Goal: Task Accomplishment & Management: Manage account settings

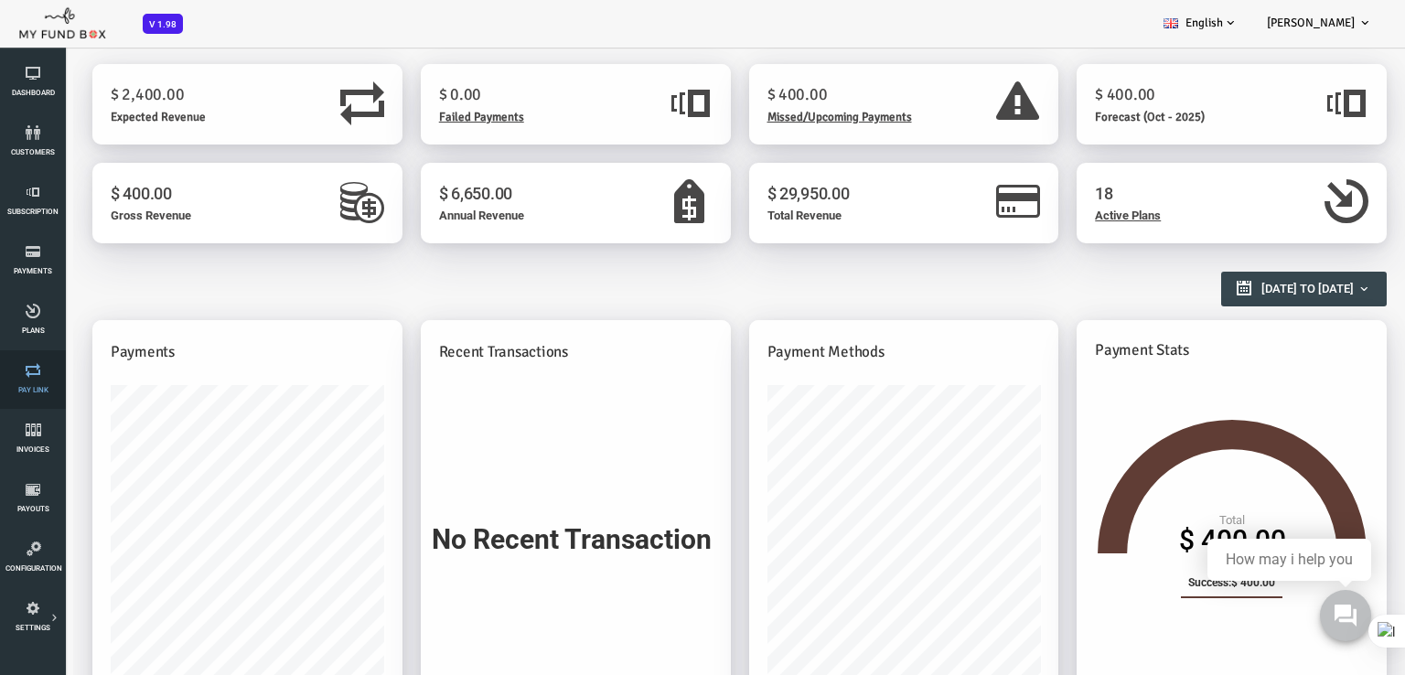
click at [0, 0] on span "Pay Link" at bounding box center [0, 0] width 0 height 0
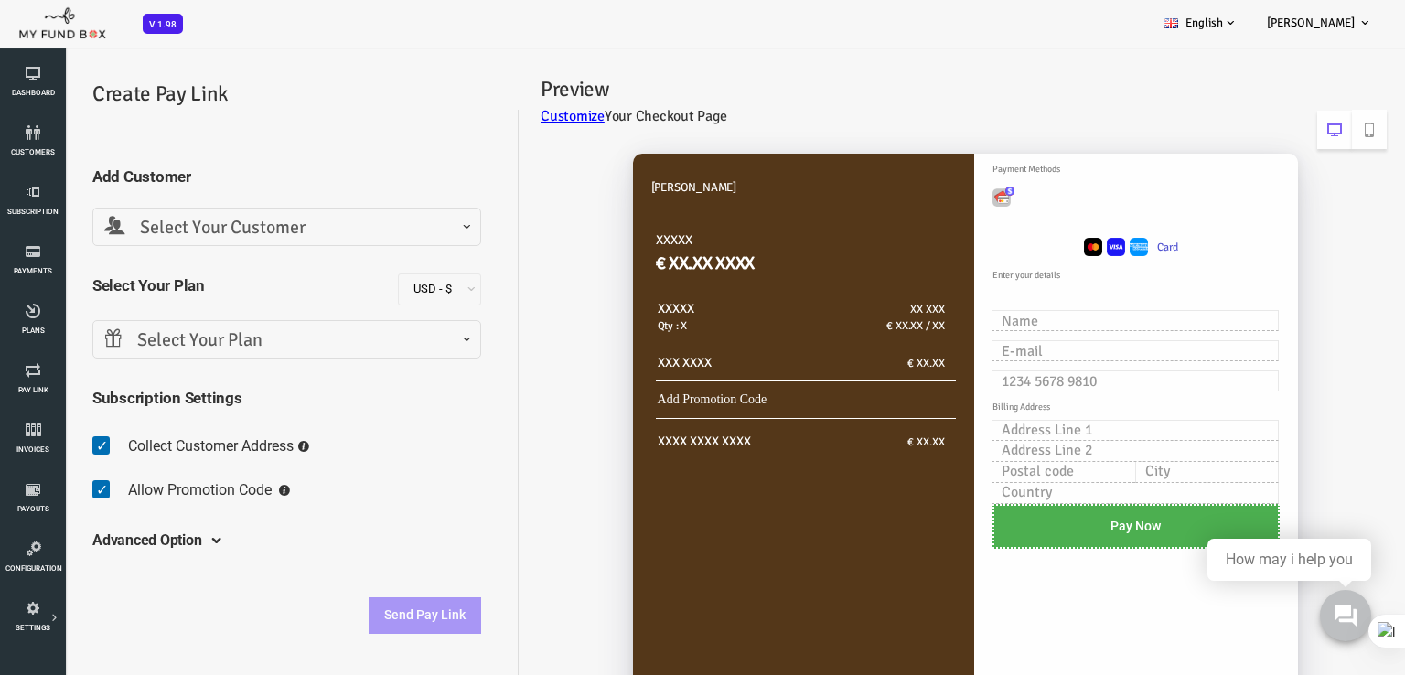
click at [351, 339] on span "Select Your Plan" at bounding box center [230, 341] width 365 height 28
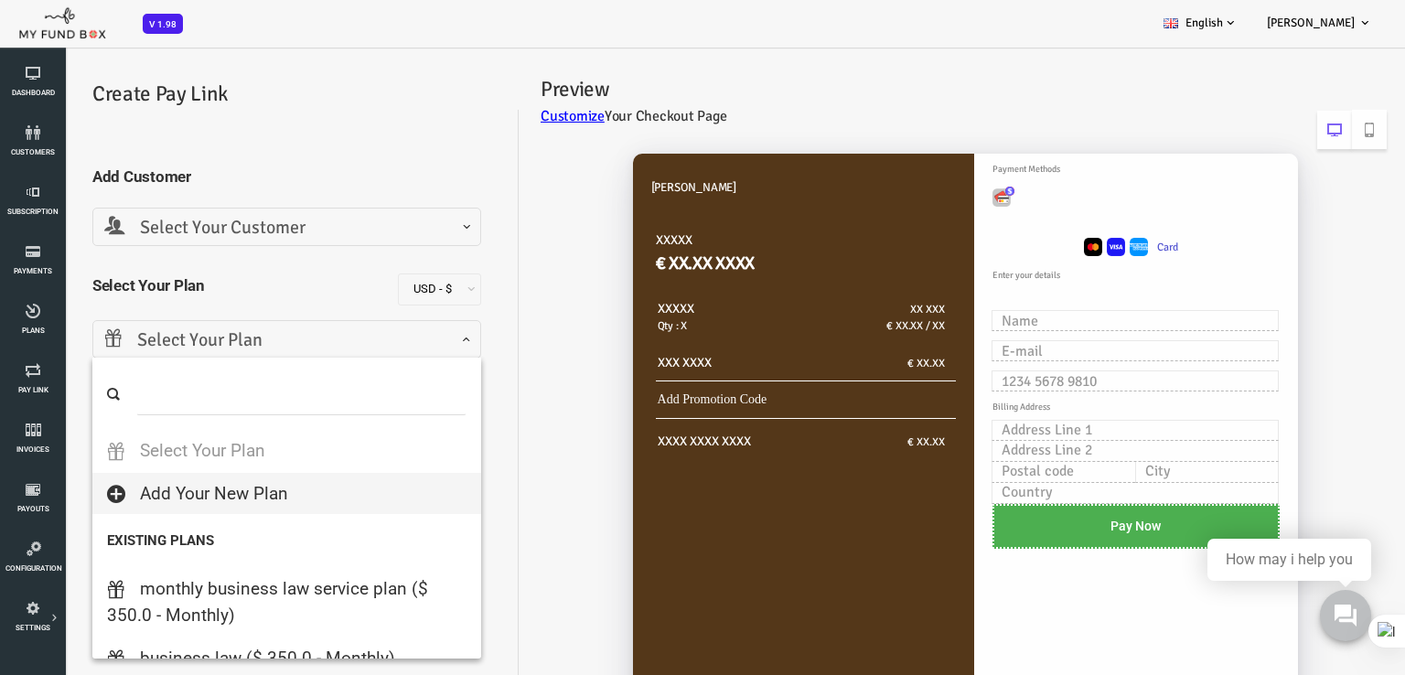
click at [203, 222] on span "Select Your Customer" at bounding box center [230, 228] width 365 height 28
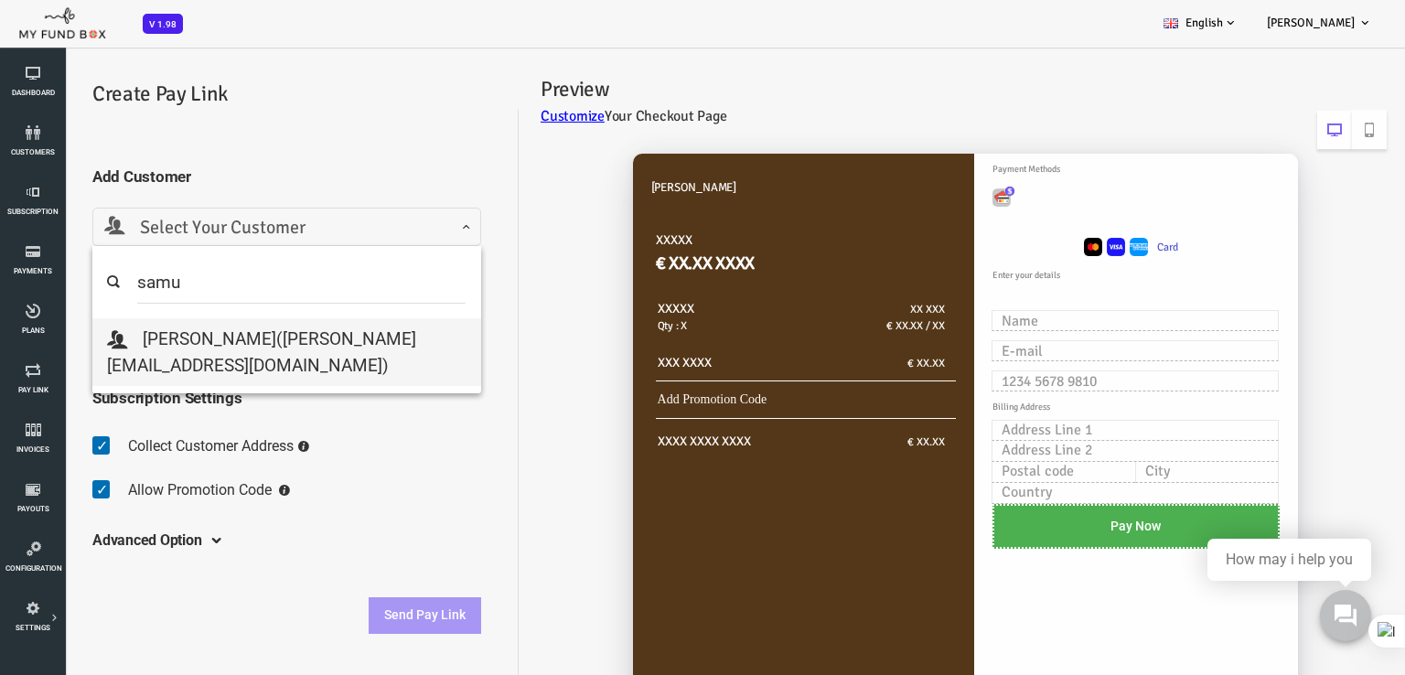
type input "samu"
drag, startPoint x: 128, startPoint y: 359, endPoint x: 116, endPoint y: 357, distance: 12.0
select select "s.guzman@thewerkscleaning.com"
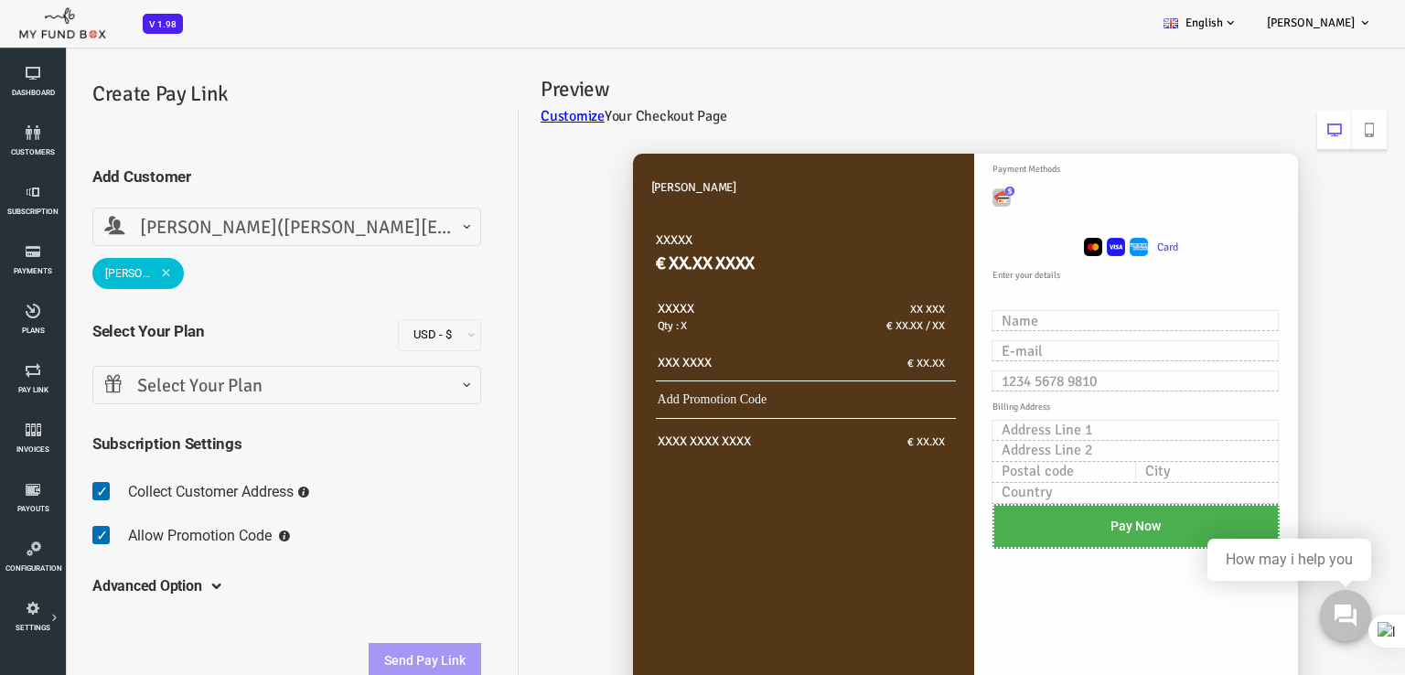
click at [134, 392] on span "Select Your Plan" at bounding box center [230, 386] width 365 height 28
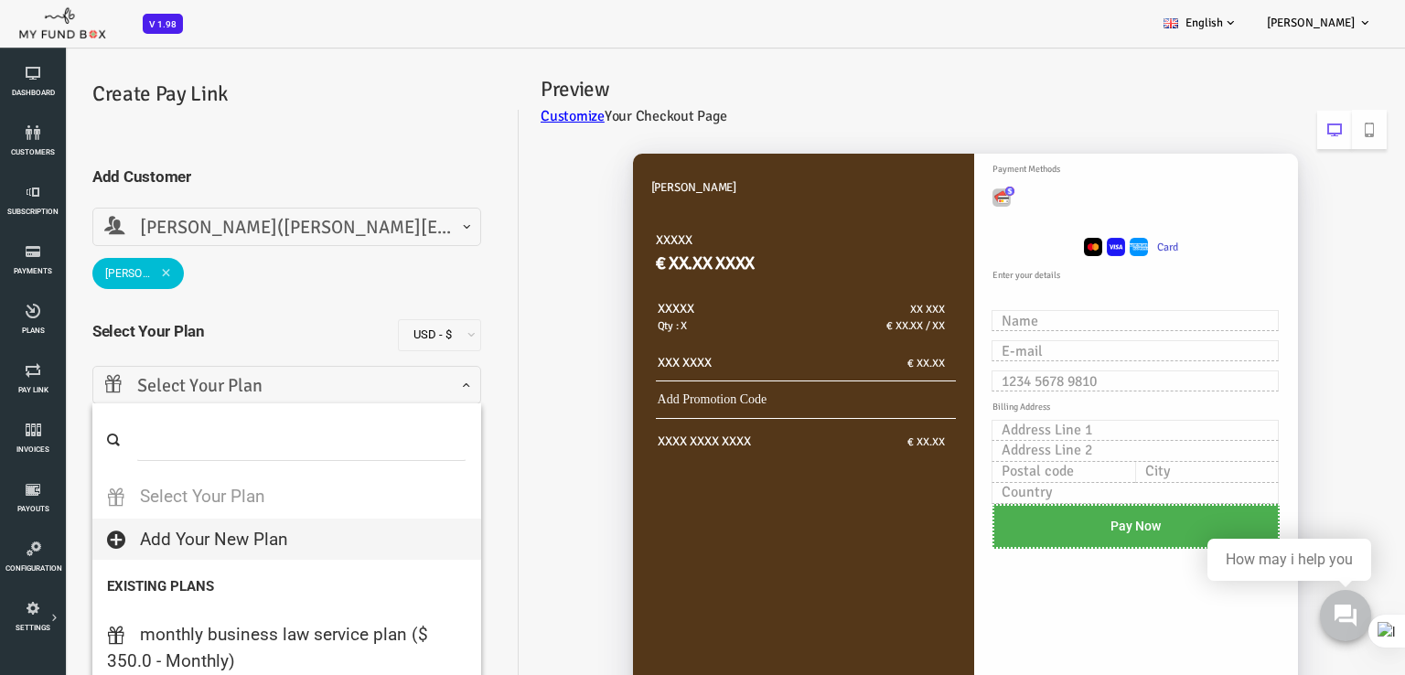
select select
type input "100"
select select "2"
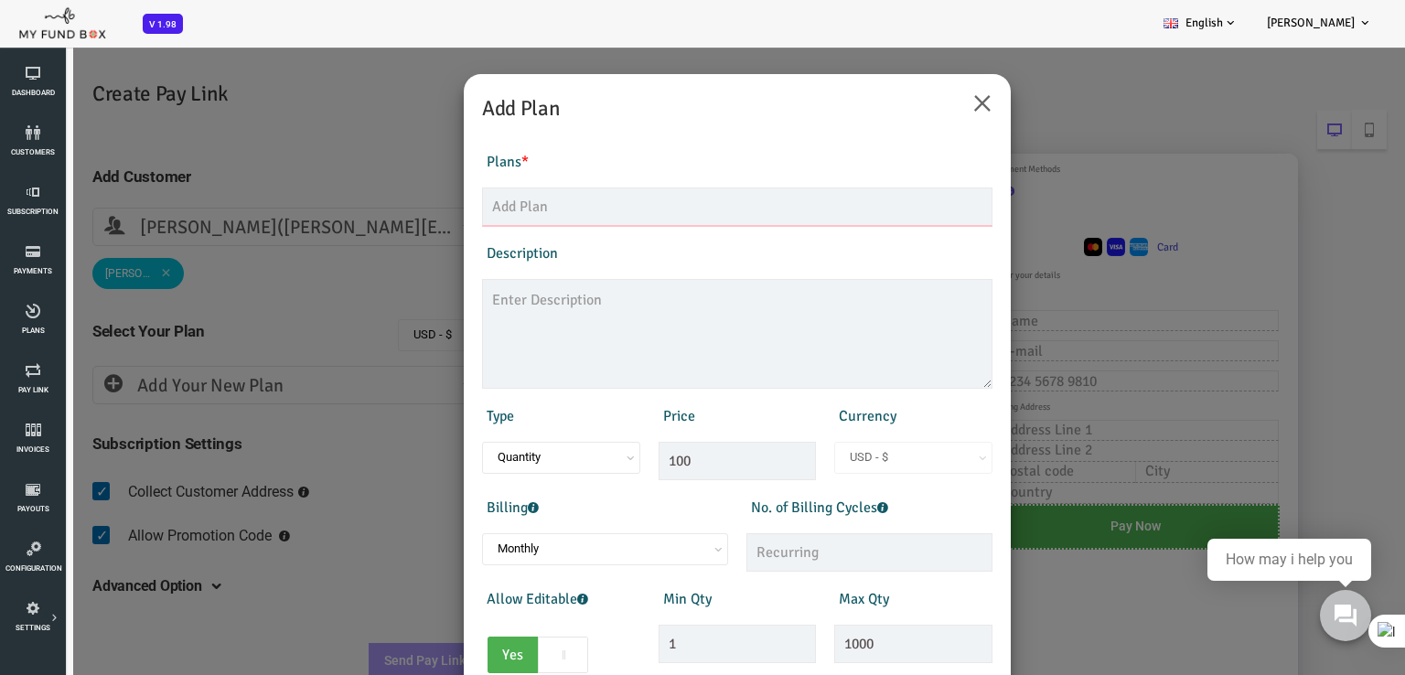
click at [506, 201] on input "text" at bounding box center [681, 207] width 511 height 38
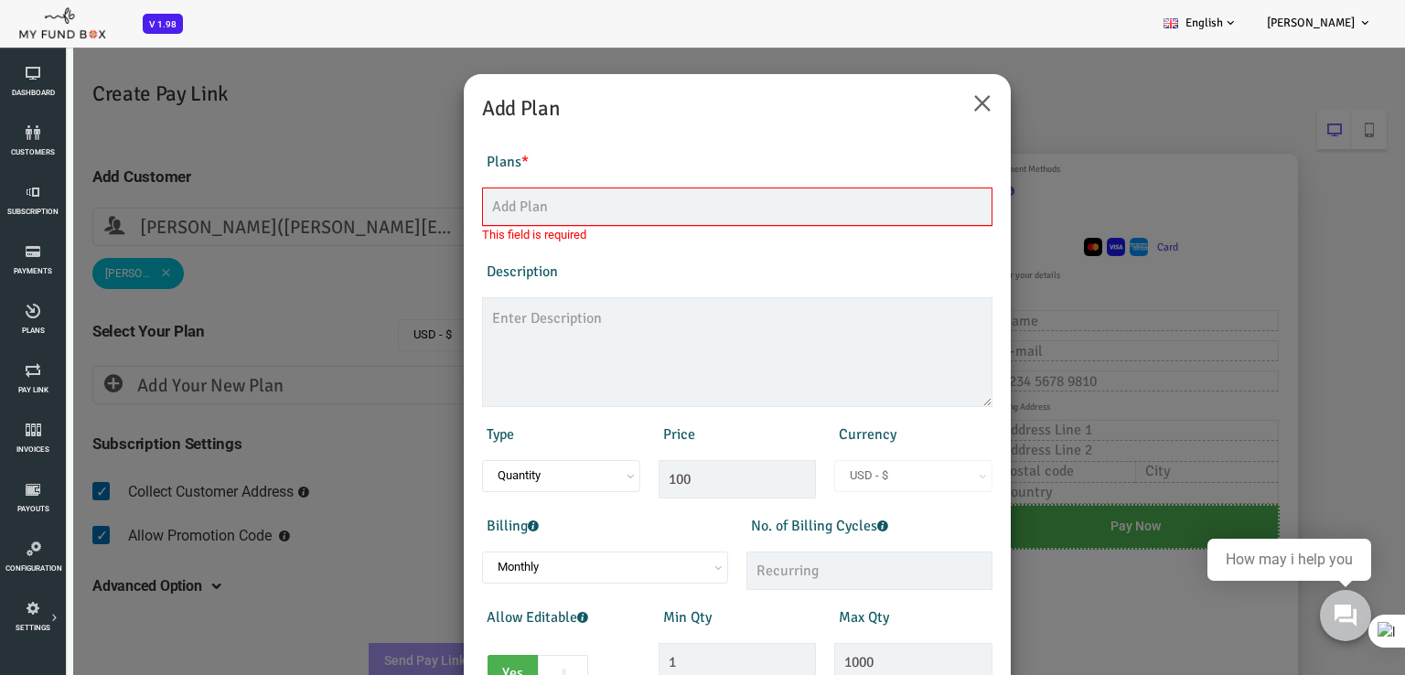
click at [516, 213] on input "text" at bounding box center [681, 207] width 511 height 38
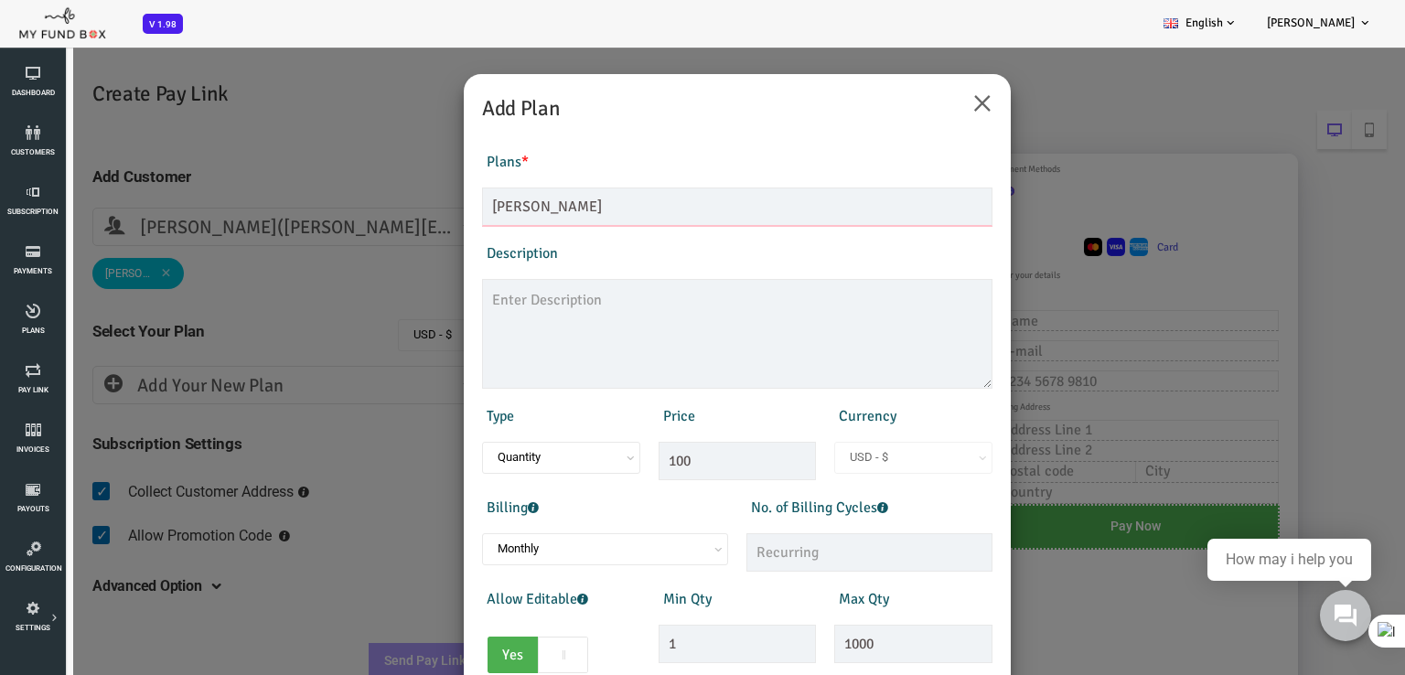
type input "[PERSON_NAME]"
click at [494, 306] on textarea at bounding box center [681, 334] width 511 height 110
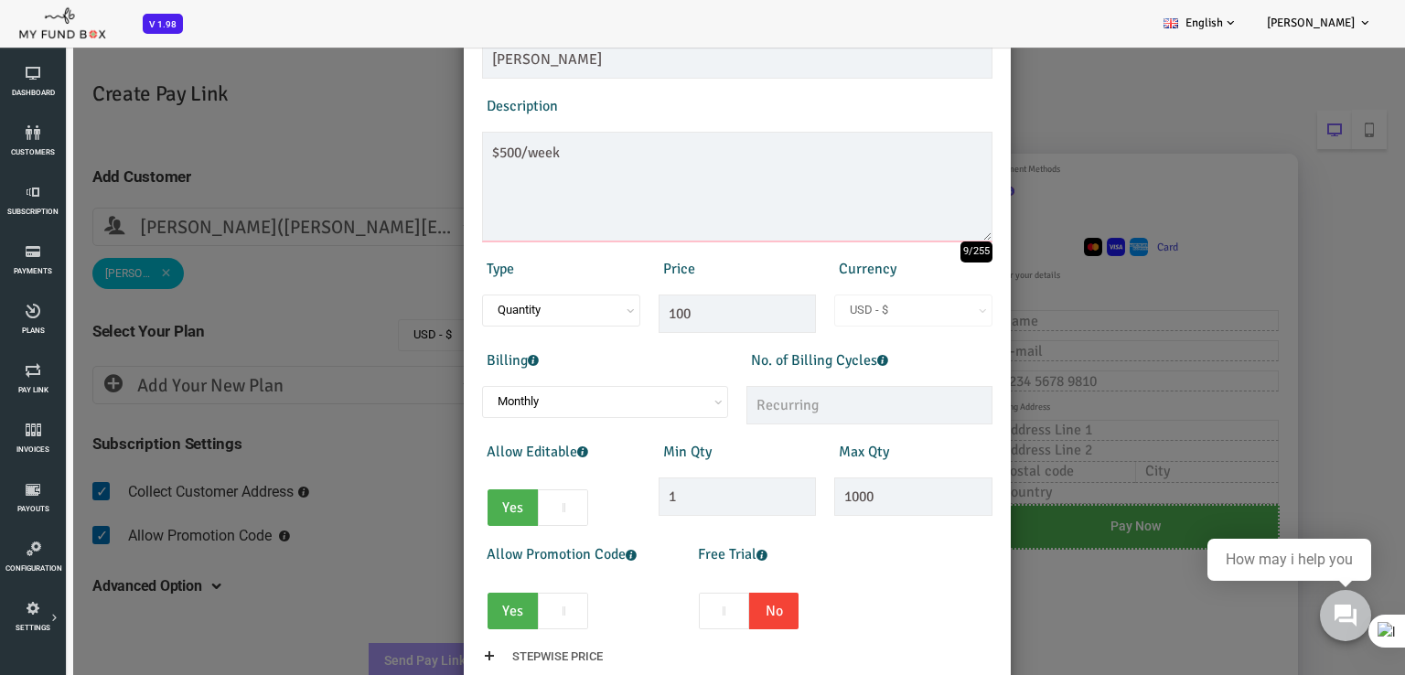
scroll to position [162, 0]
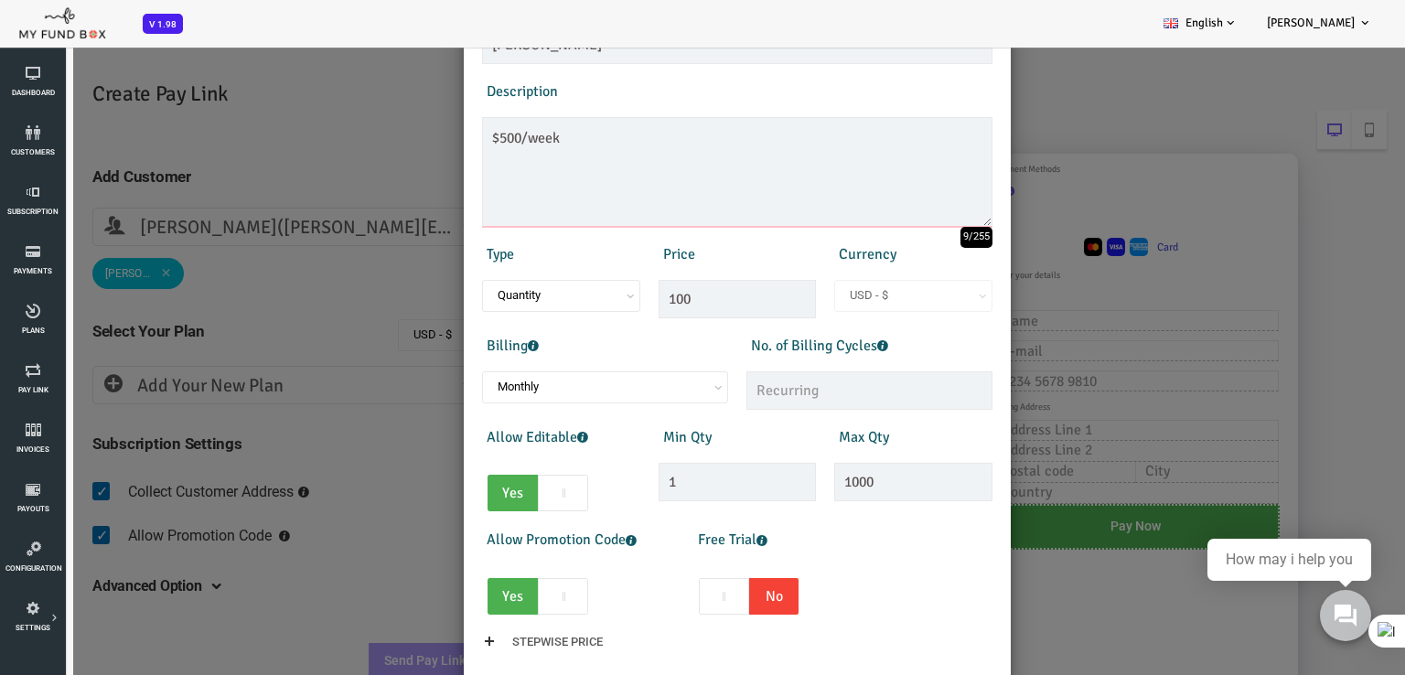
type textarea "$500/week"
drag, startPoint x: 640, startPoint y: 300, endPoint x: 550, endPoint y: 299, distance: 89.7
click at [550, 299] on div "Type Quantity Variable Quantity Price 100 Currency EUR - € USD - $ GBP - £ INR …" at bounding box center [681, 277] width 529 height 82
type input "500"
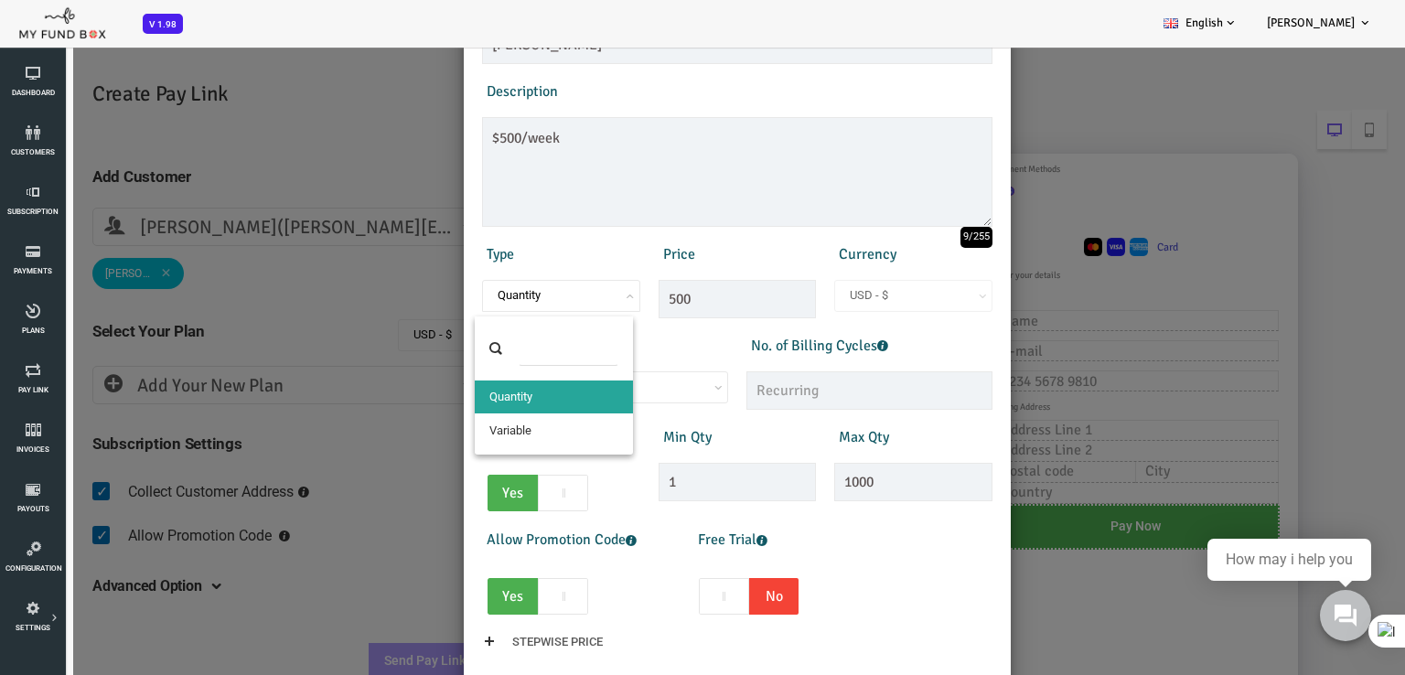
click at [528, 301] on span "Quantity" at bounding box center [505, 295] width 145 height 18
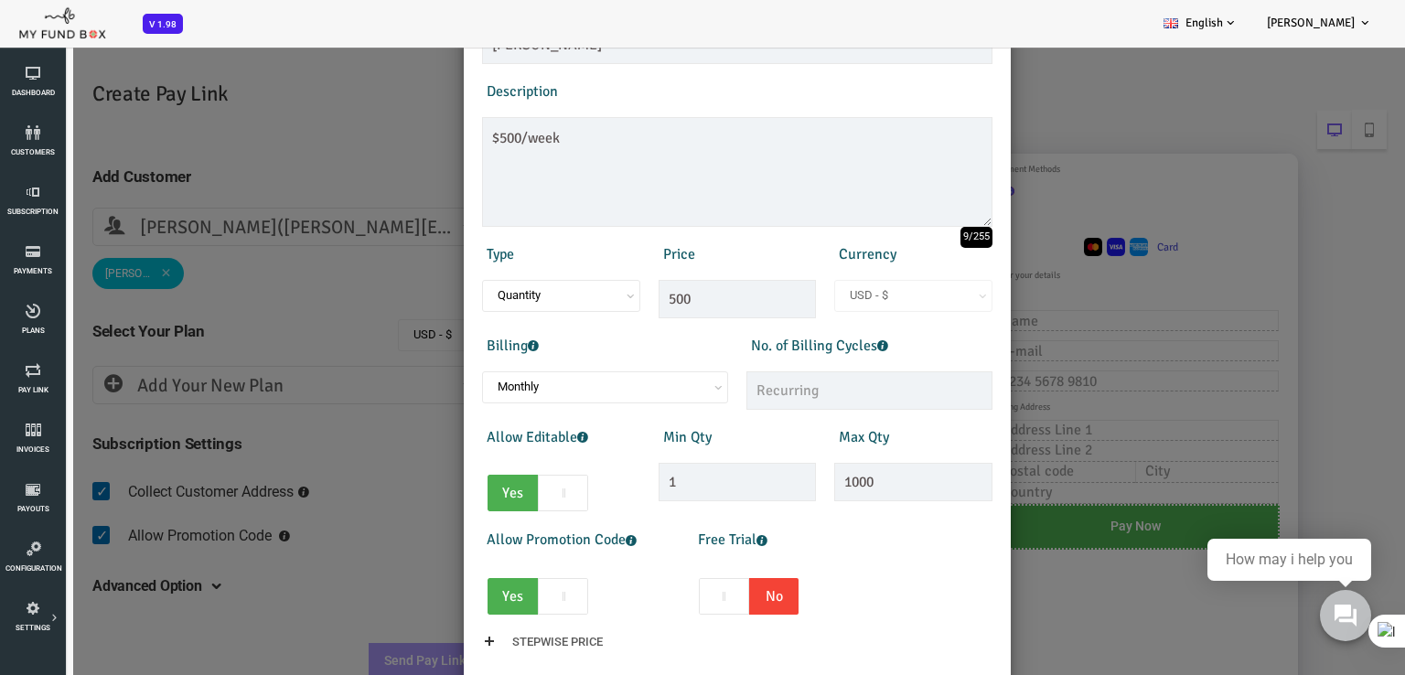
click at [528, 299] on span "Quantity" at bounding box center [505, 295] width 145 height 18
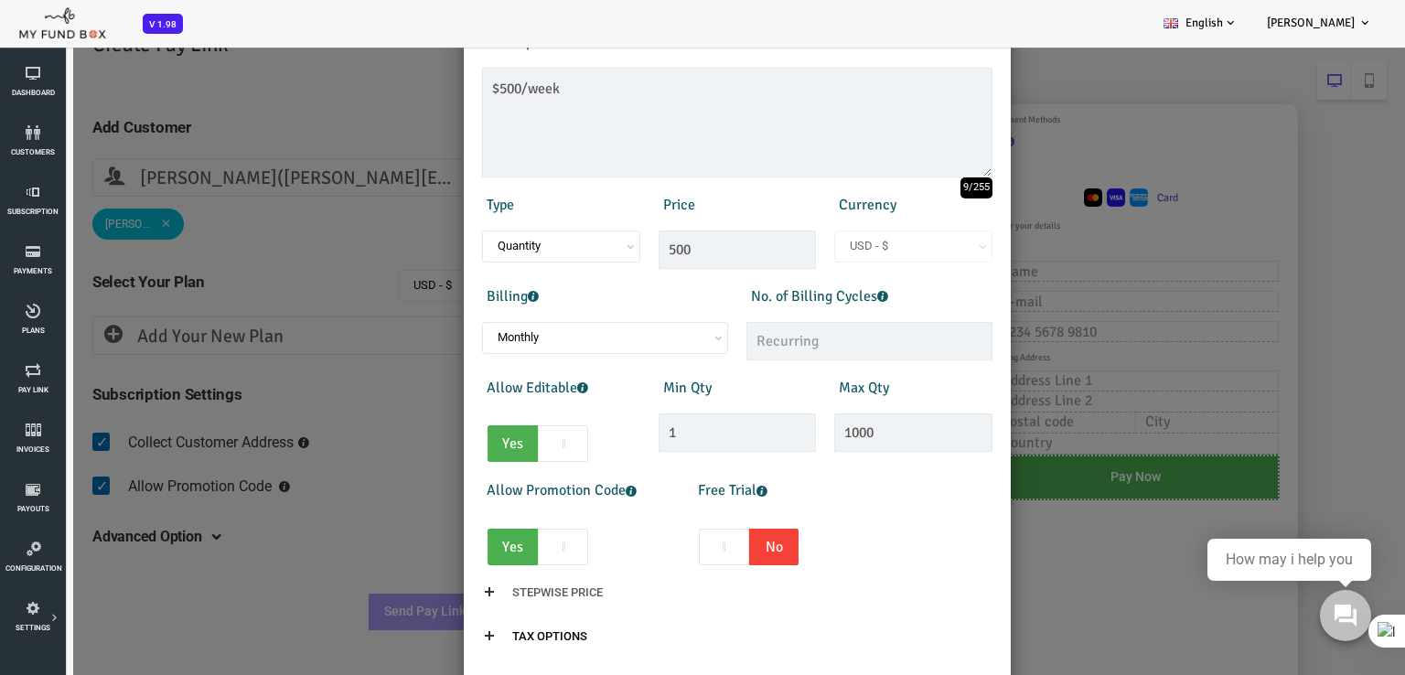
scroll to position [91, 0]
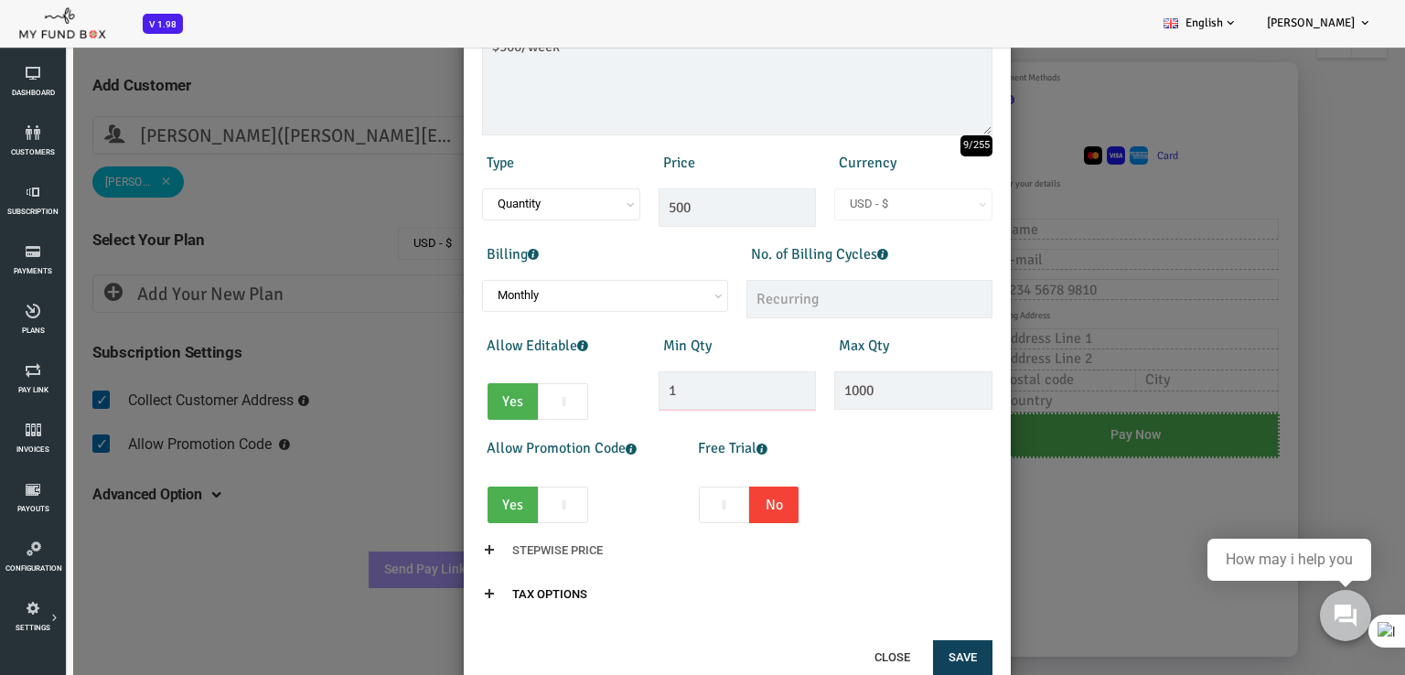
drag, startPoint x: 627, startPoint y: 388, endPoint x: 550, endPoint y: 392, distance: 77.0
click at [550, 392] on div "Allow Editable Yes No Min Qty 1 Invalid min qty Max Qty 1000 Invalid max qty" at bounding box center [681, 374] width 529 height 93
click at [732, 403] on input "1" at bounding box center [682, 390] width 158 height 38
drag, startPoint x: 838, startPoint y: 392, endPoint x: 736, endPoint y: 389, distance: 102.5
click at [739, 389] on div "Allow Editable Yes No Min Qty 1 Invalid min qty Max Qty 1000 Invalid max qty" at bounding box center [681, 374] width 529 height 93
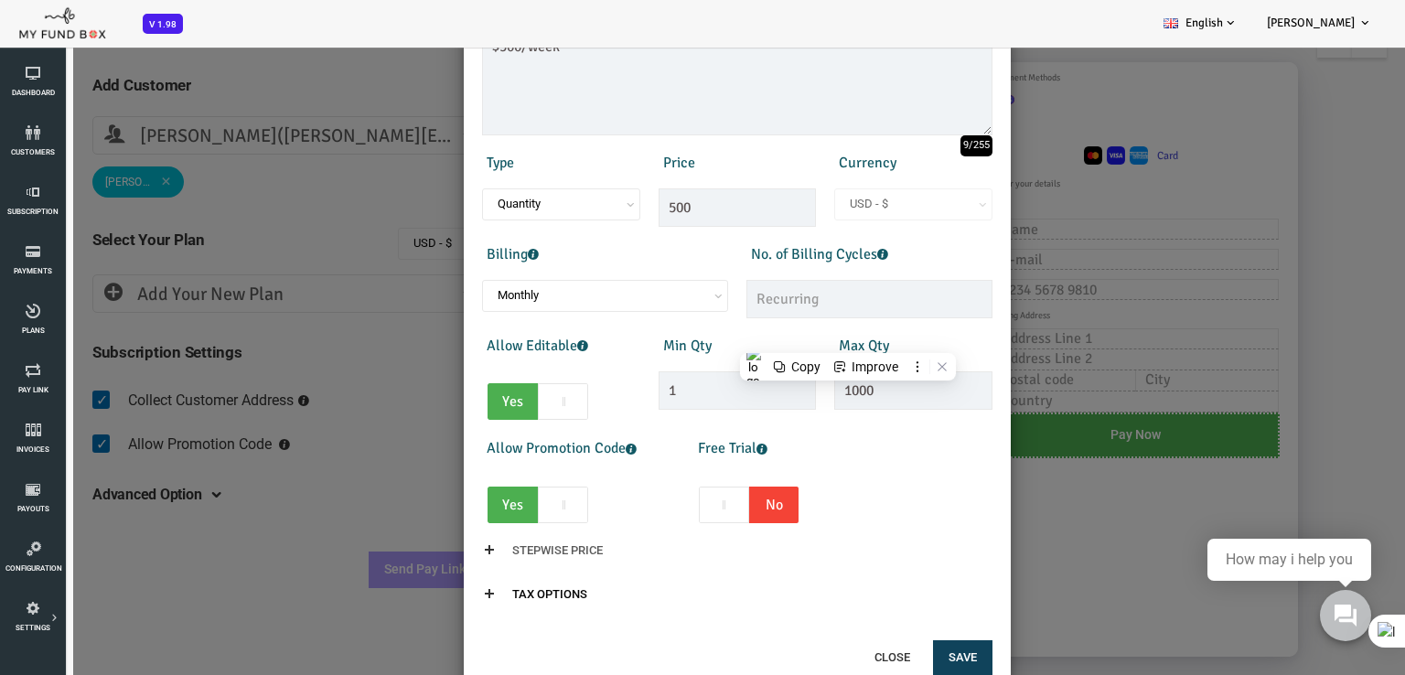
click at [864, 455] on div "Allow Promotion Code Yes No Free Trial Yes No Days 0 Invalid min qty" at bounding box center [681, 476] width 529 height 93
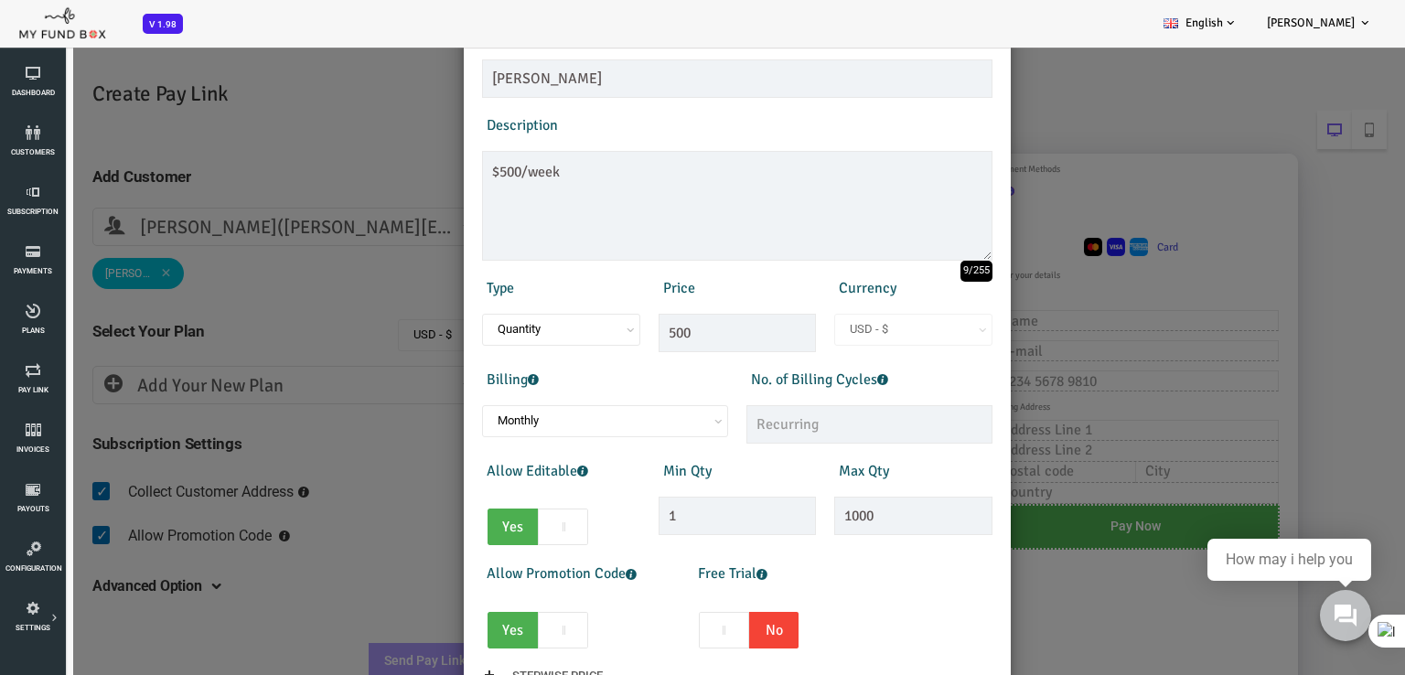
scroll to position [162, 0]
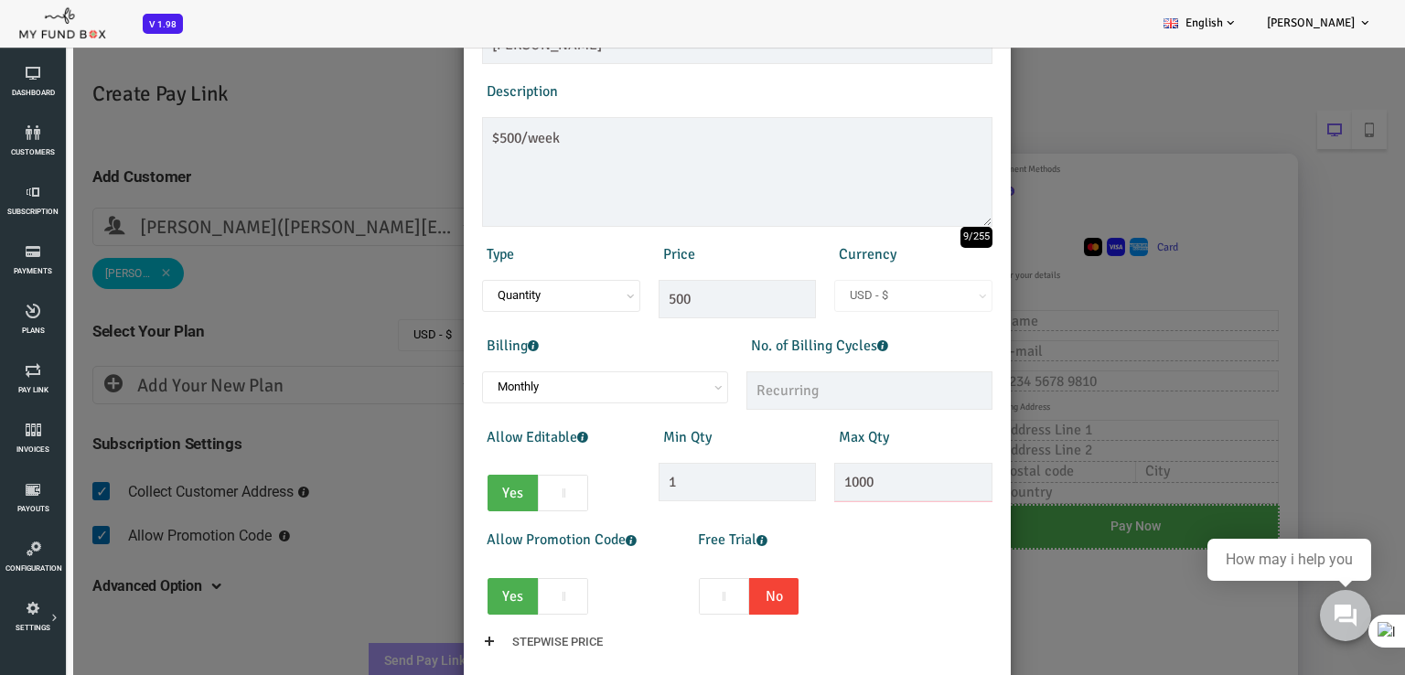
drag, startPoint x: 853, startPoint y: 482, endPoint x: 708, endPoint y: 488, distance: 144.7
click at [708, 488] on div "Allow Editable Yes No Min Qty 1 Invalid min qty Max Qty 1000 Invalid max qty" at bounding box center [681, 465] width 529 height 93
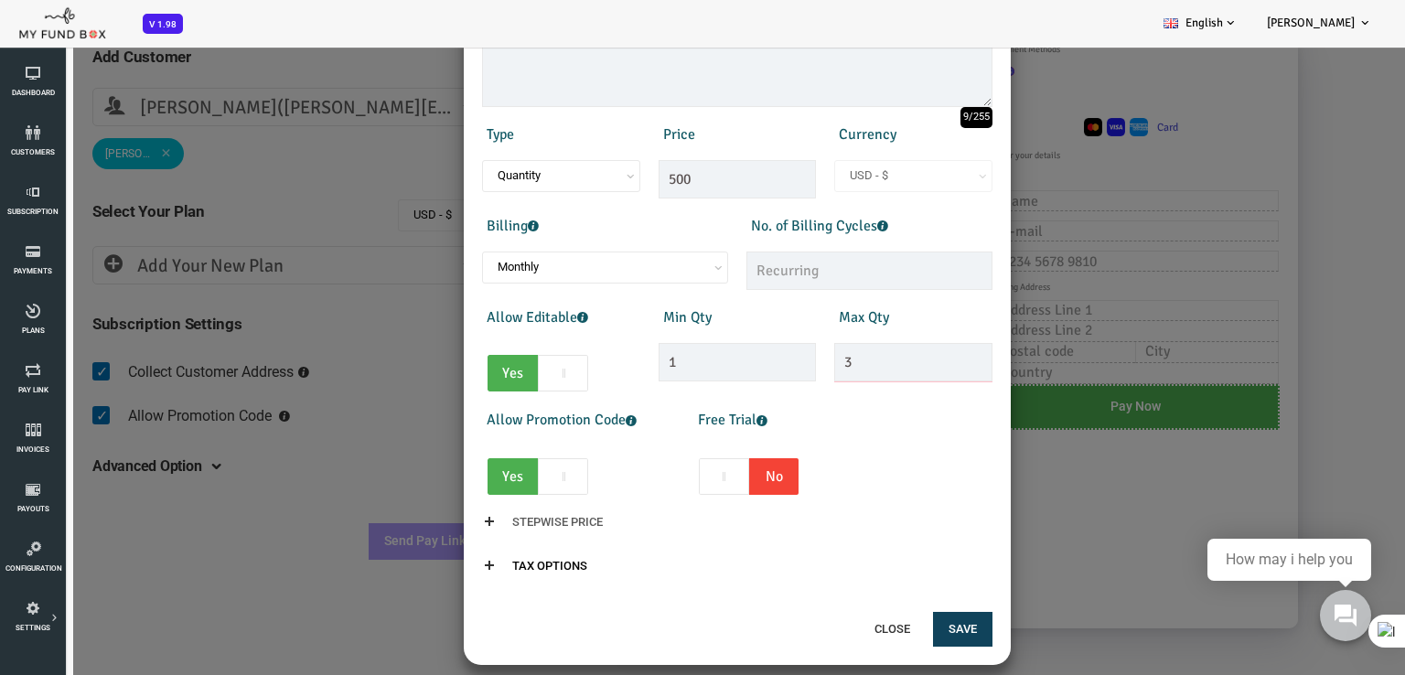
scroll to position [141, 0]
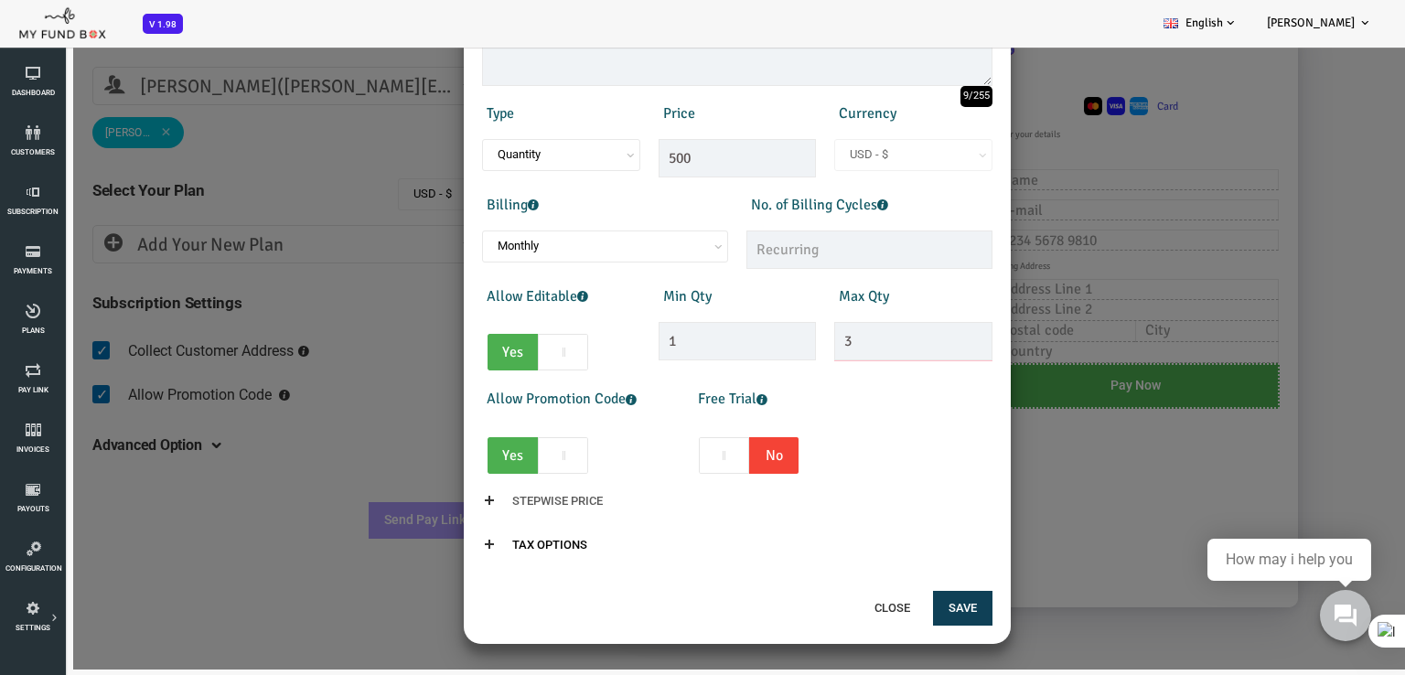
type input "3"
click at [883, 608] on button "Save" at bounding box center [906, 608] width 59 height 35
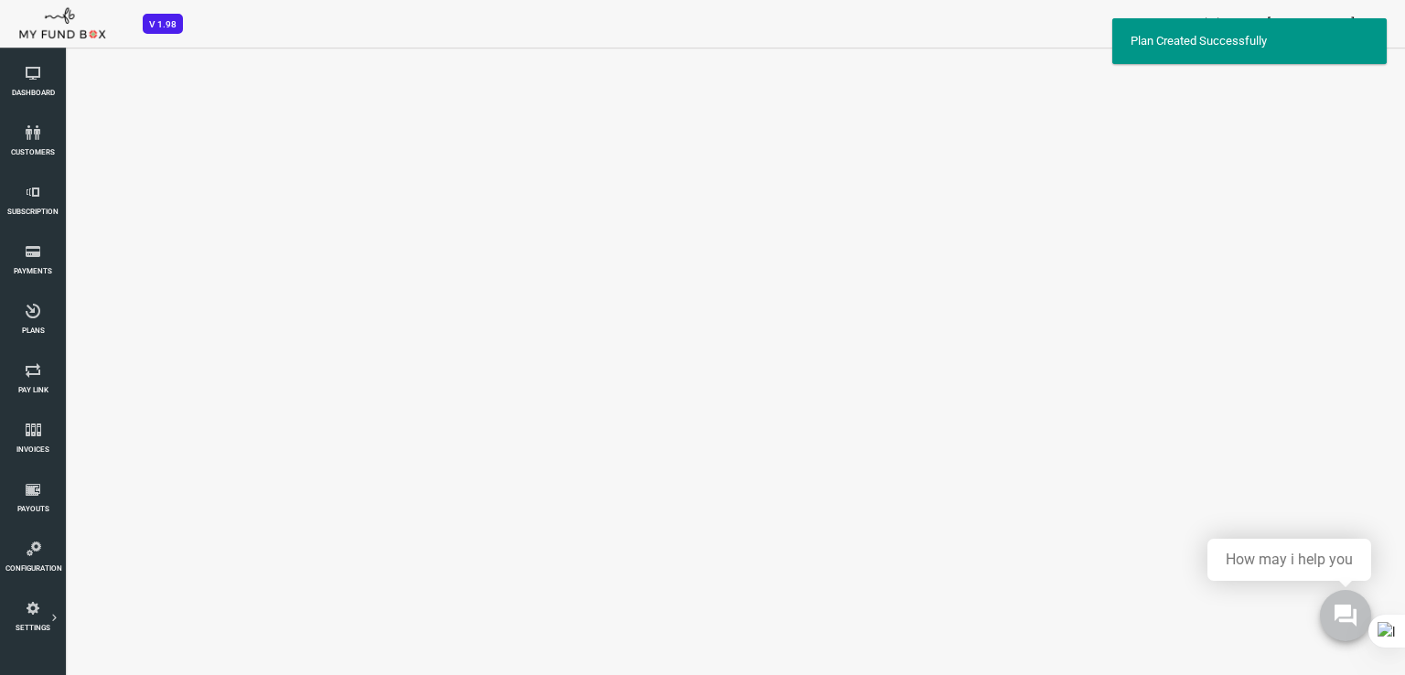
scroll to position [0, 0]
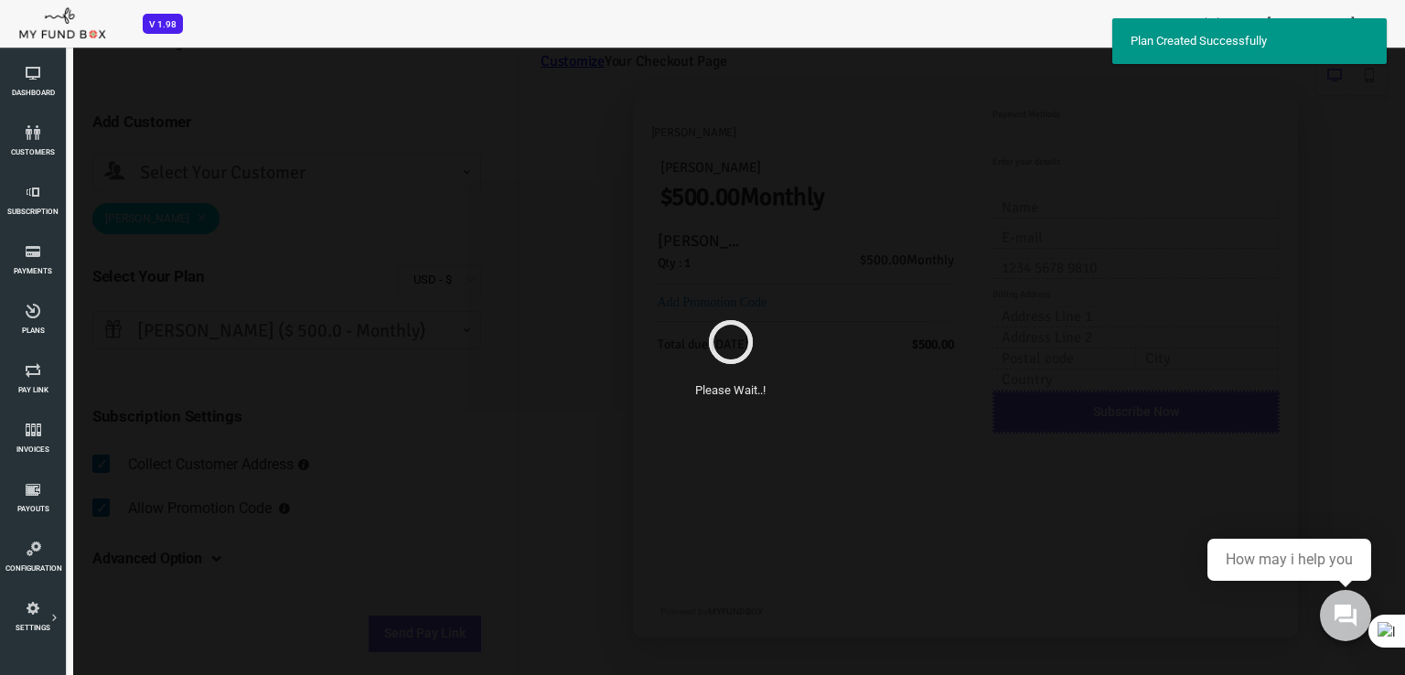
type input "1"
select select "[PERSON_NAME]"
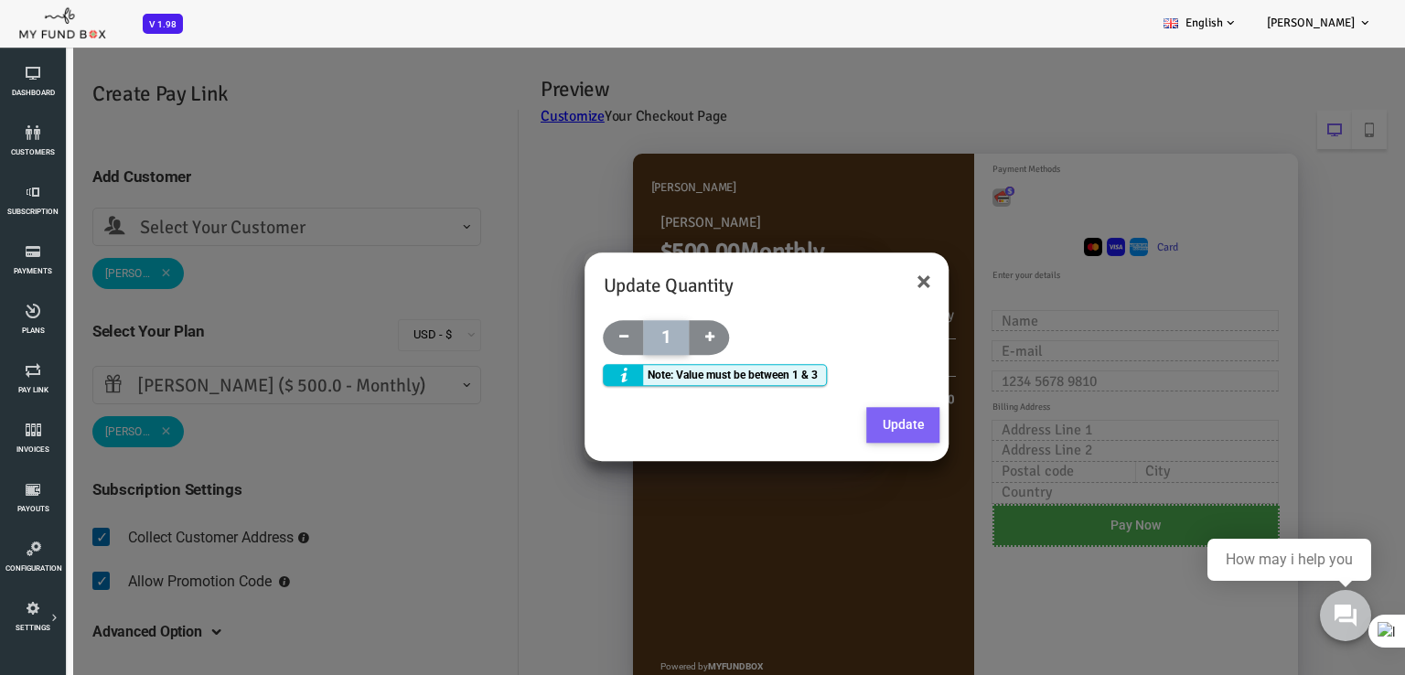
click at [853, 427] on button "Update" at bounding box center [848, 425] width 73 height 37
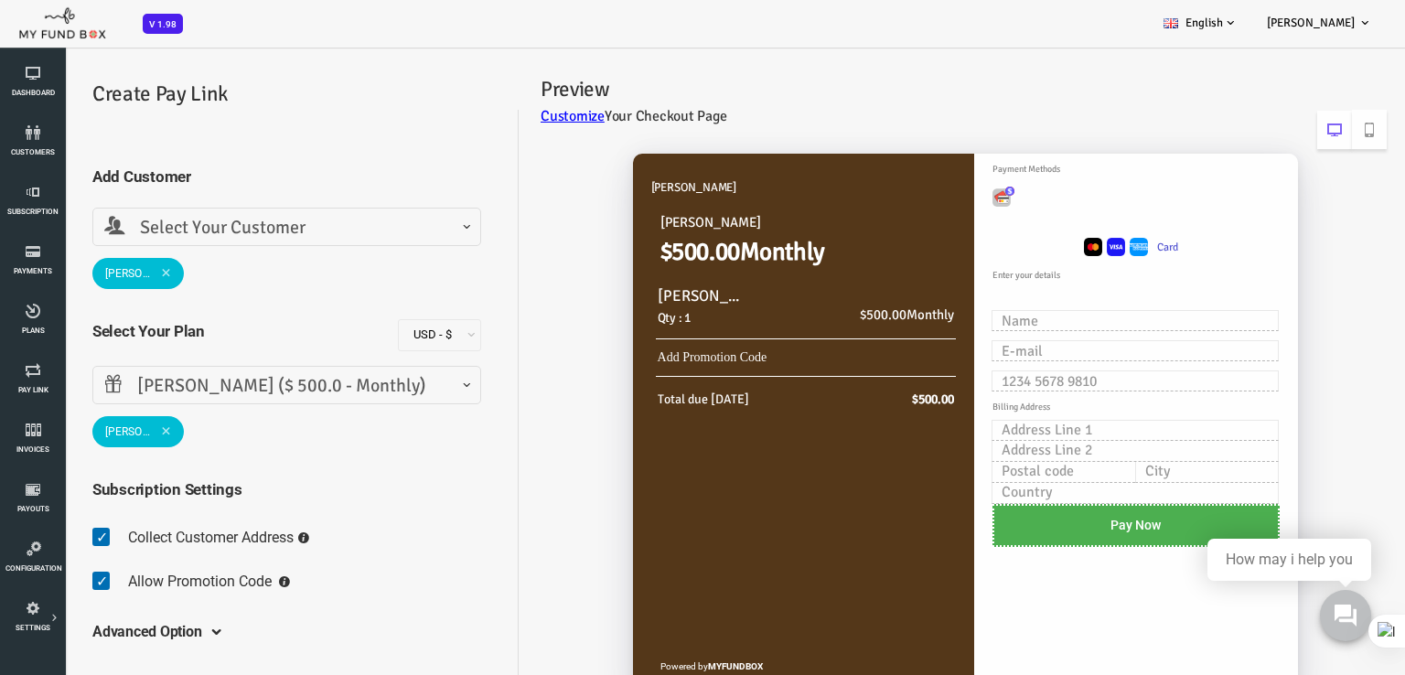
click at [395, 385] on span "samuel guzman ($ 500.0 - Monthly)" at bounding box center [230, 386] width 365 height 28
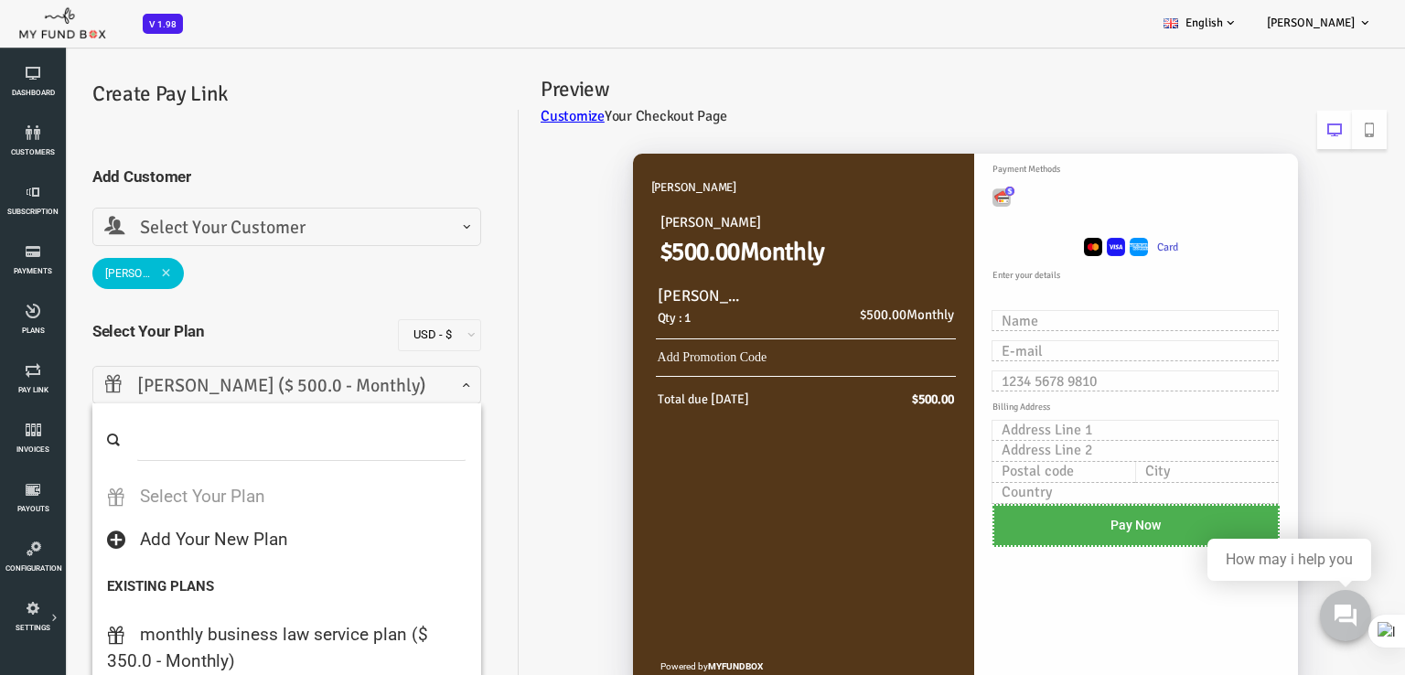
scroll to position [166, 0]
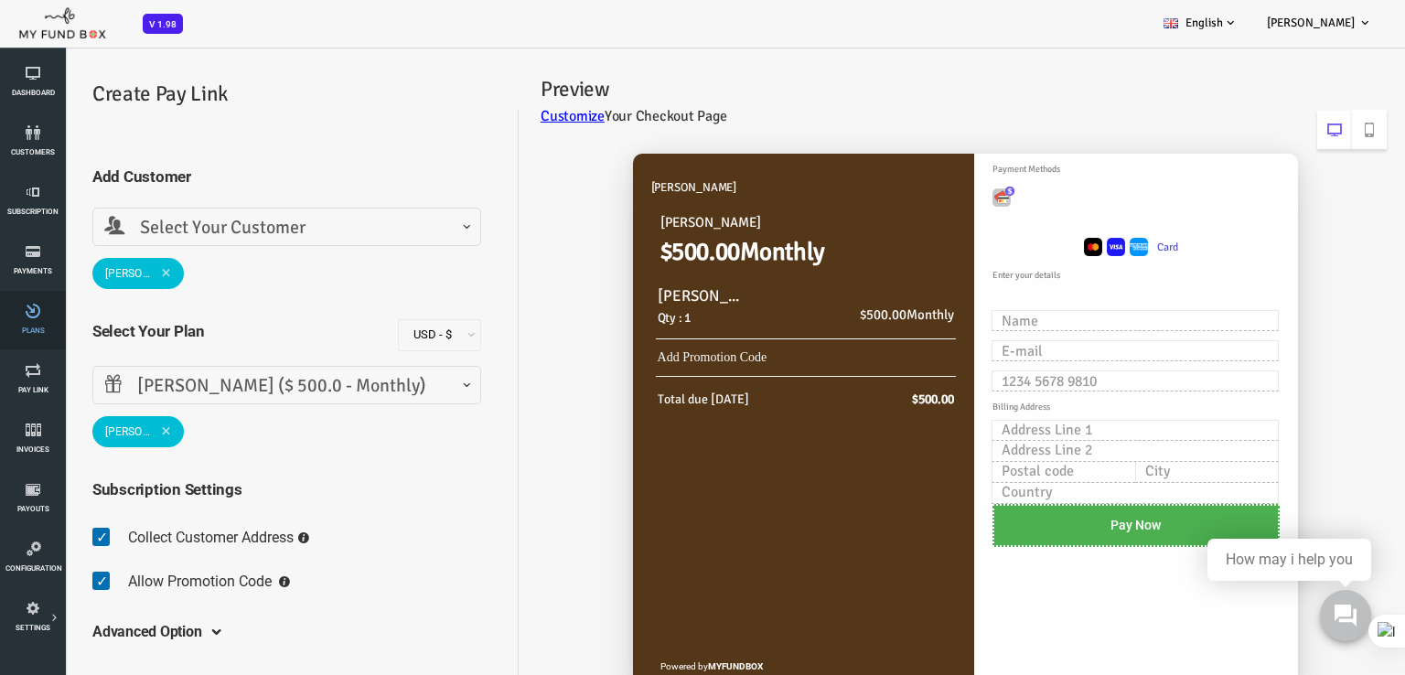
click at [42, 313] on icon at bounding box center [32, 311] width 55 height 15
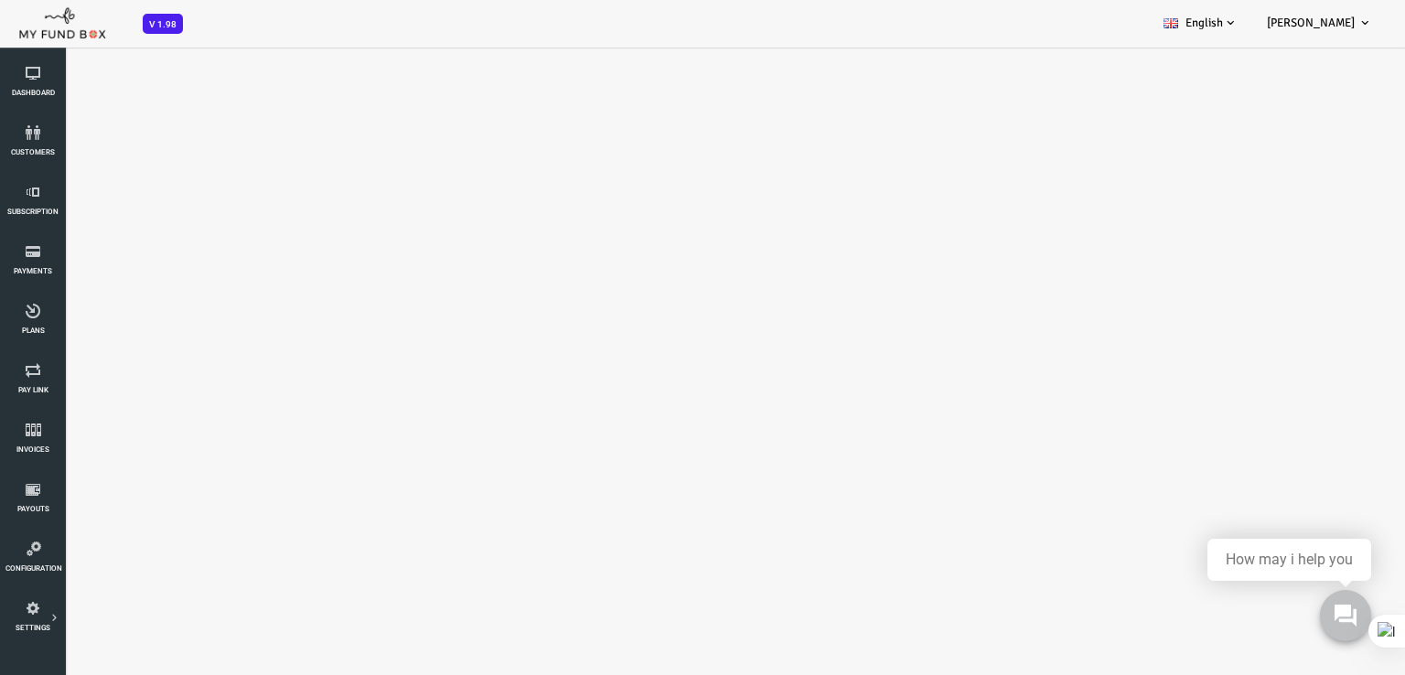
select select "100"
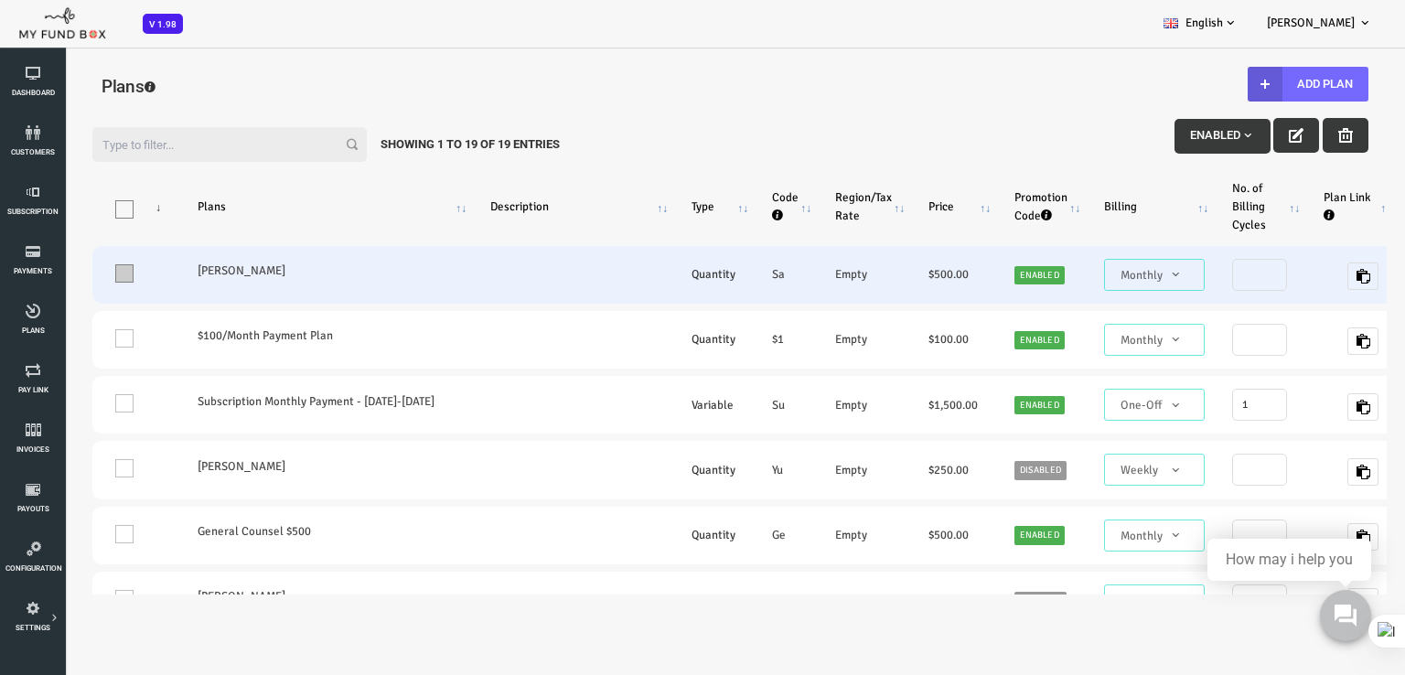
click at [66, 274] on span at bounding box center [68, 273] width 18 height 18
click at [91, 277] on input "One" at bounding box center [91, 277] width 0 height 0
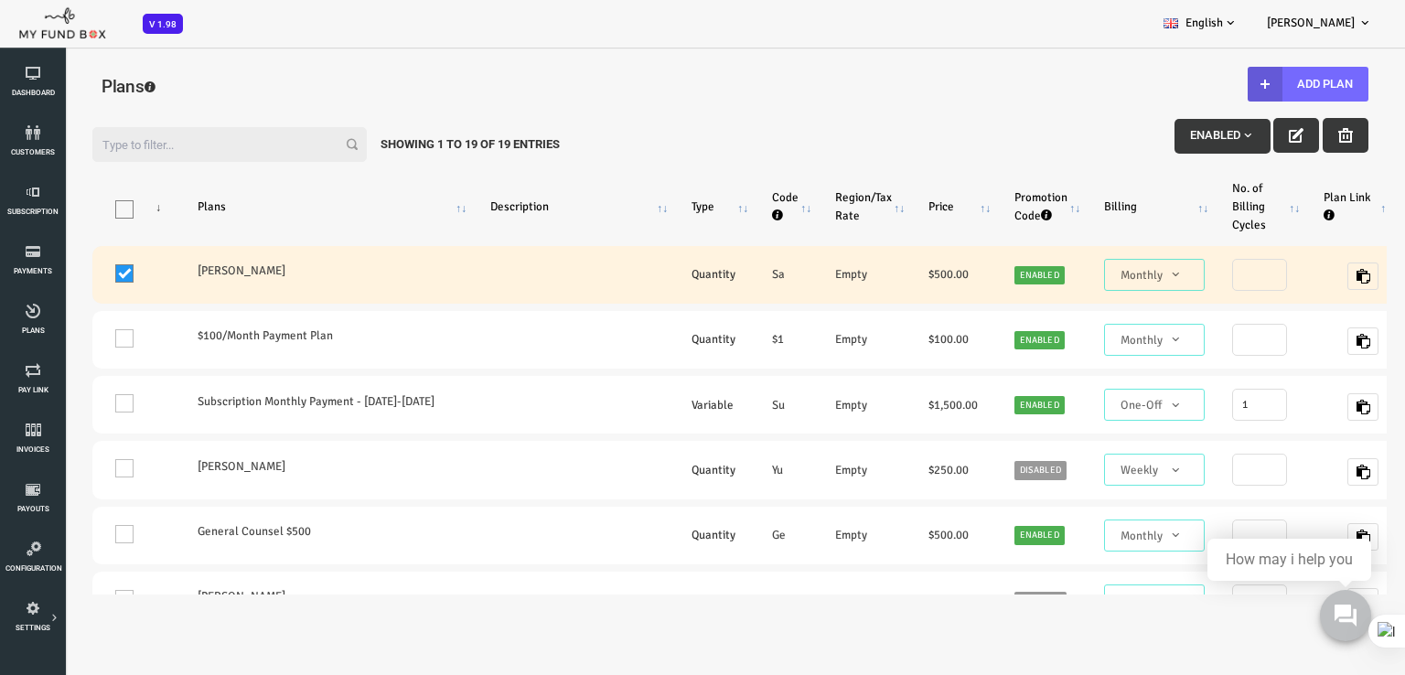
click at [1082, 279] on span "Monthly" at bounding box center [1099, 275] width 86 height 18
click at [64, 275] on span at bounding box center [68, 273] width 18 height 18
click at [91, 277] on input "One" at bounding box center [91, 277] width 0 height 0
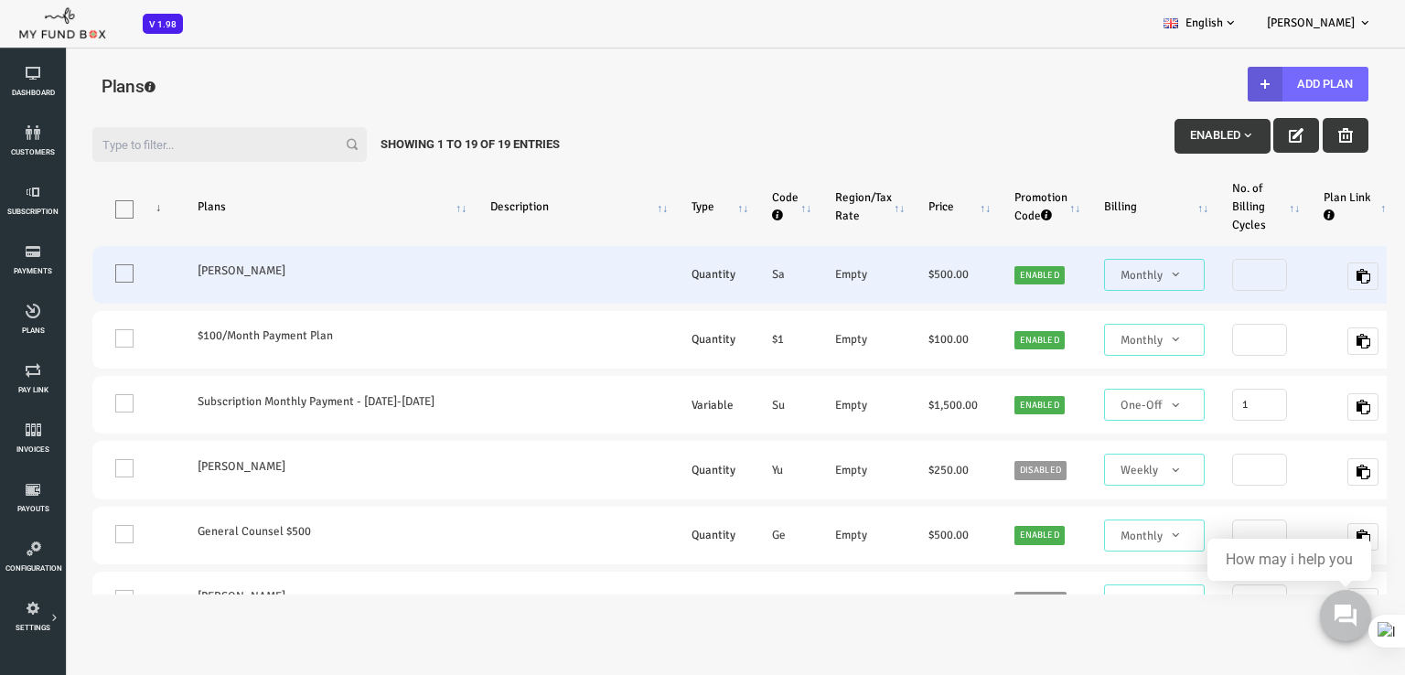
click at [1125, 281] on span "Monthly" at bounding box center [1099, 275] width 86 height 18
click at [1106, 271] on span "Monthly" at bounding box center [1099, 275] width 86 height 18
click at [1107, 279] on span "Monthly" at bounding box center [1099, 275] width 86 height 18
click at [1108, 279] on span "Monthly" at bounding box center [1099, 275] width 86 height 18
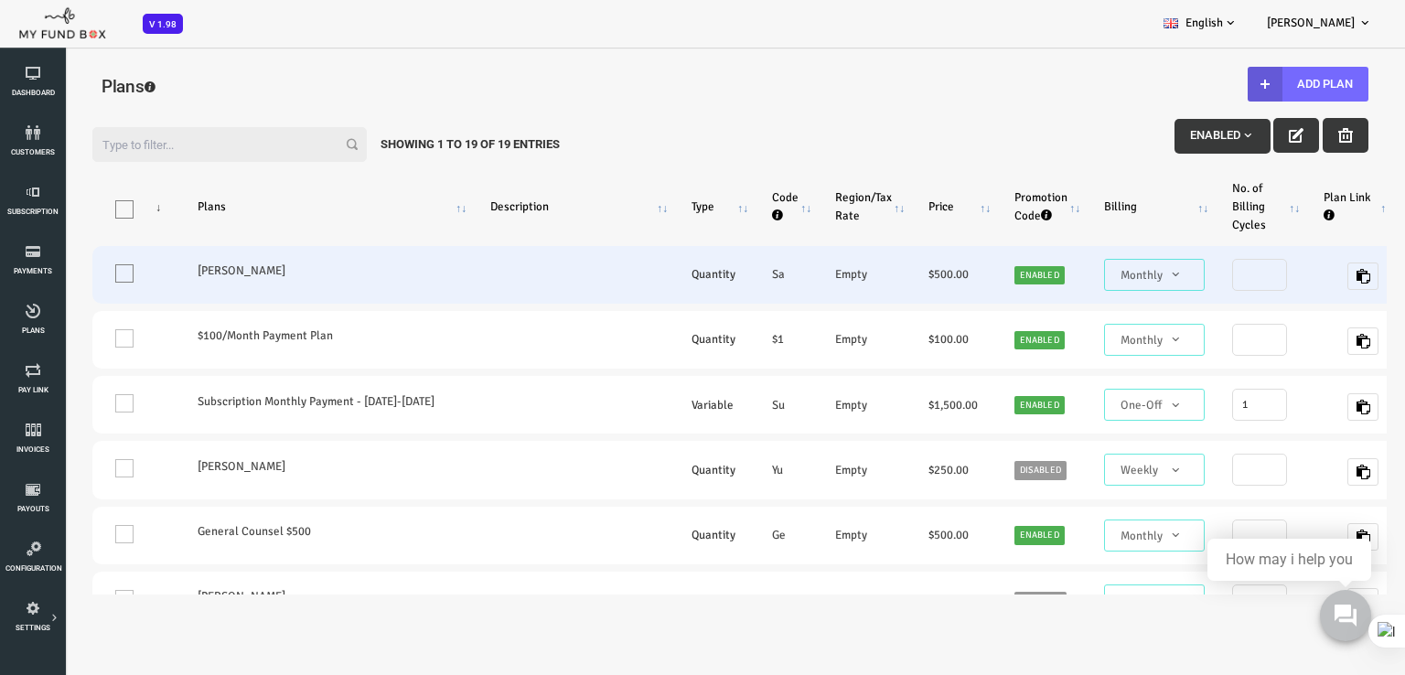
click at [1056, 285] on span at bounding box center [1056, 285] width 0 height 0
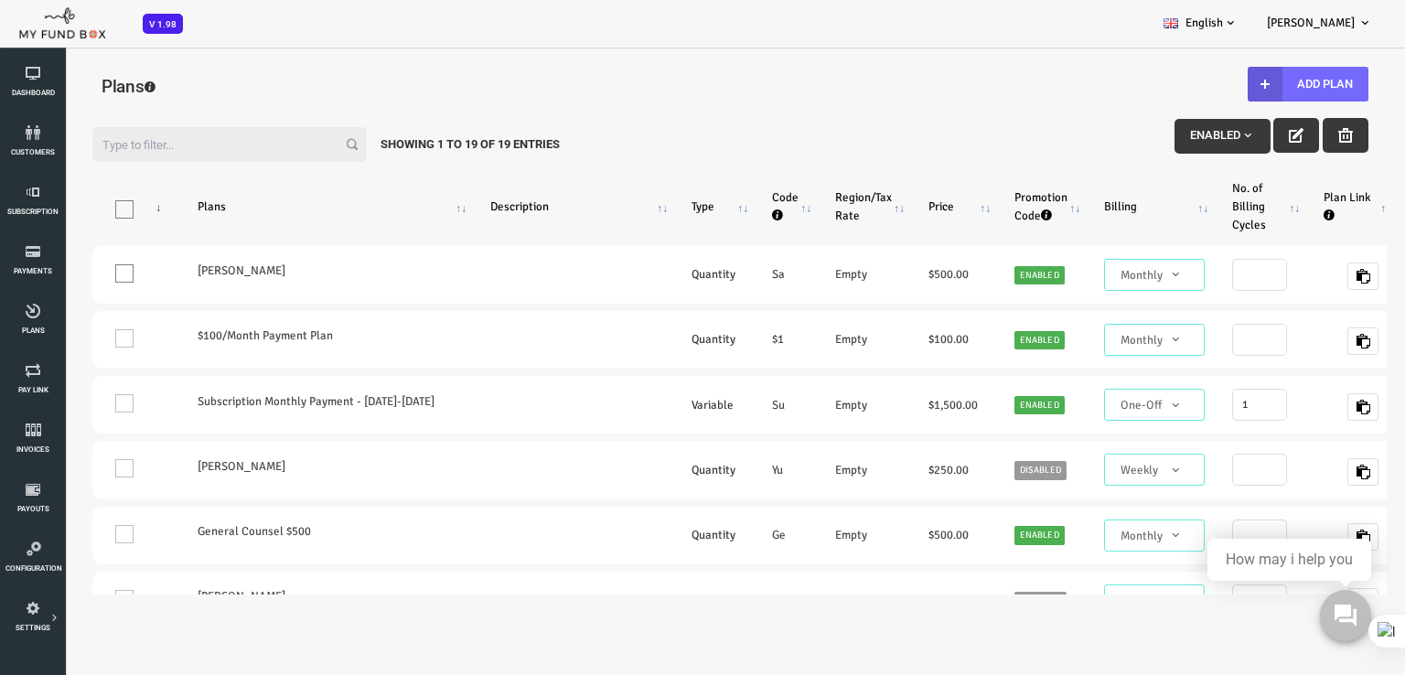
drag, startPoint x: 1113, startPoint y: 277, endPoint x: 849, endPoint y: 505, distance: 348.3
click at [1107, 285] on span "Monthly" at bounding box center [1098, 275] width 101 height 32
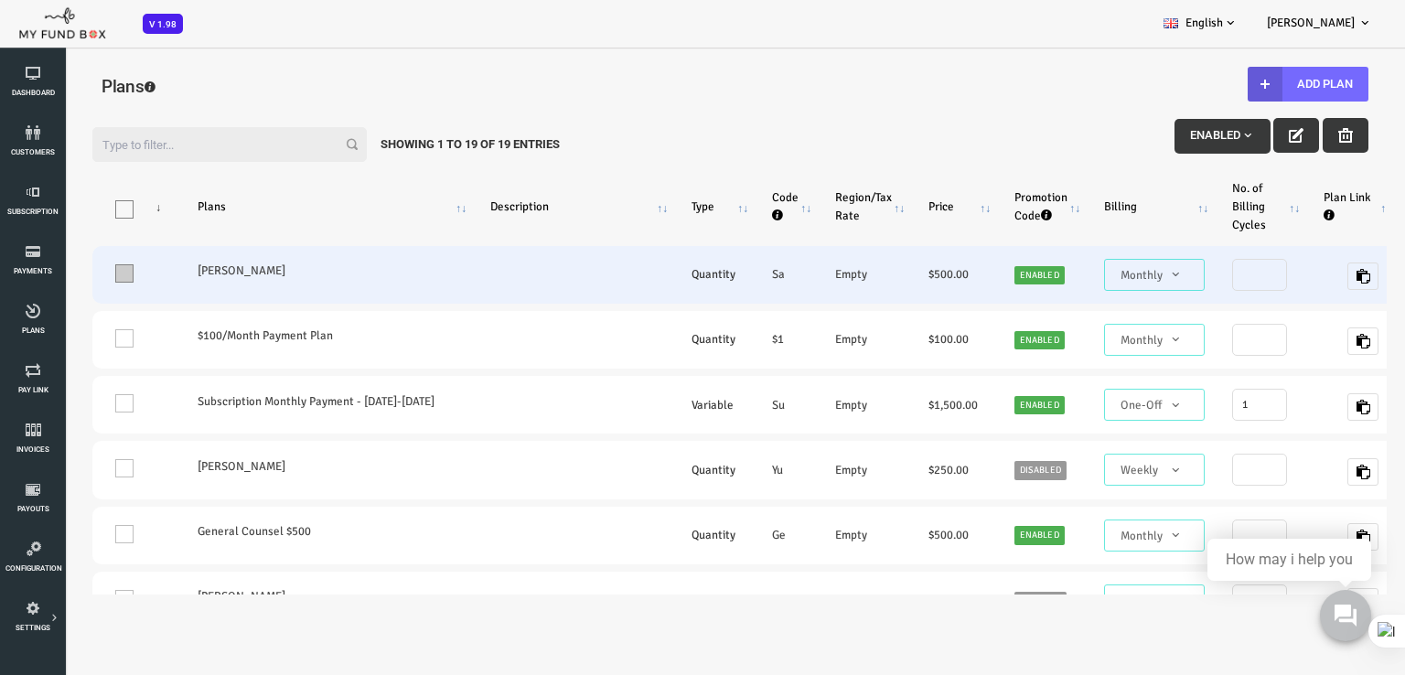
click at [67, 274] on span at bounding box center [68, 273] width 18 height 18
click at [91, 277] on input "One" at bounding box center [91, 277] width 0 height 0
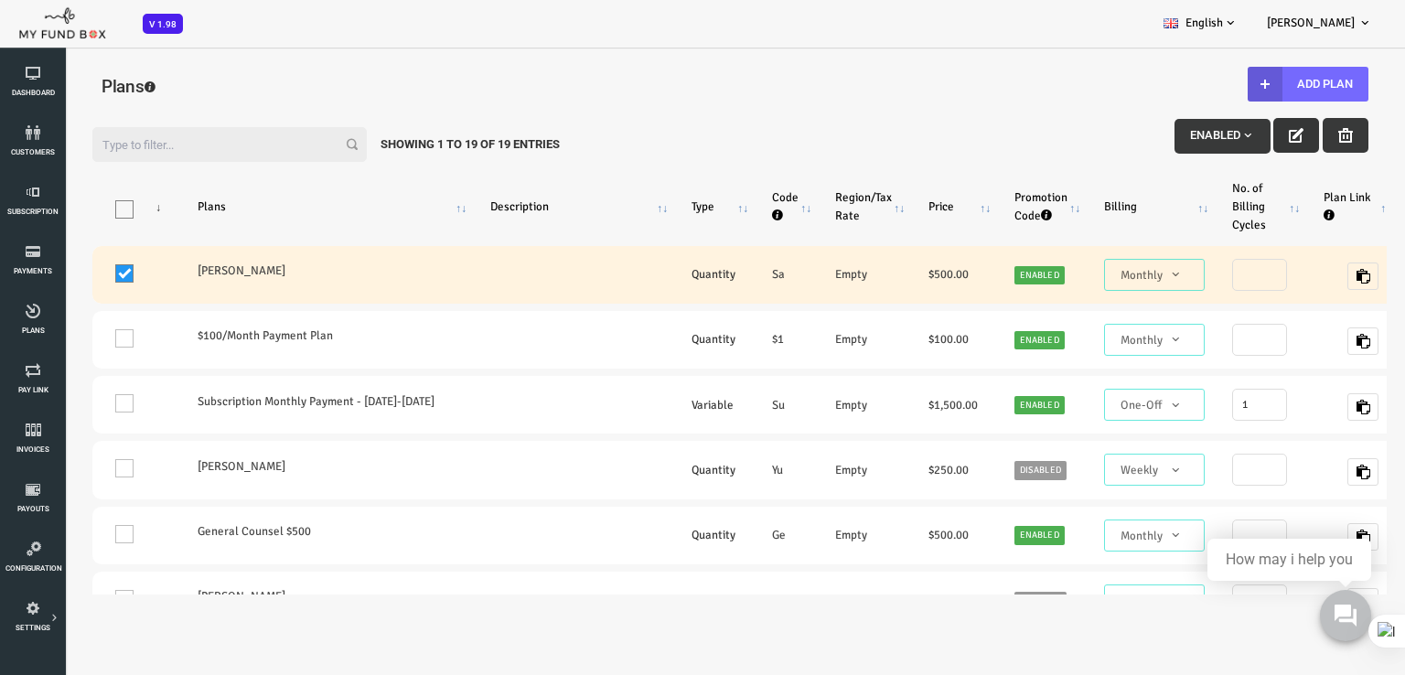
click at [1233, 140] on icon "button" at bounding box center [1240, 135] width 15 height 15
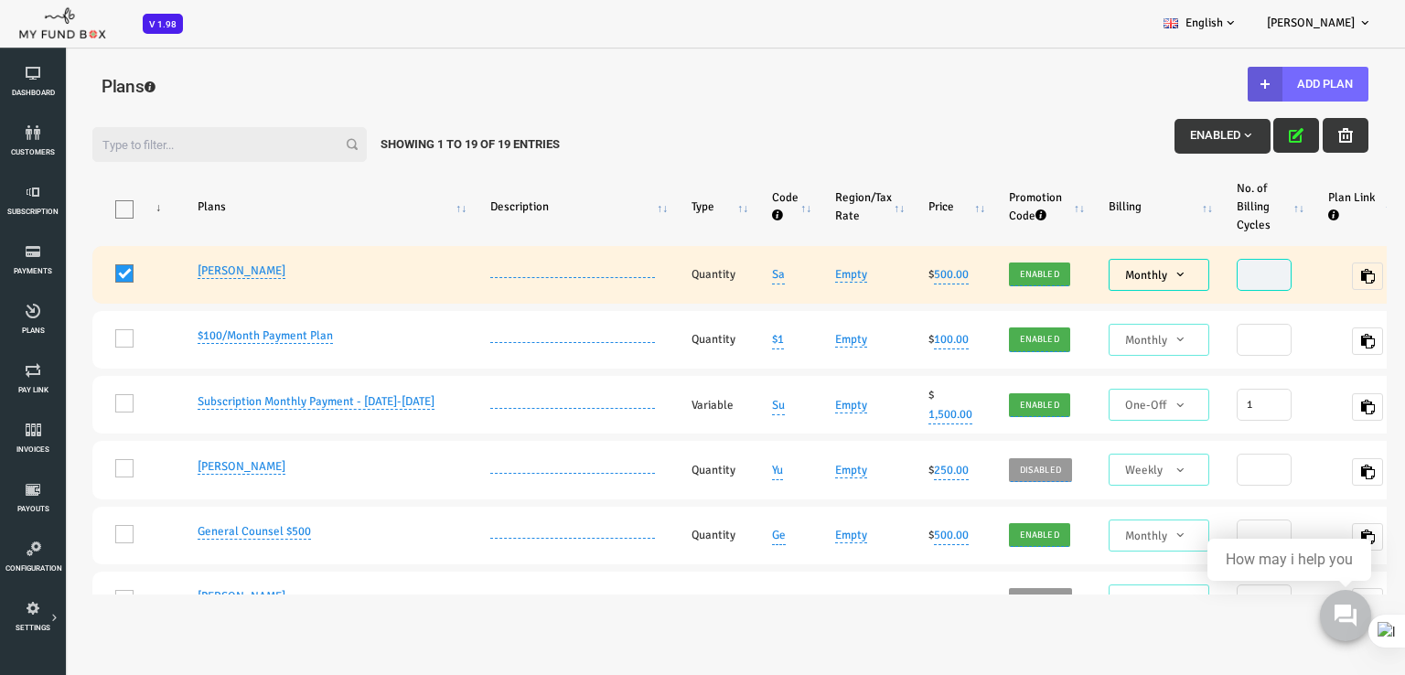
click at [1112, 280] on span "Monthly" at bounding box center [1103, 275] width 86 height 18
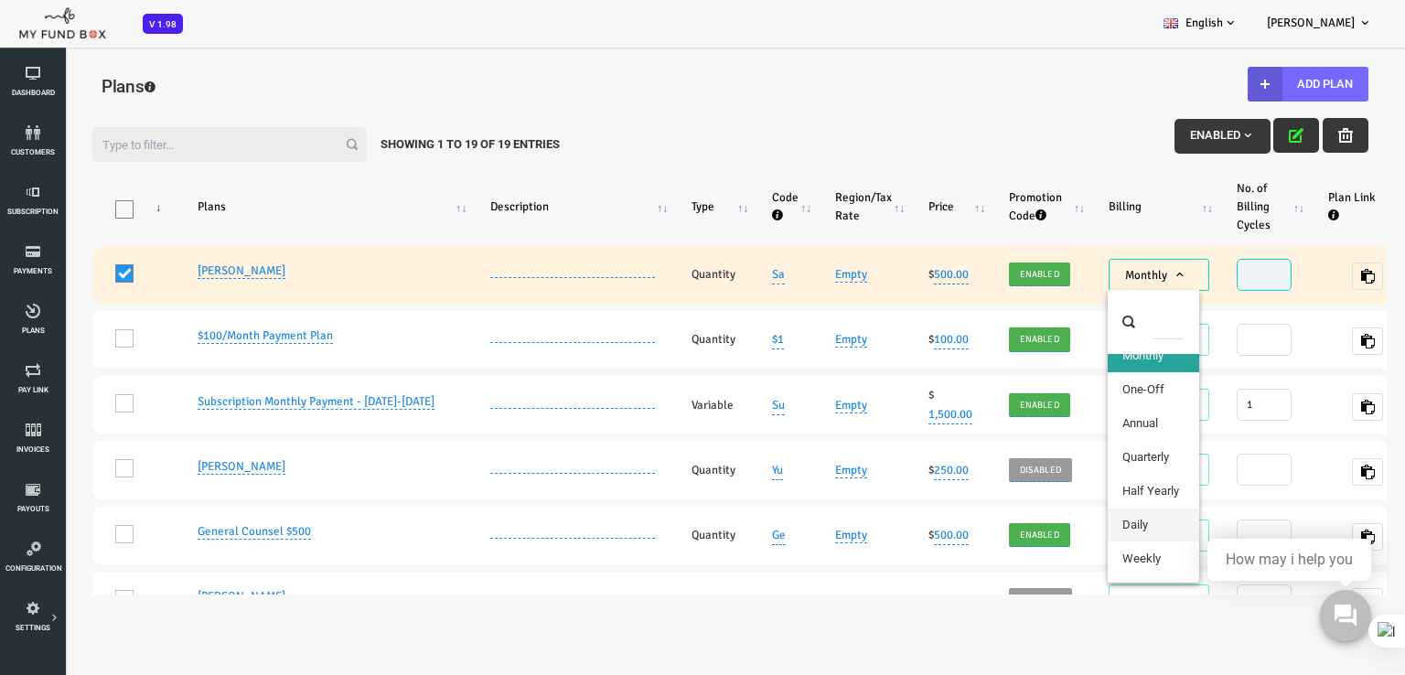
scroll to position [33, 0]
drag, startPoint x: 1100, startPoint y: 554, endPoint x: 1090, endPoint y: 554, distance: 10.1
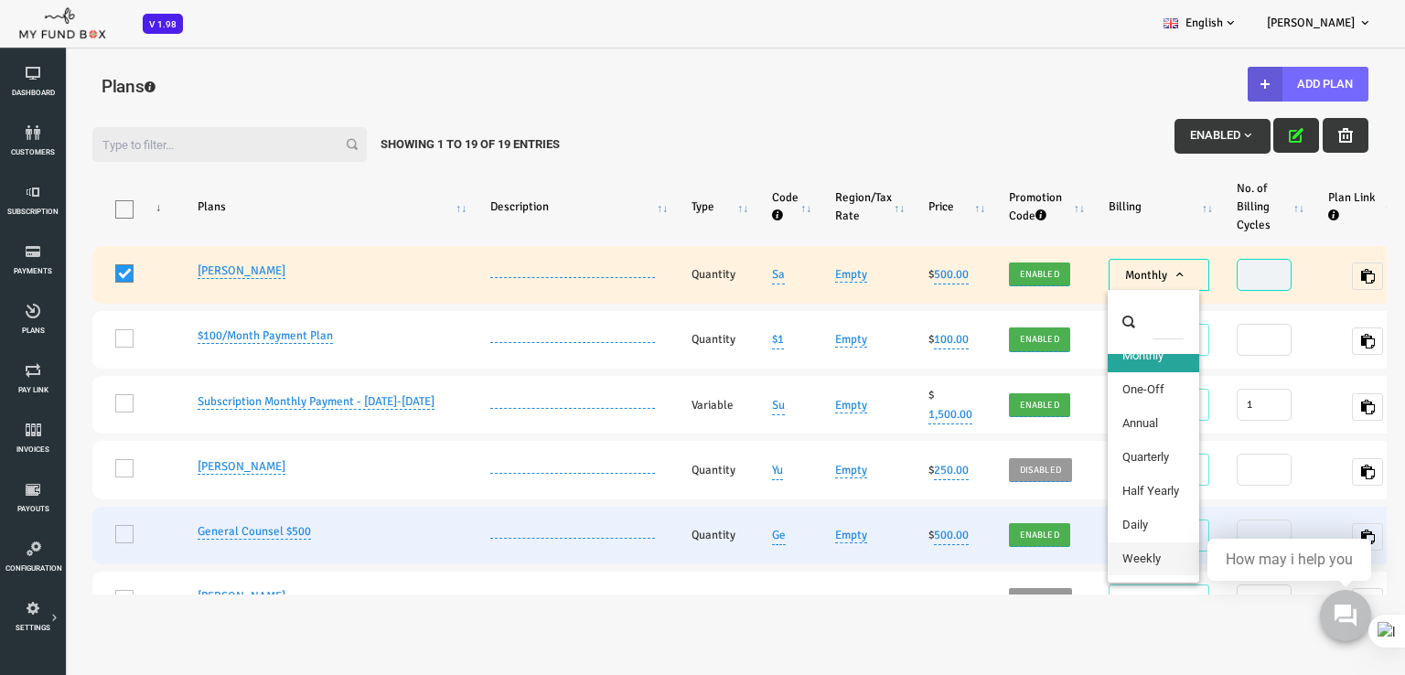
select select "9"
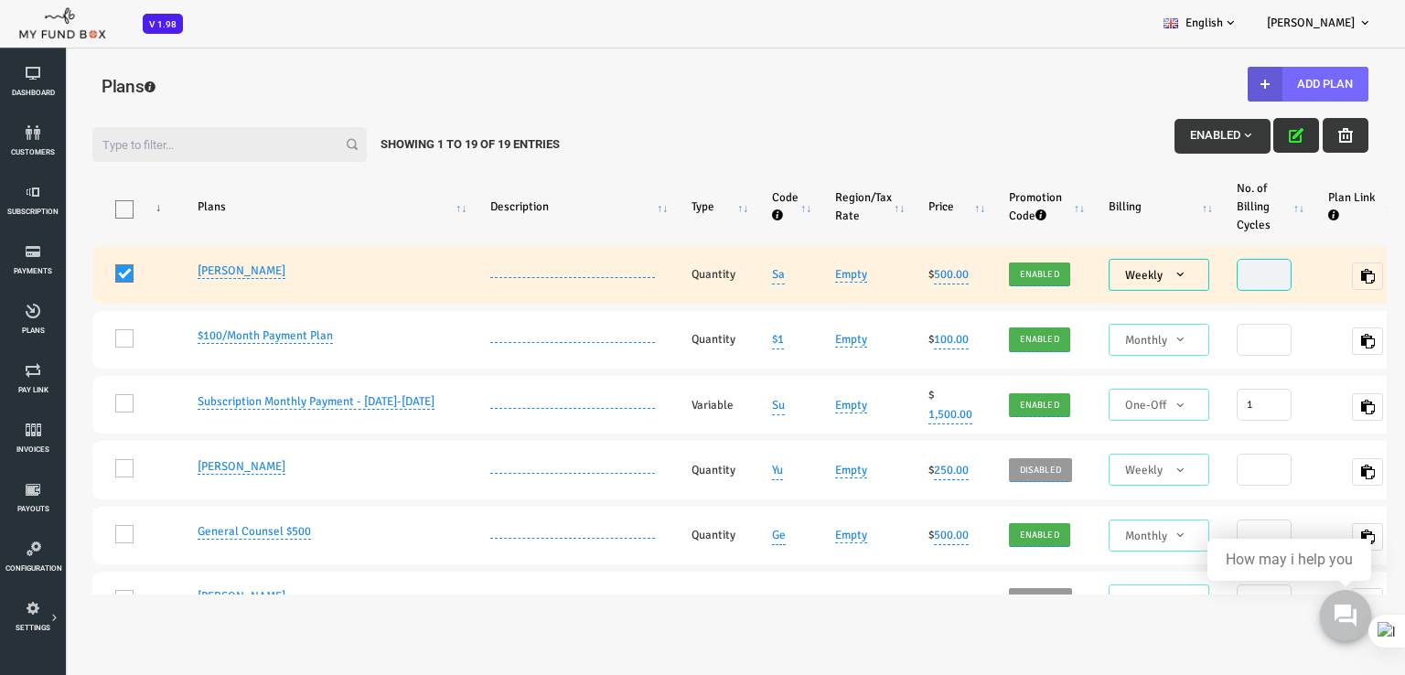
click at [784, 620] on body "Subscriber not found Beneficiary Not Found Partner Not Found!!!! Please Fill ou…" at bounding box center [702, 337] width 1405 height 675
click at [1233, 136] on icon "button" at bounding box center [1240, 135] width 15 height 15
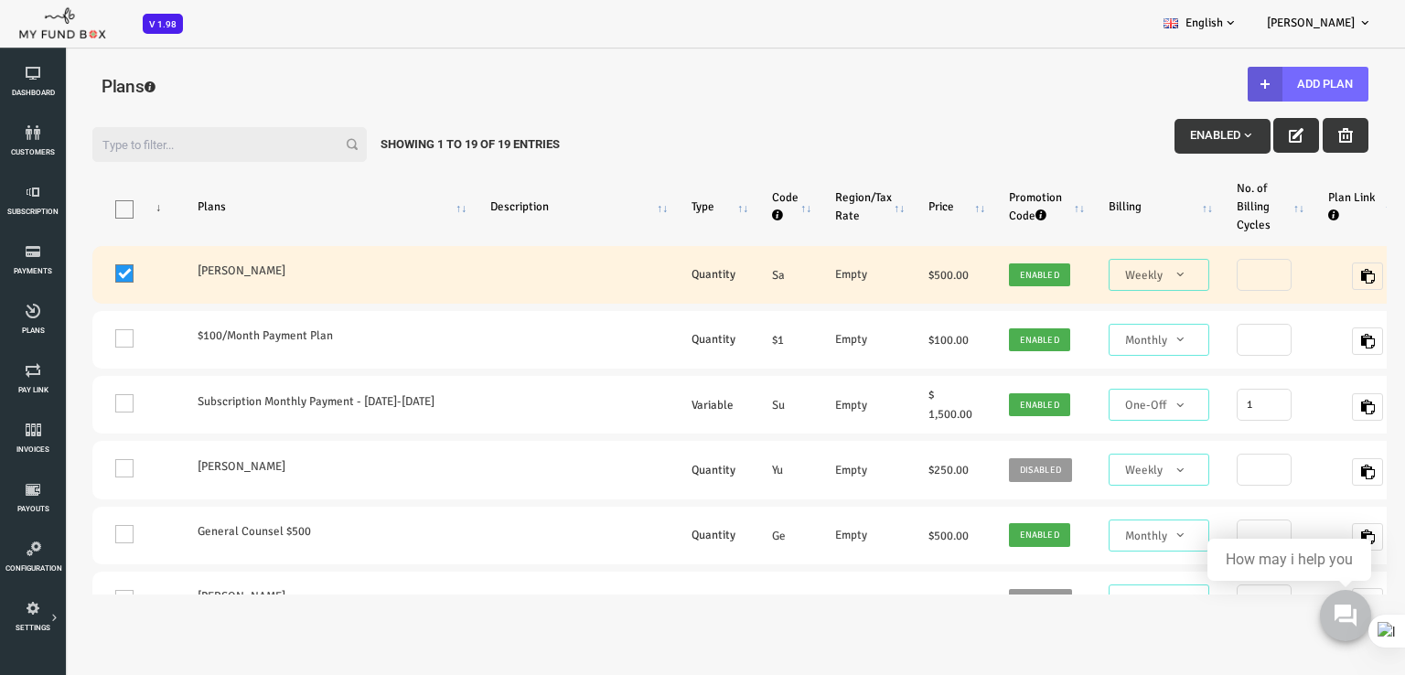
click at [63, 267] on span at bounding box center [68, 273] width 18 height 18
click at [91, 277] on input "One" at bounding box center [91, 277] width 0 height 0
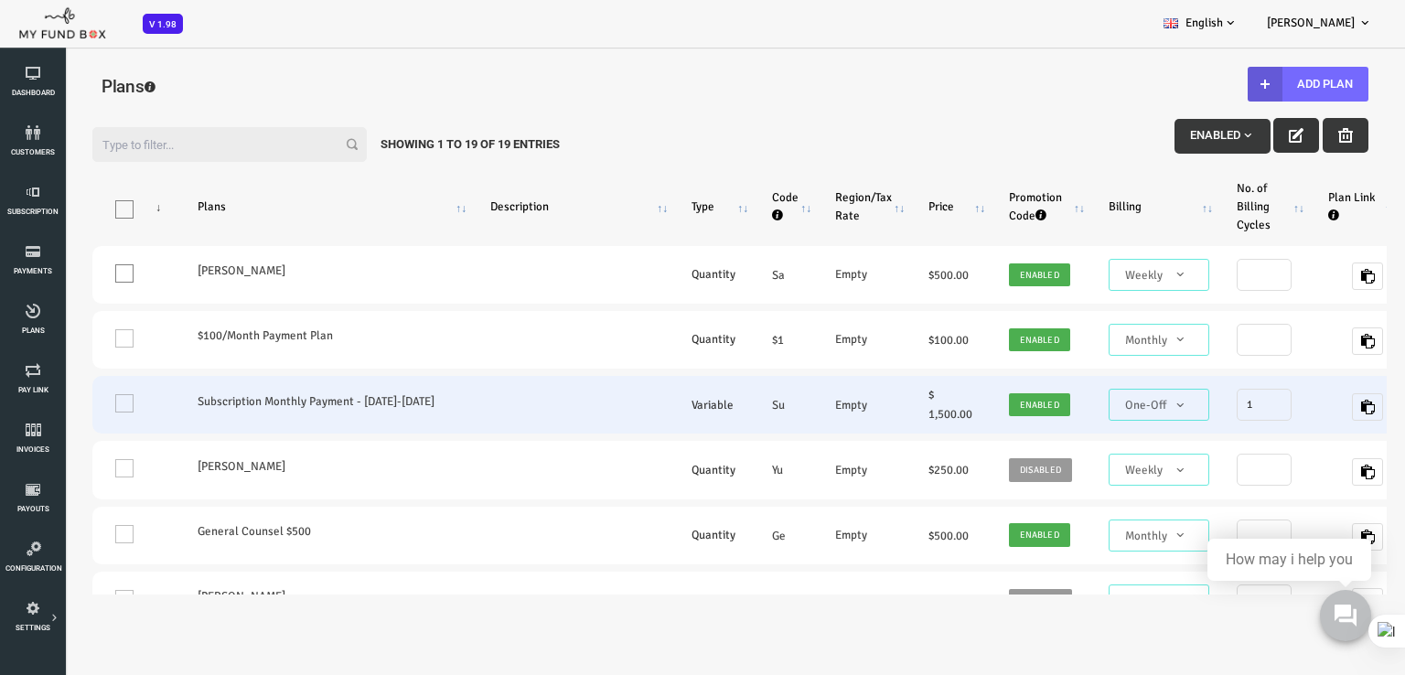
click at [65, 400] on td "One" at bounding box center [80, 405] width 87 height 58
click at [67, 409] on td "One" at bounding box center [80, 405] width 87 height 58
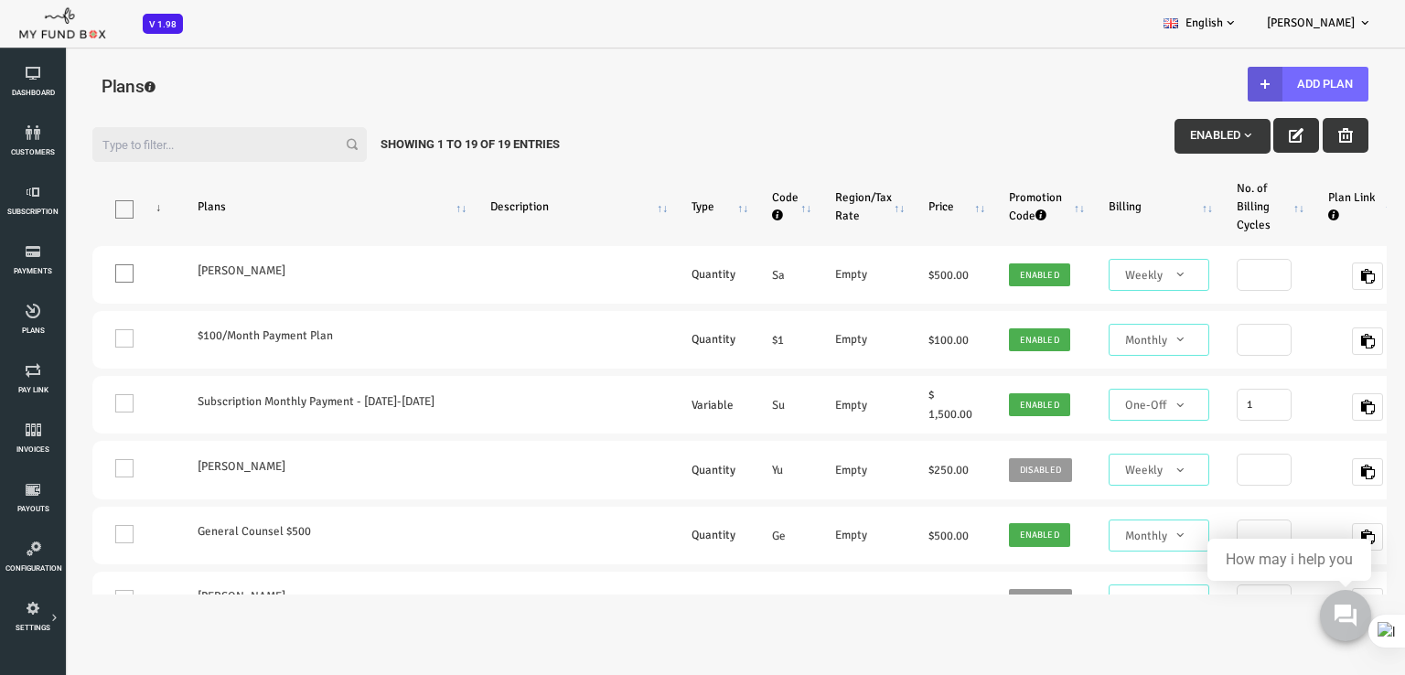
drag, startPoint x: 355, startPoint y: 399, endPoint x: 1235, endPoint y: 165, distance: 910.8
click at [357, 399] on label "Subscription Monthly Payment - [DATE]-[DATE]" at bounding box center [270, 401] width 256 height 18
drag, startPoint x: 429, startPoint y: 667, endPoint x: 438, endPoint y: 640, distance: 28.1
click at [428, 668] on body "Subscriber not found Beneficiary Not Found Partner Not Found!!!! Please Fill ou…" at bounding box center [702, 337] width 1405 height 675
click at [438, 640] on body "Subscriber not found Beneficiary Not Found Partner Not Found!!!! Please Fill ou…" at bounding box center [702, 337] width 1405 height 675
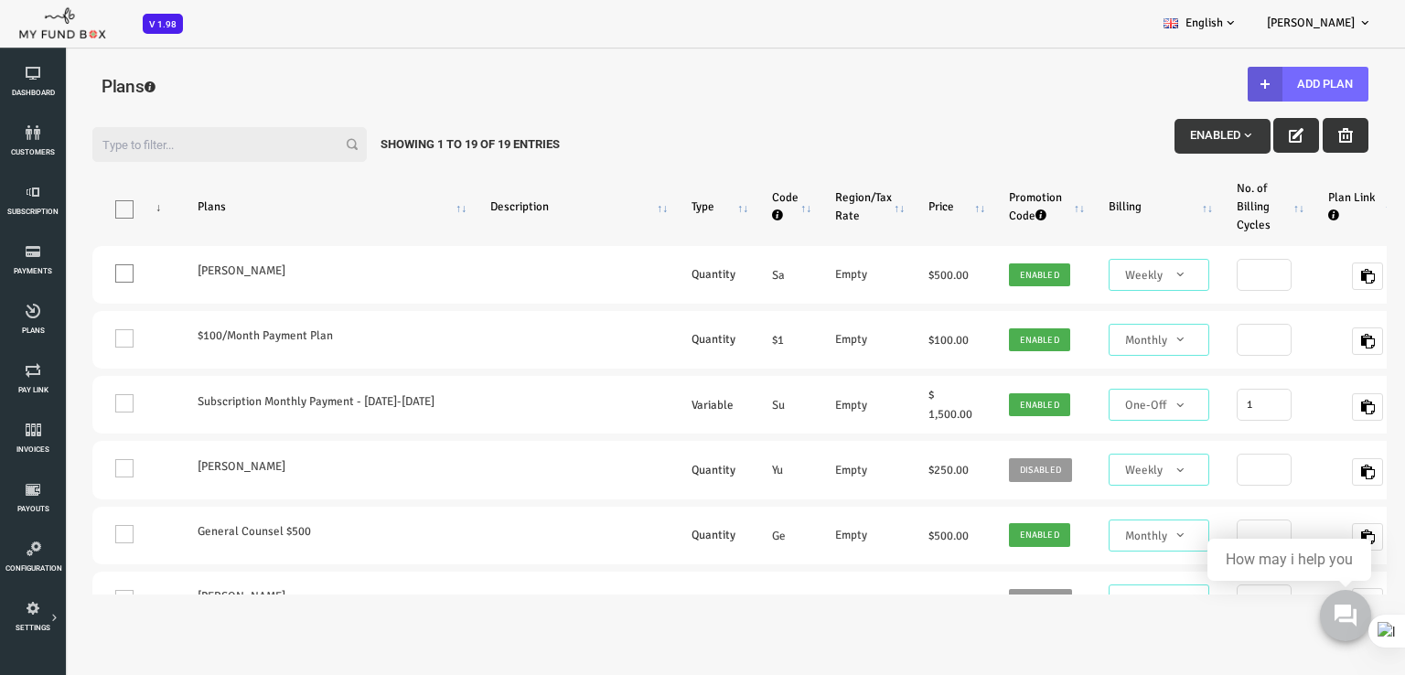
click at [1283, 133] on icon "button" at bounding box center [1290, 135] width 15 height 15
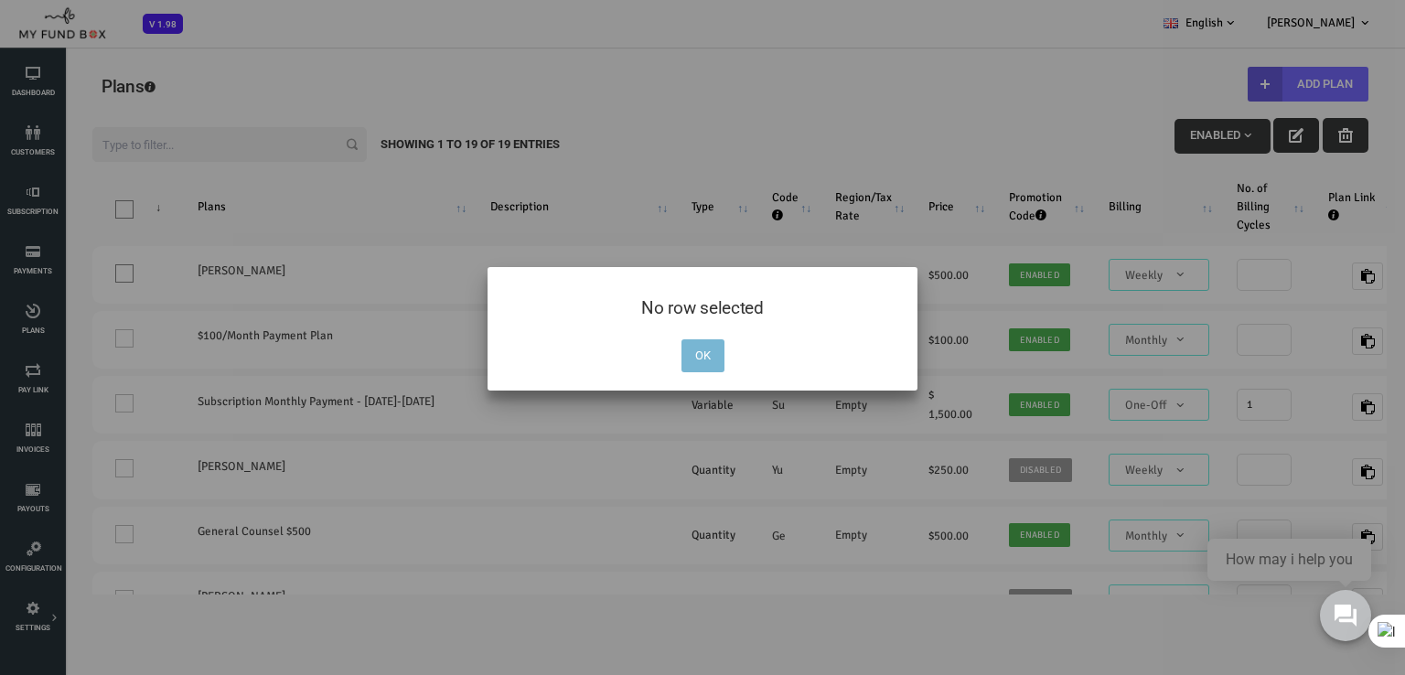
click at [703, 351] on button "OK" at bounding box center [703, 355] width 43 height 33
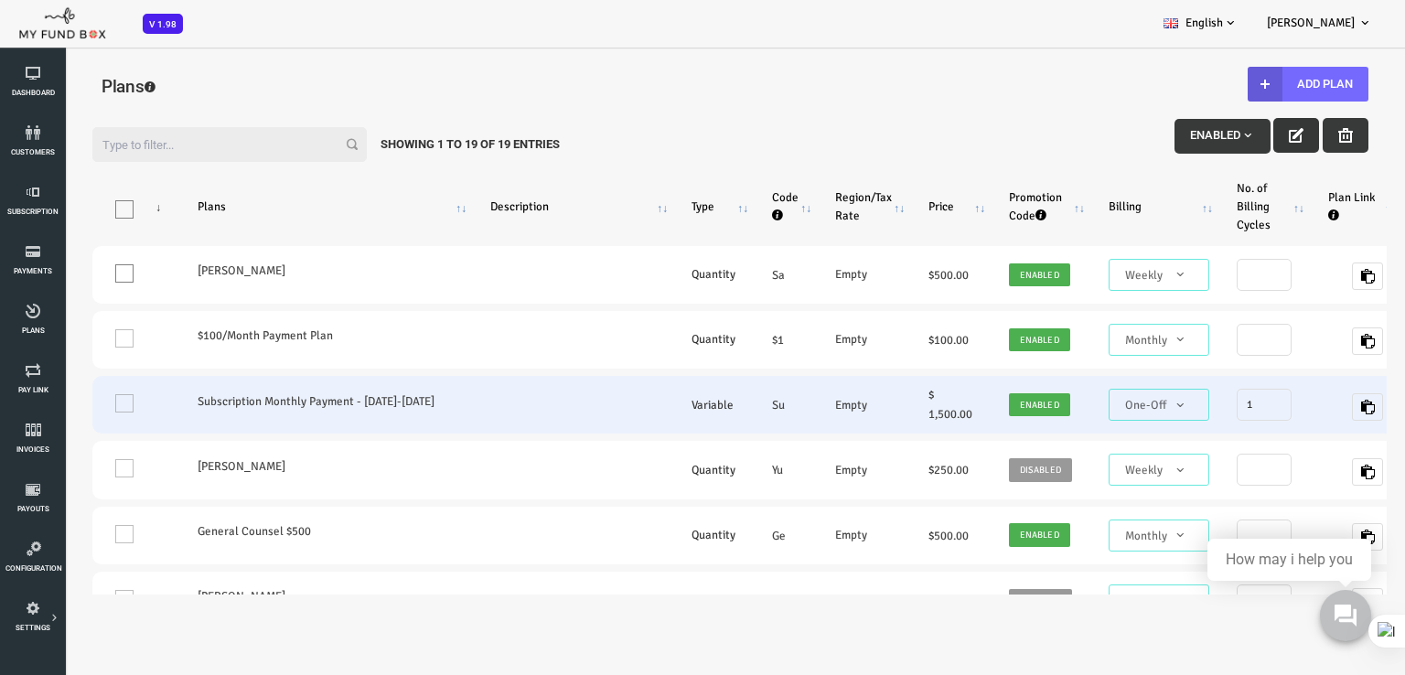
click at [65, 405] on td "One" at bounding box center [80, 405] width 87 height 58
click at [66, 405] on td "One" at bounding box center [80, 405] width 87 height 58
click at [65, 405] on td "One" at bounding box center [80, 405] width 87 height 58
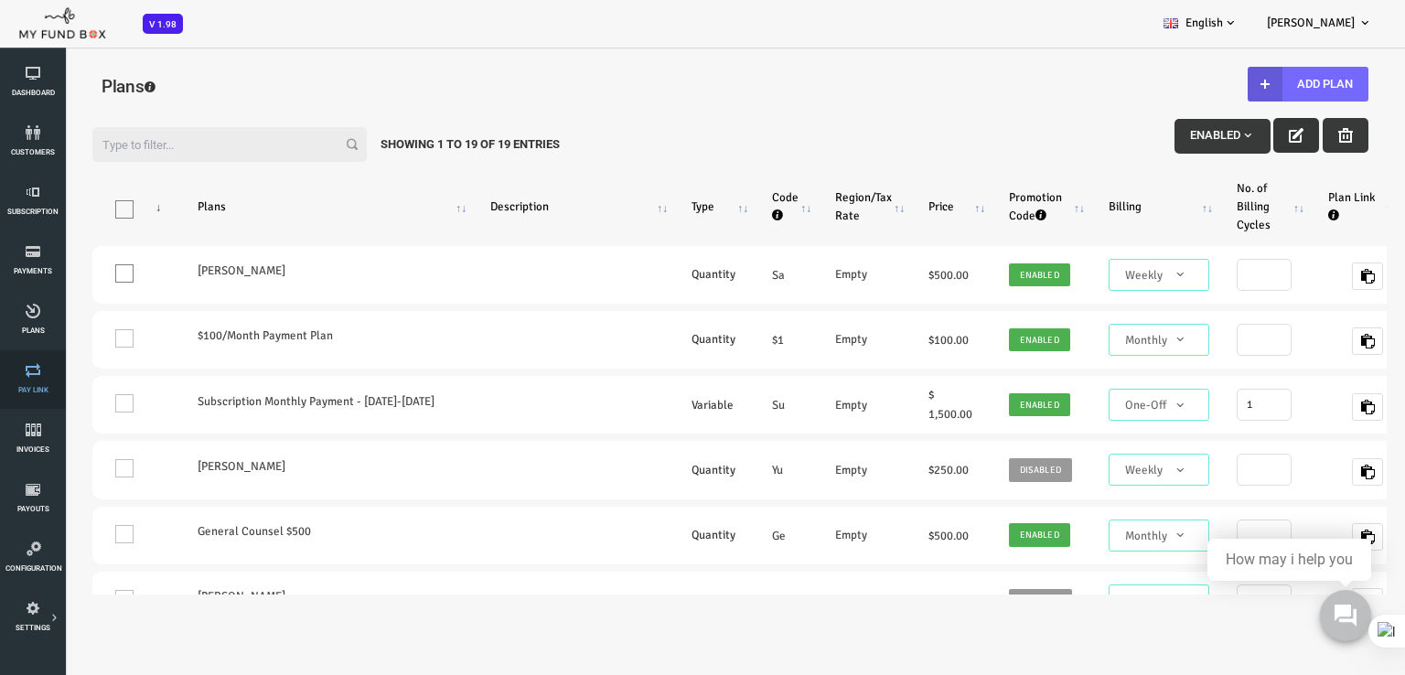
click at [0, 0] on span "Pay Link" at bounding box center [0, 0] width 0 height 0
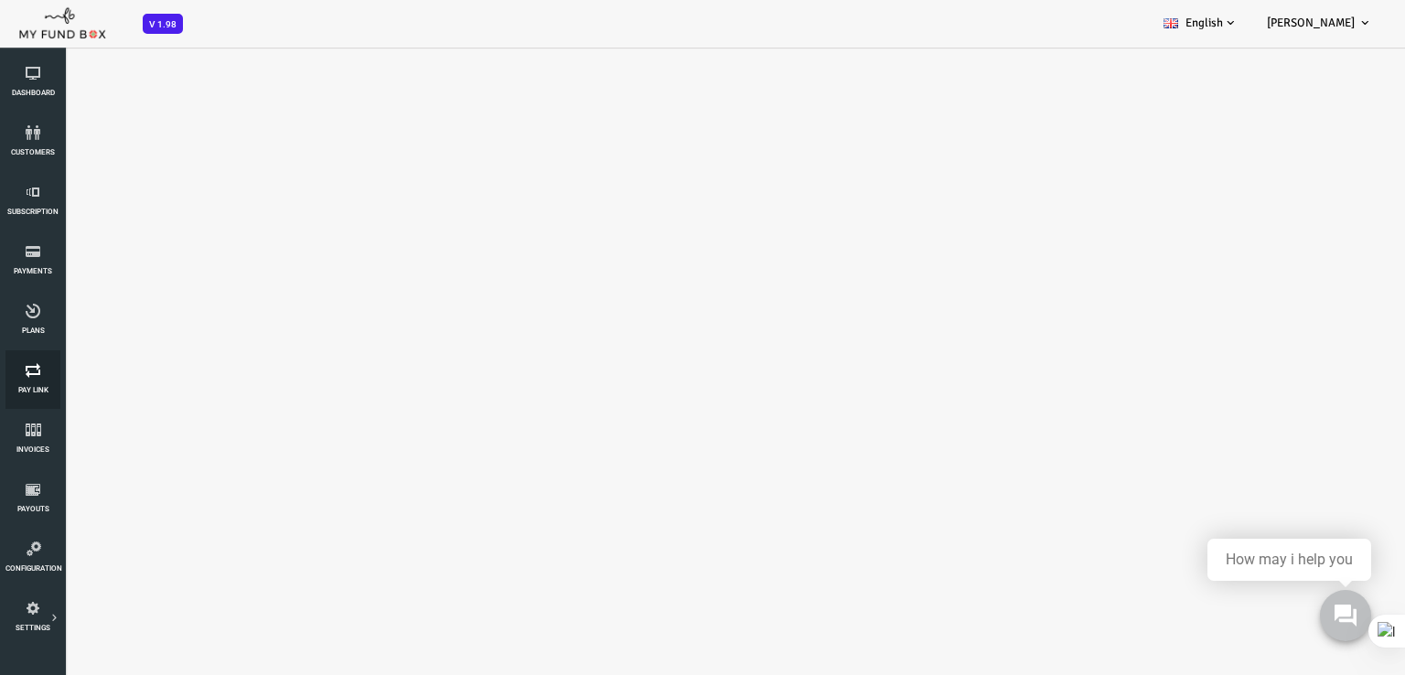
scroll to position [0, 0]
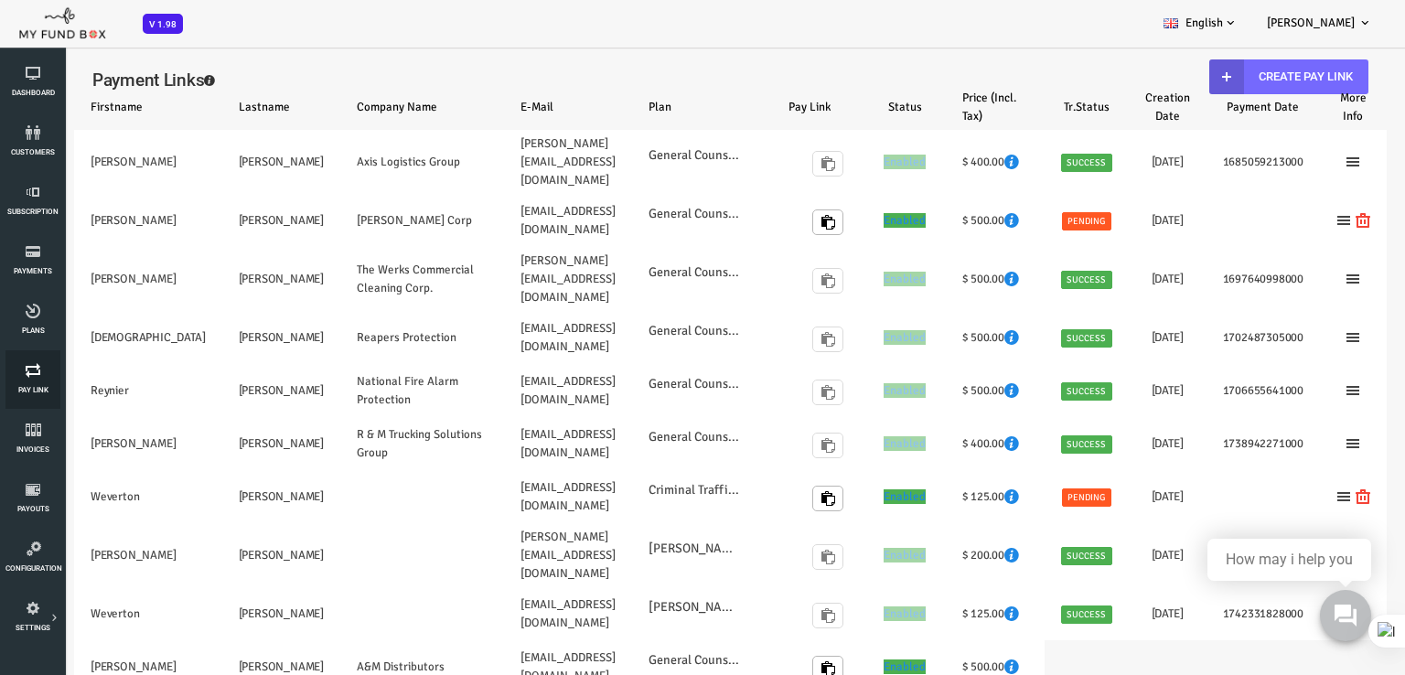
select select "100"
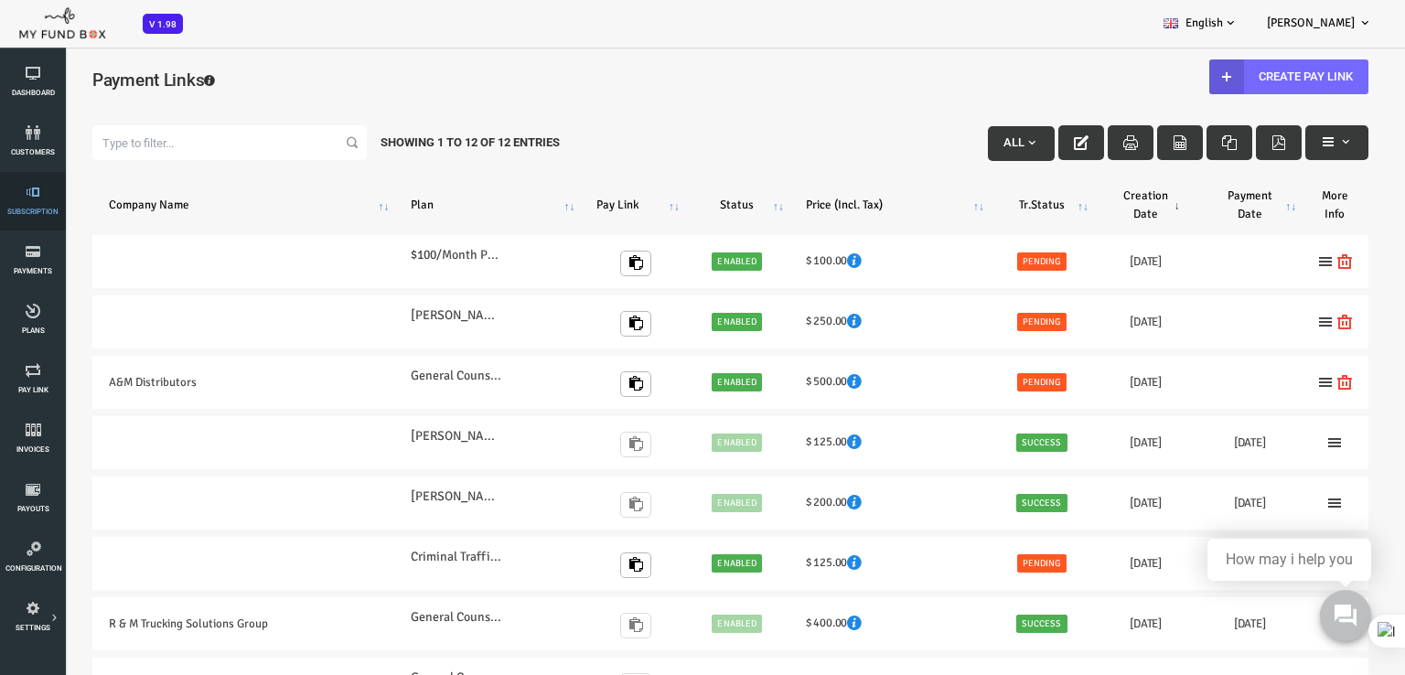
click at [0, 0] on span "Subscription" at bounding box center [0, 0] width 0 height 0
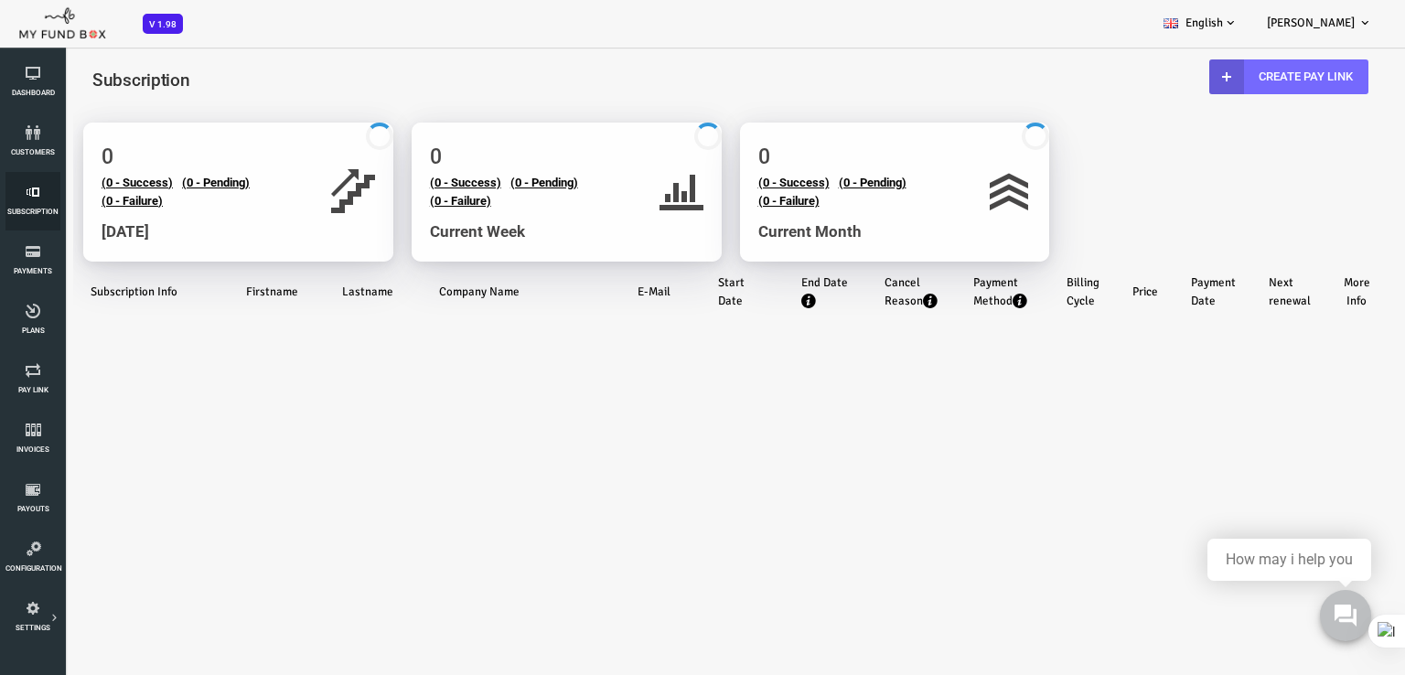
select select "100"
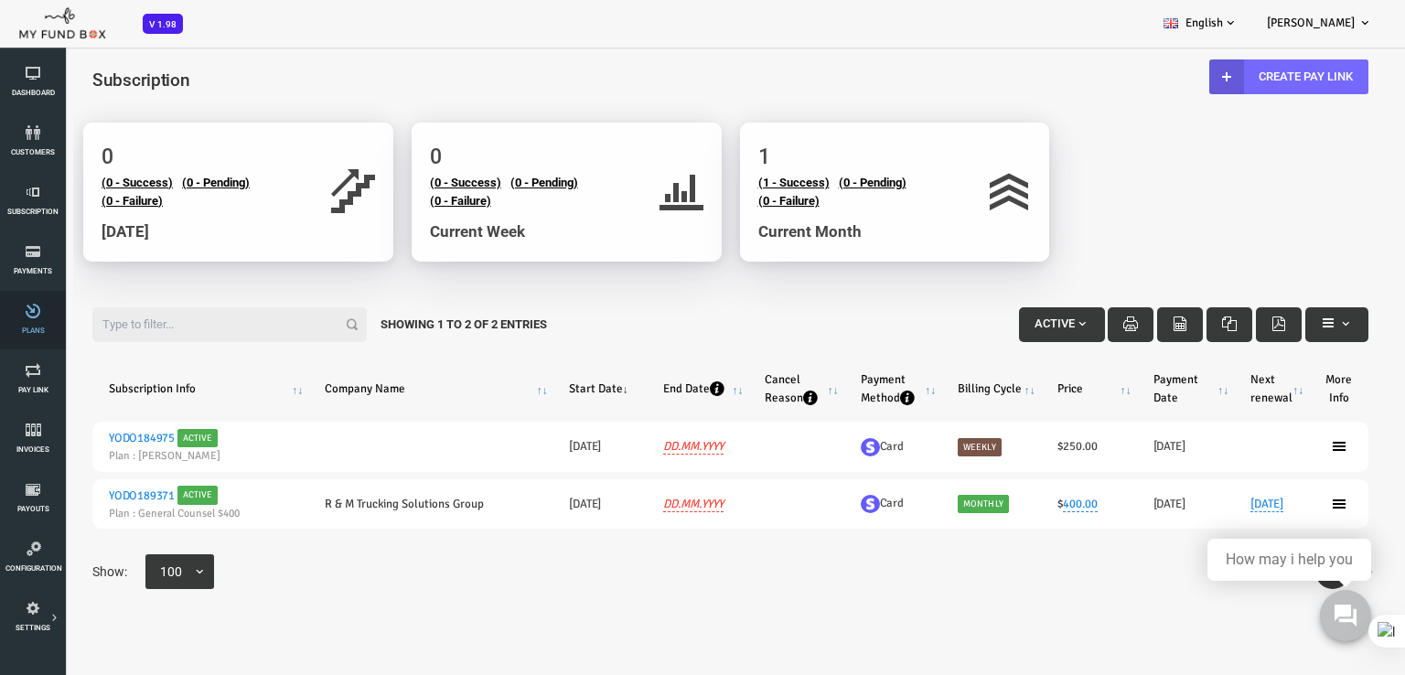
click at [0, 0] on span "Plans" at bounding box center [0, 0] width 0 height 0
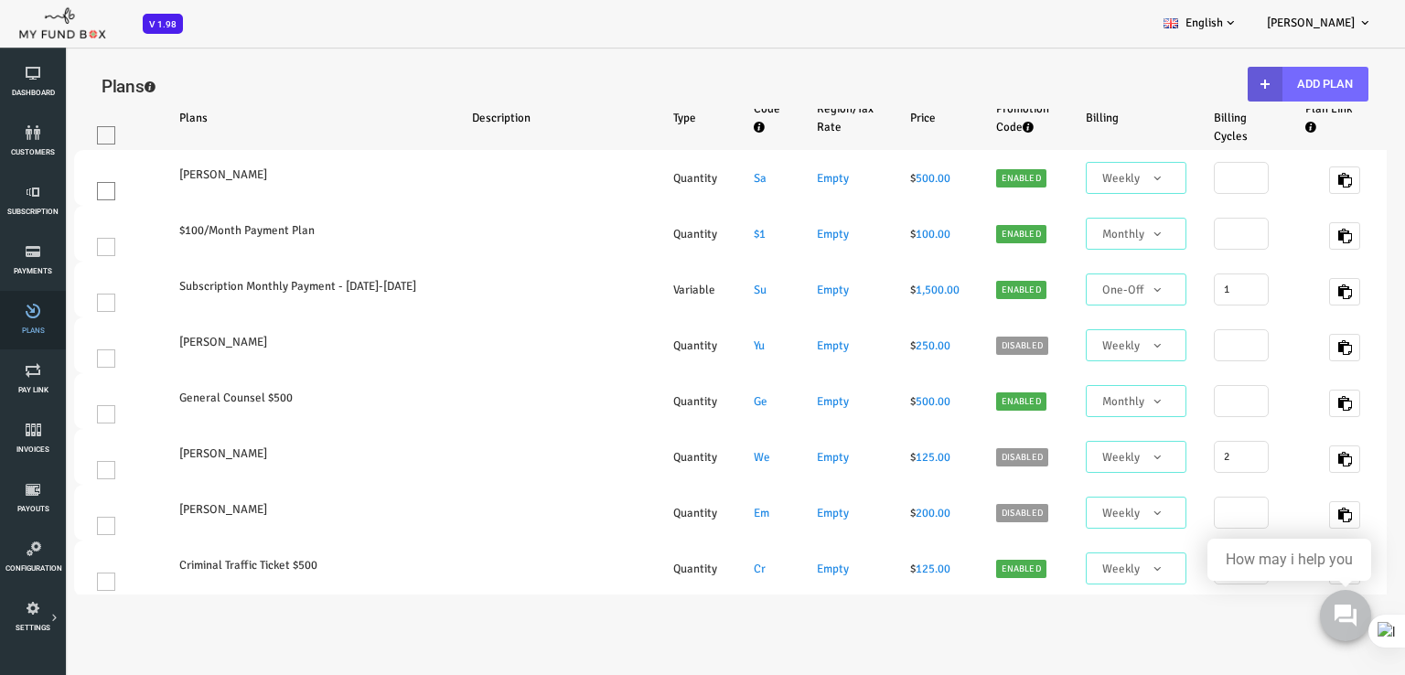
select select "100"
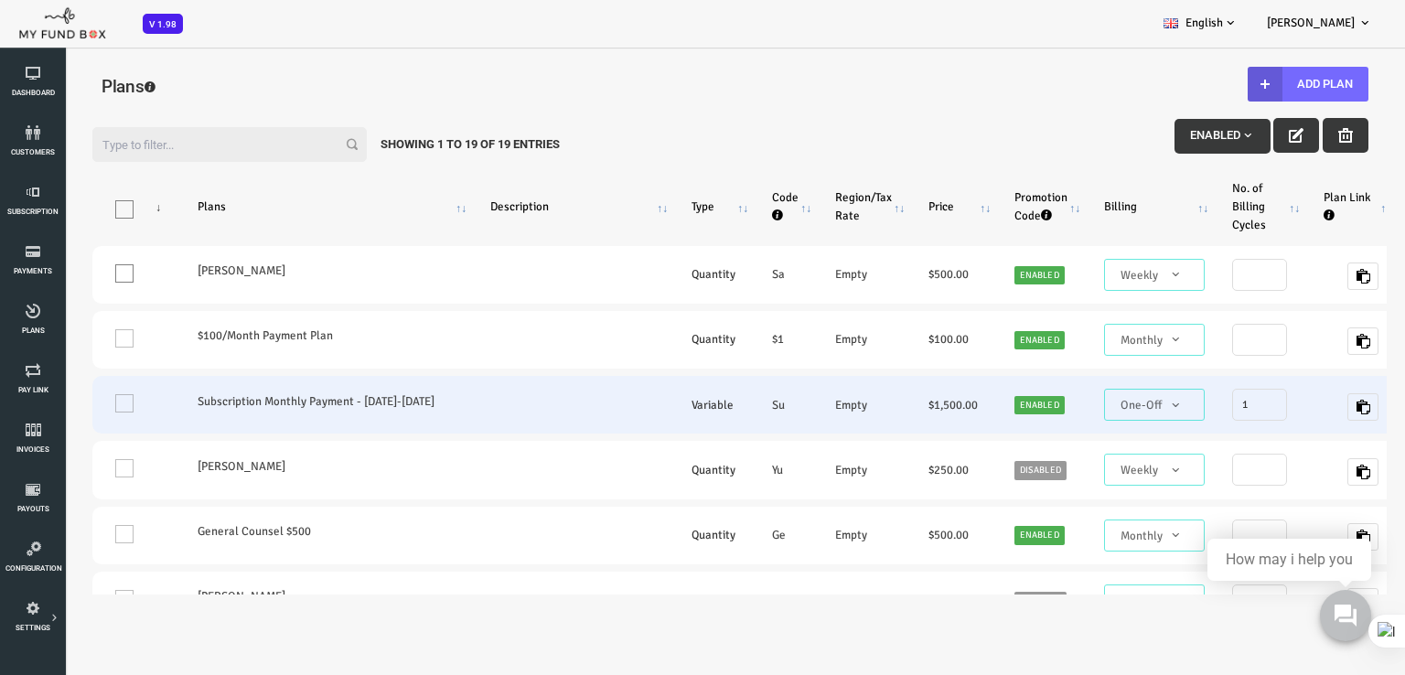
click at [66, 404] on td "One" at bounding box center [80, 405] width 87 height 58
click at [1056, 414] on span at bounding box center [1056, 414] width 0 height 0
click at [64, 407] on td "One" at bounding box center [80, 405] width 87 height 58
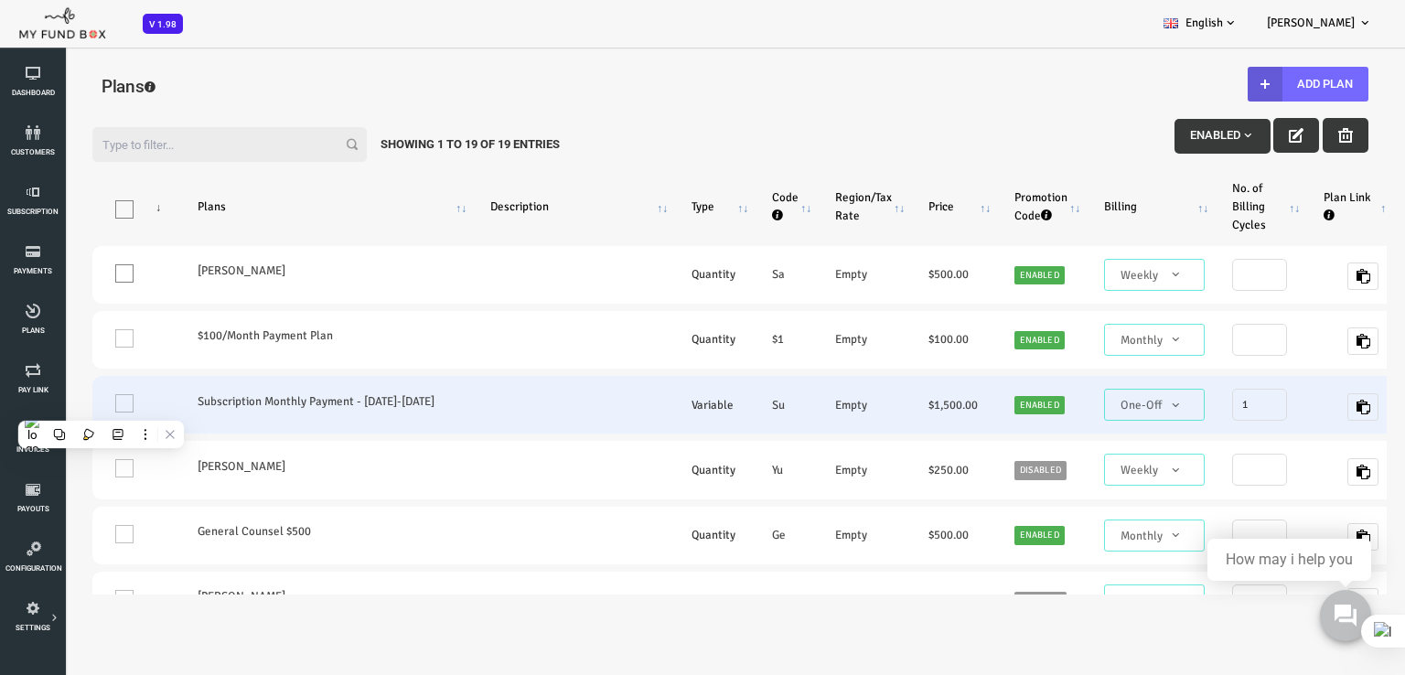
click at [64, 407] on td "One" at bounding box center [80, 405] width 87 height 58
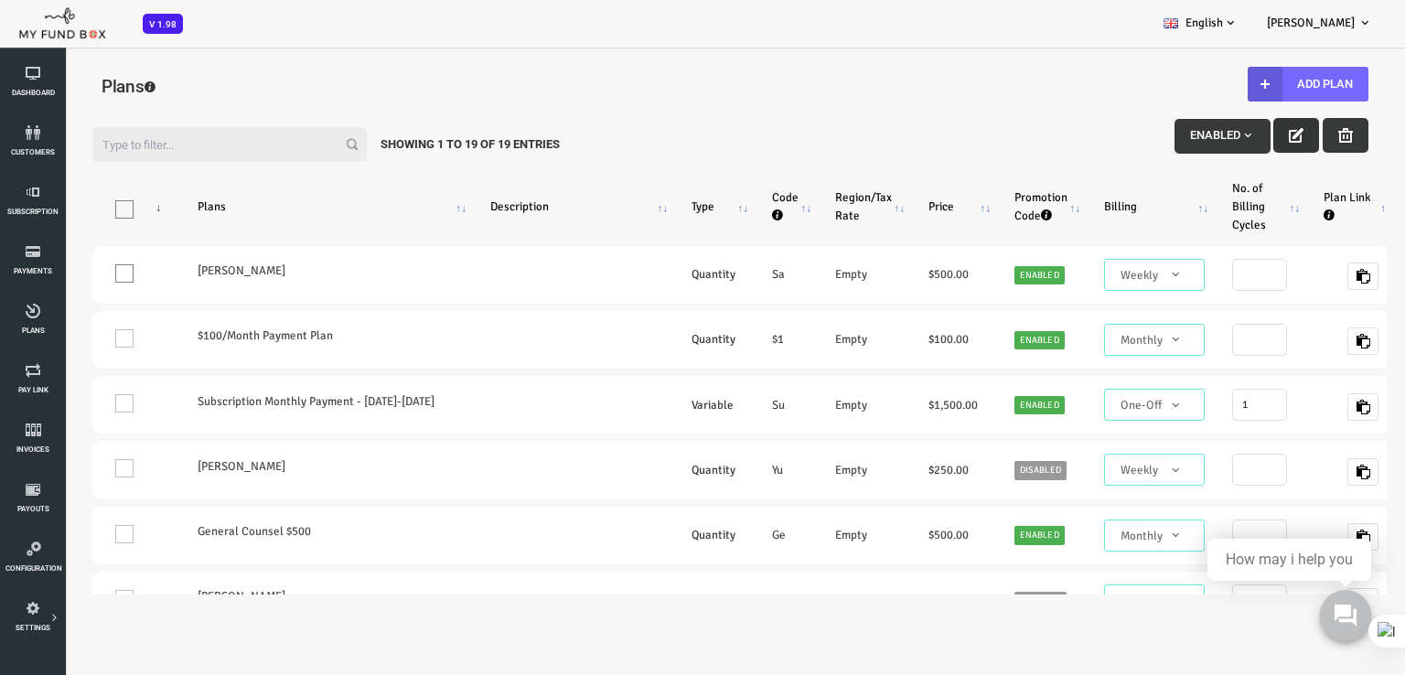
click at [1233, 140] on icon "button" at bounding box center [1240, 135] width 15 height 15
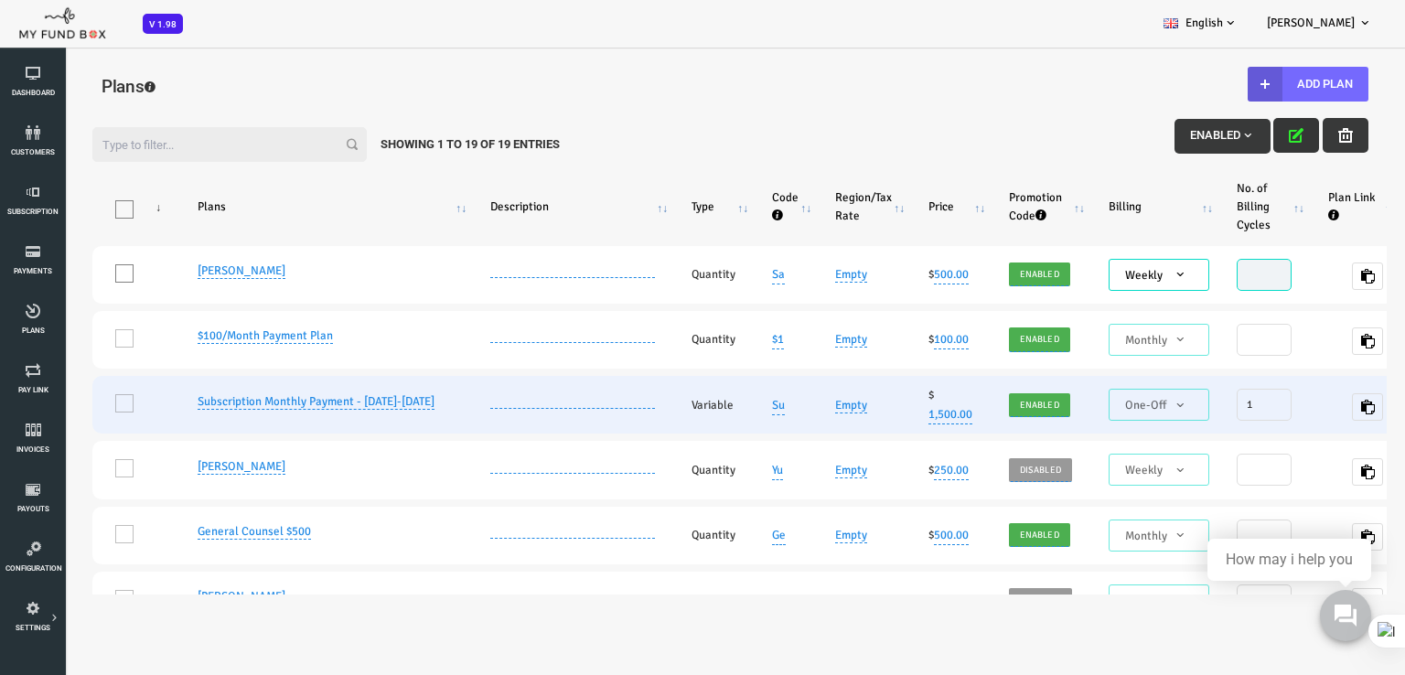
click at [61, 406] on td "One" at bounding box center [80, 405] width 87 height 58
click at [72, 406] on td "One" at bounding box center [80, 405] width 87 height 58
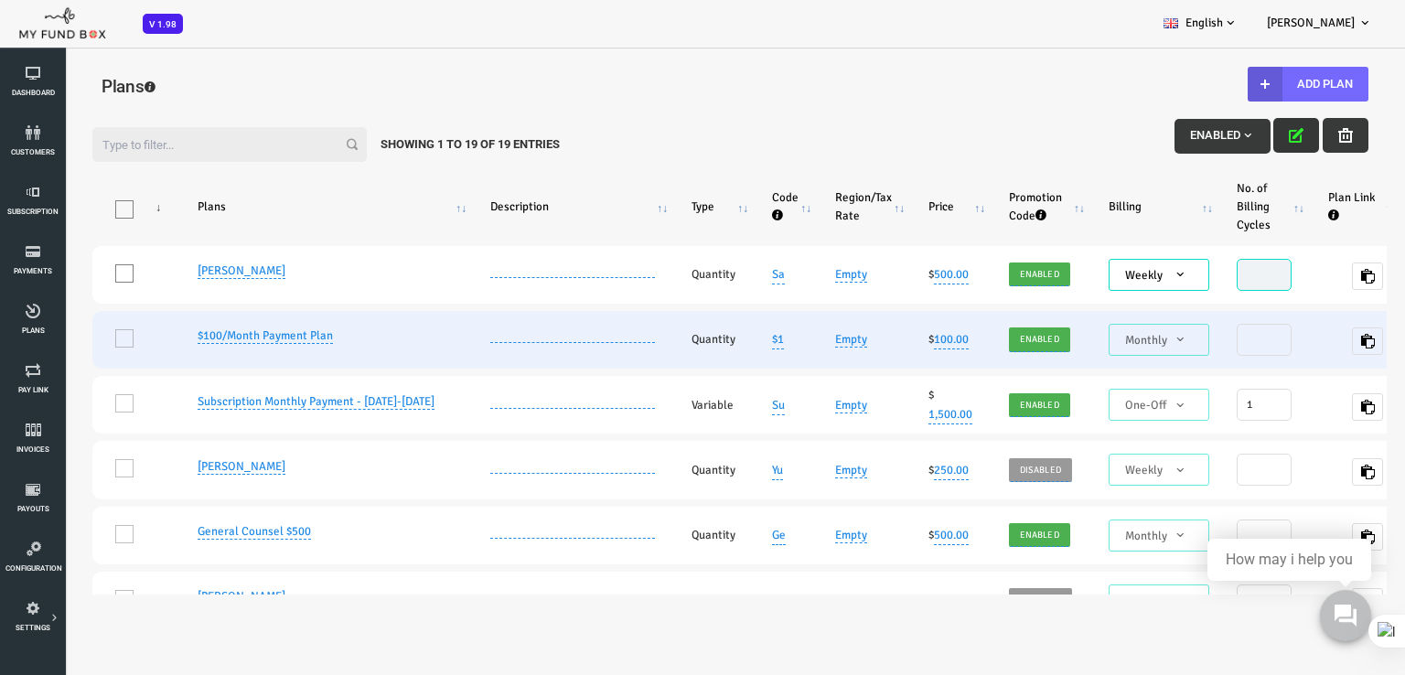
click at [62, 335] on td "One" at bounding box center [80, 340] width 87 height 58
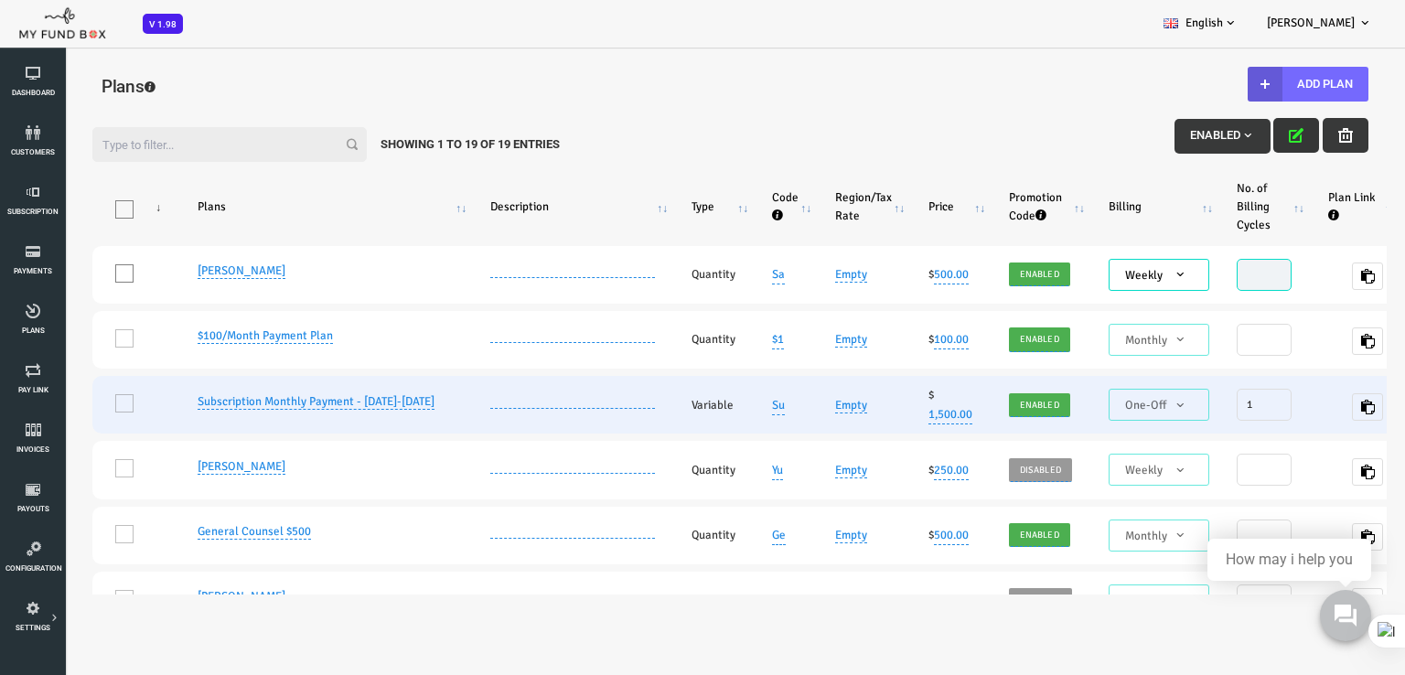
click at [61, 382] on td "One" at bounding box center [80, 405] width 87 height 58
click at [69, 415] on td "One" at bounding box center [80, 405] width 87 height 58
click at [65, 411] on td "One" at bounding box center [80, 405] width 87 height 58
click at [71, 409] on td "One" at bounding box center [80, 405] width 87 height 58
click at [72, 408] on td "One" at bounding box center [80, 405] width 87 height 58
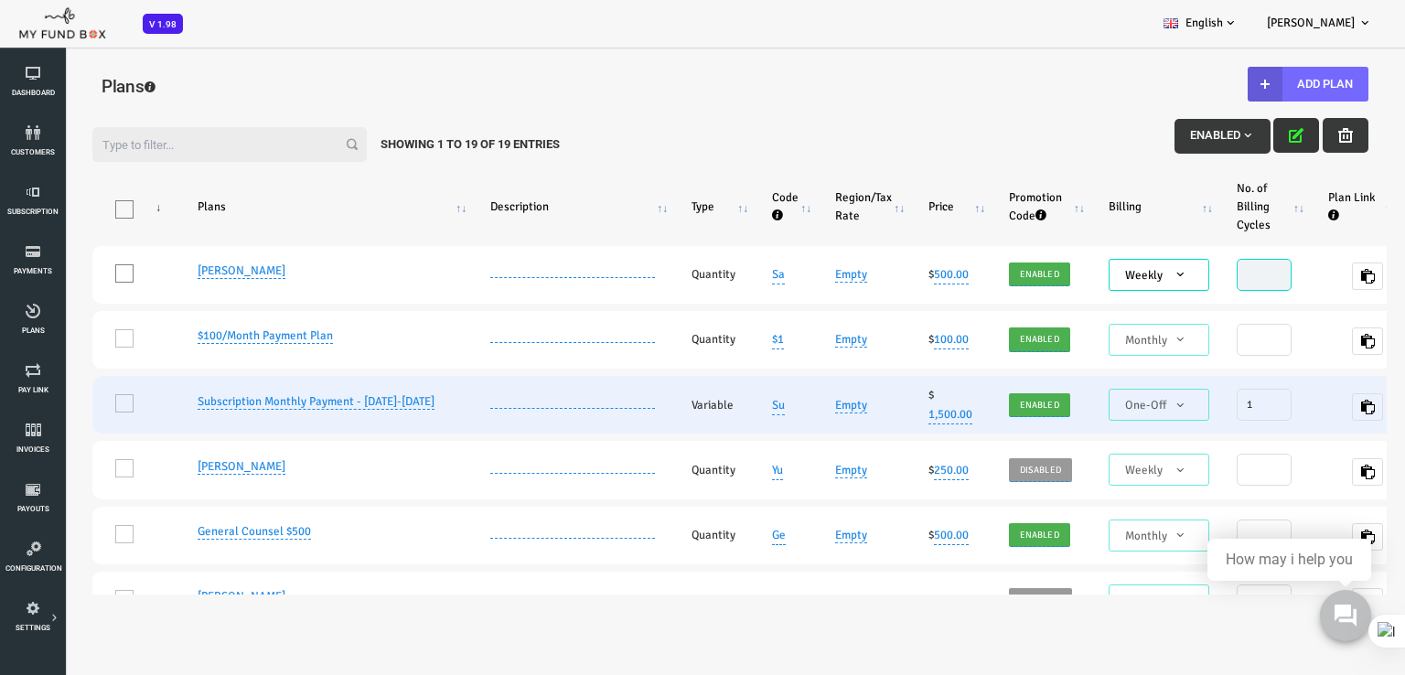
click at [70, 408] on td "One" at bounding box center [80, 405] width 87 height 58
click at [70, 407] on td "One" at bounding box center [80, 405] width 87 height 58
click at [69, 407] on td "One" at bounding box center [80, 405] width 87 height 58
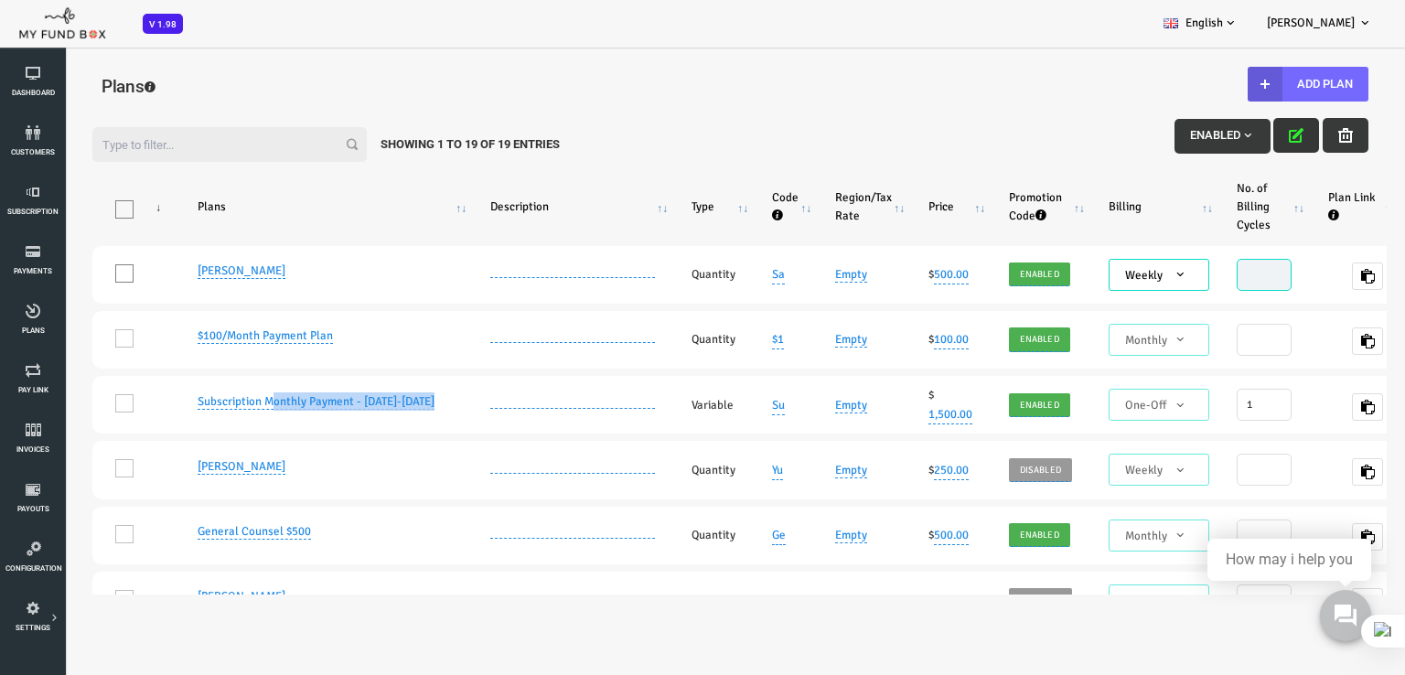
click at [1159, 136] on span "Enabled" at bounding box center [1166, 135] width 65 height 14
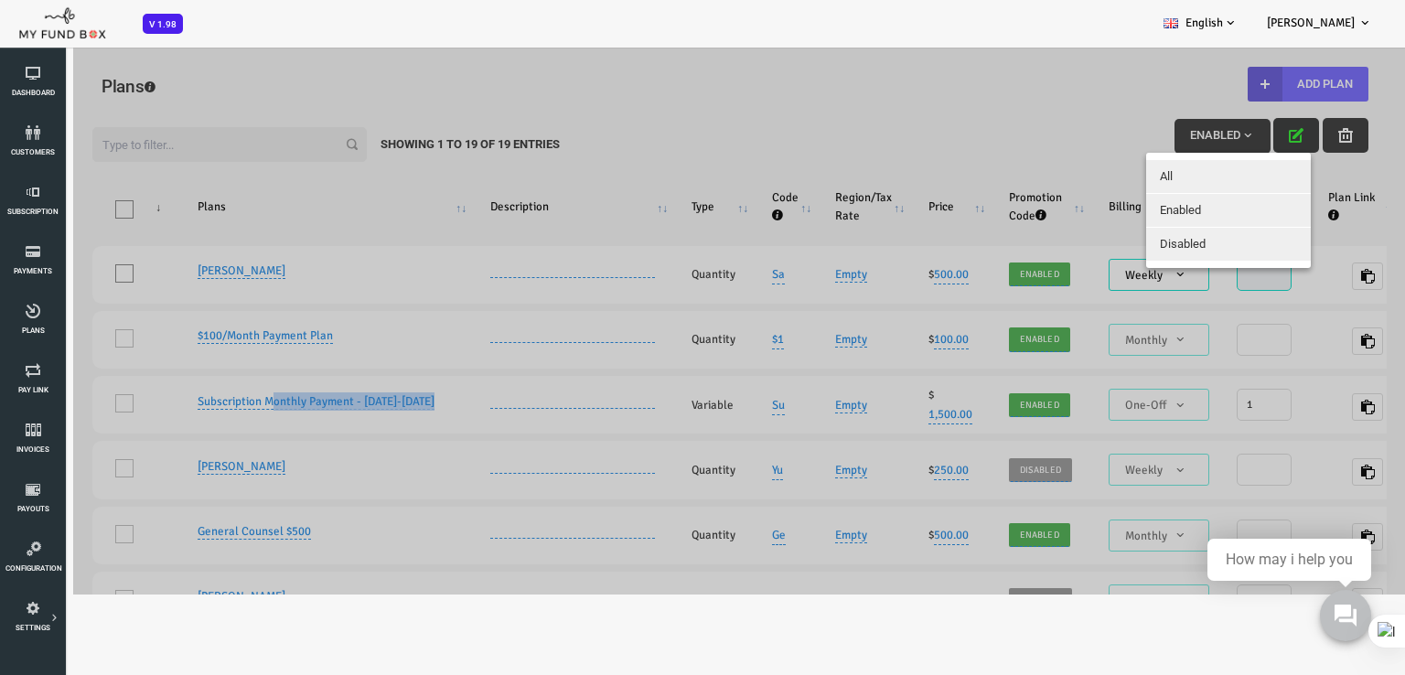
click at [1132, 169] on button "All" at bounding box center [1173, 176] width 165 height 33
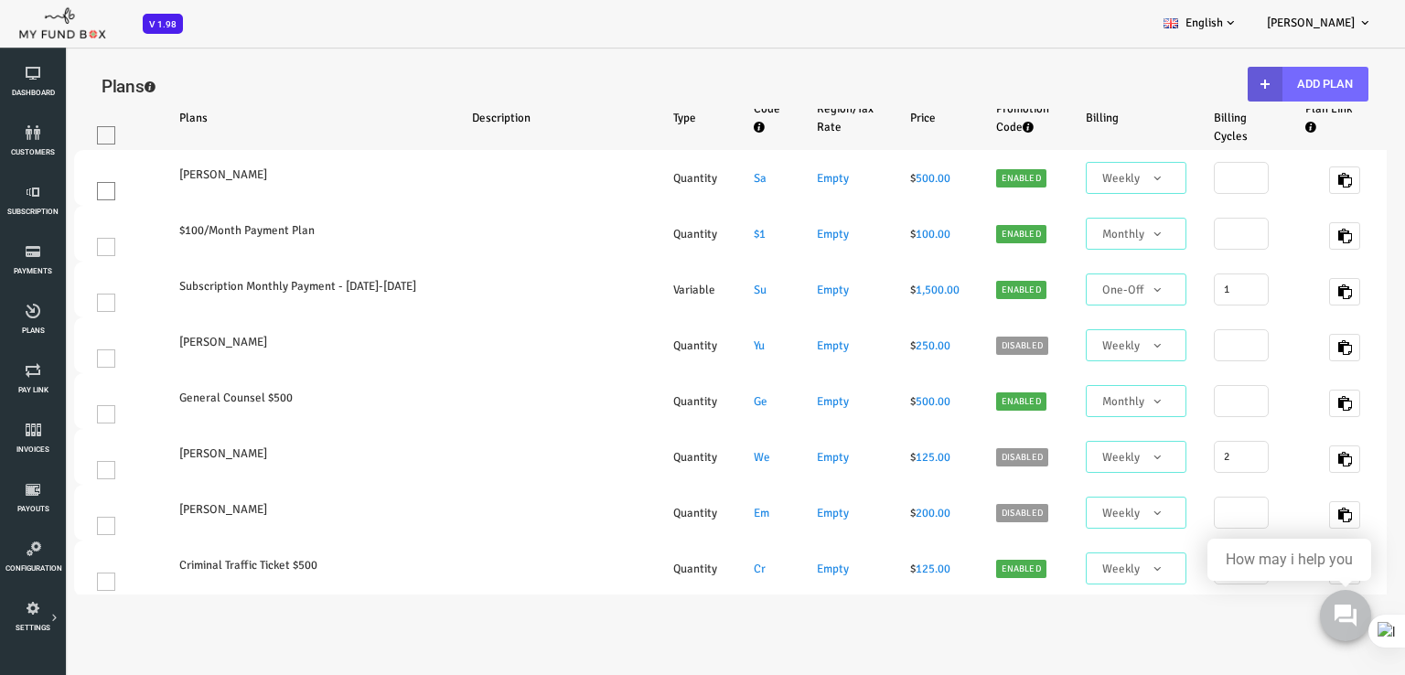
select select "100"
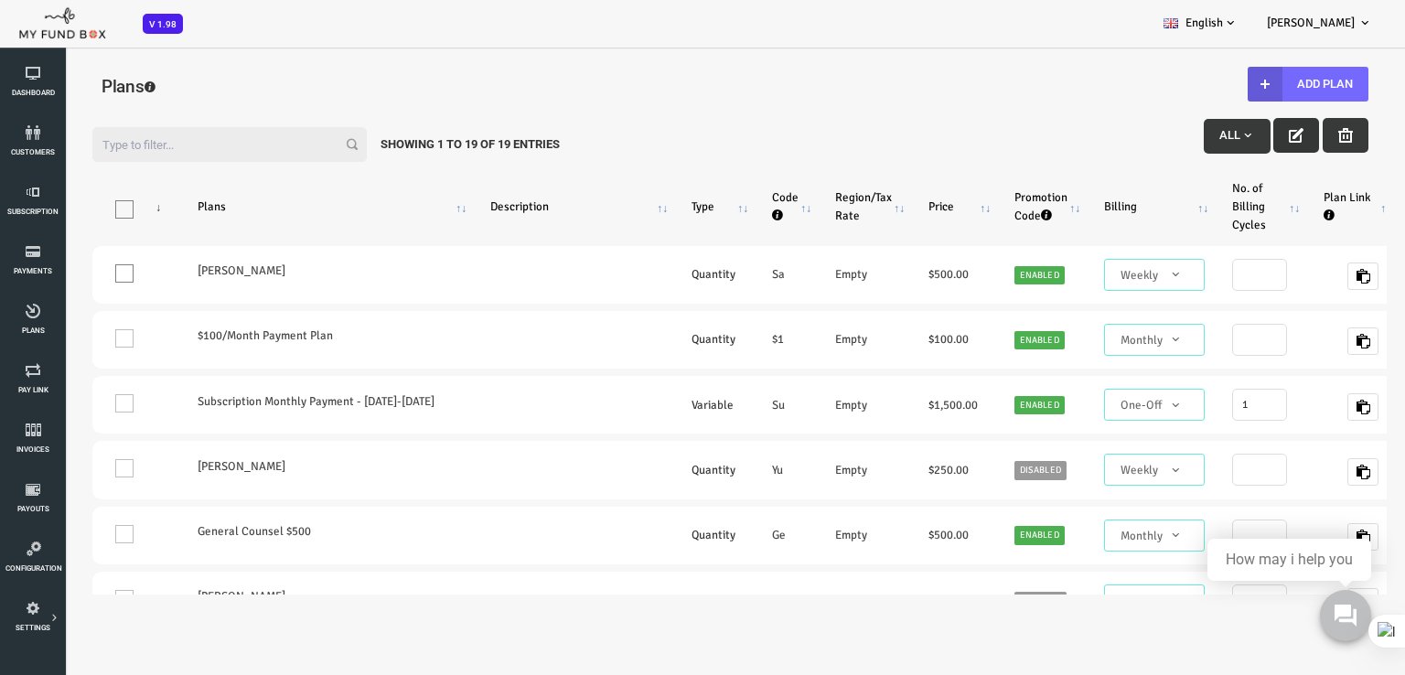
click at [68, 403] on td "One" at bounding box center [80, 405] width 87 height 58
click at [1226, 140] on button "button" at bounding box center [1241, 135] width 46 height 35
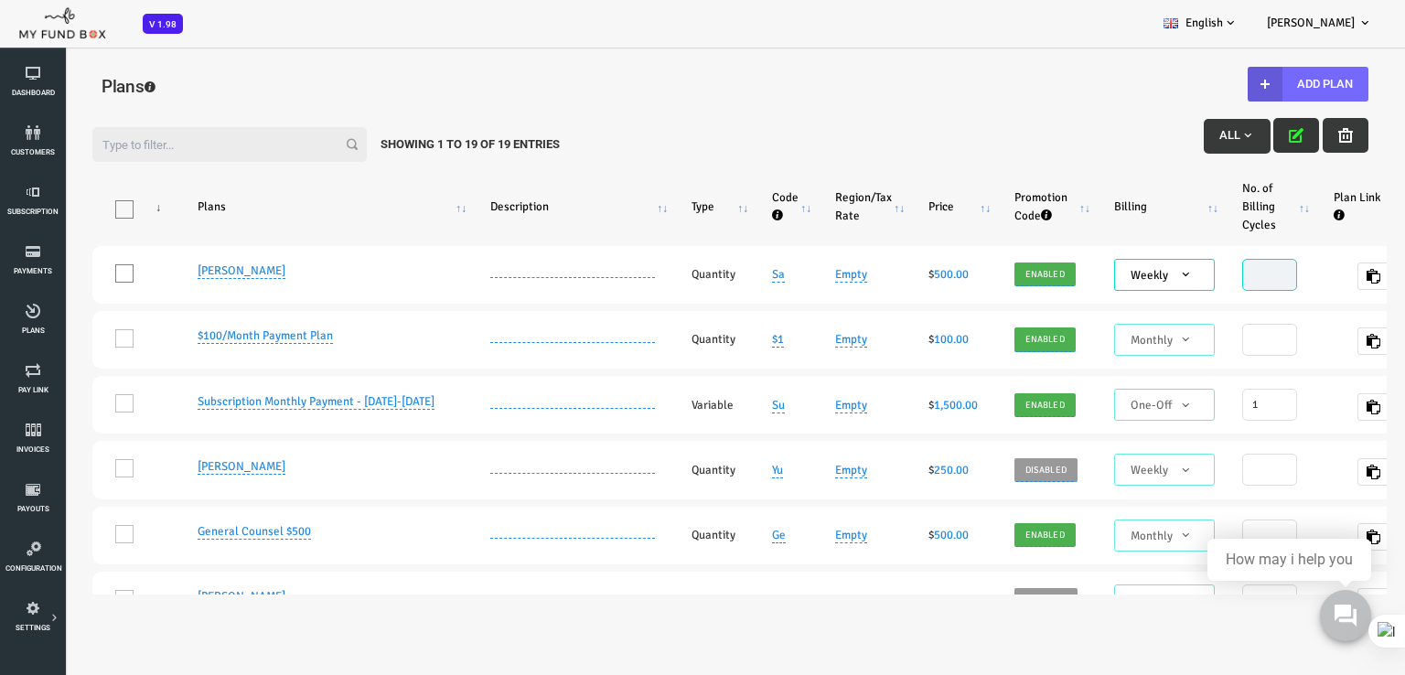
click at [1223, 136] on button "button" at bounding box center [1241, 135] width 46 height 35
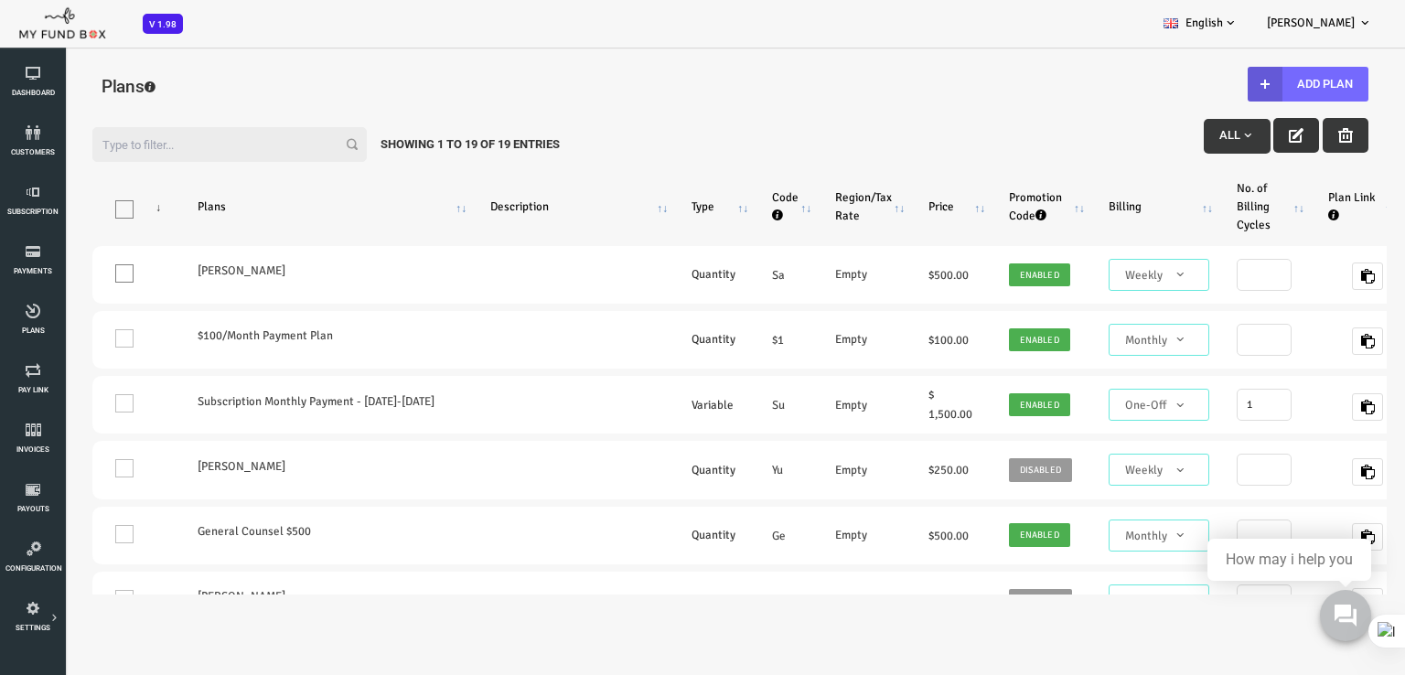
click at [1233, 136] on icon "button" at bounding box center [1240, 135] width 15 height 15
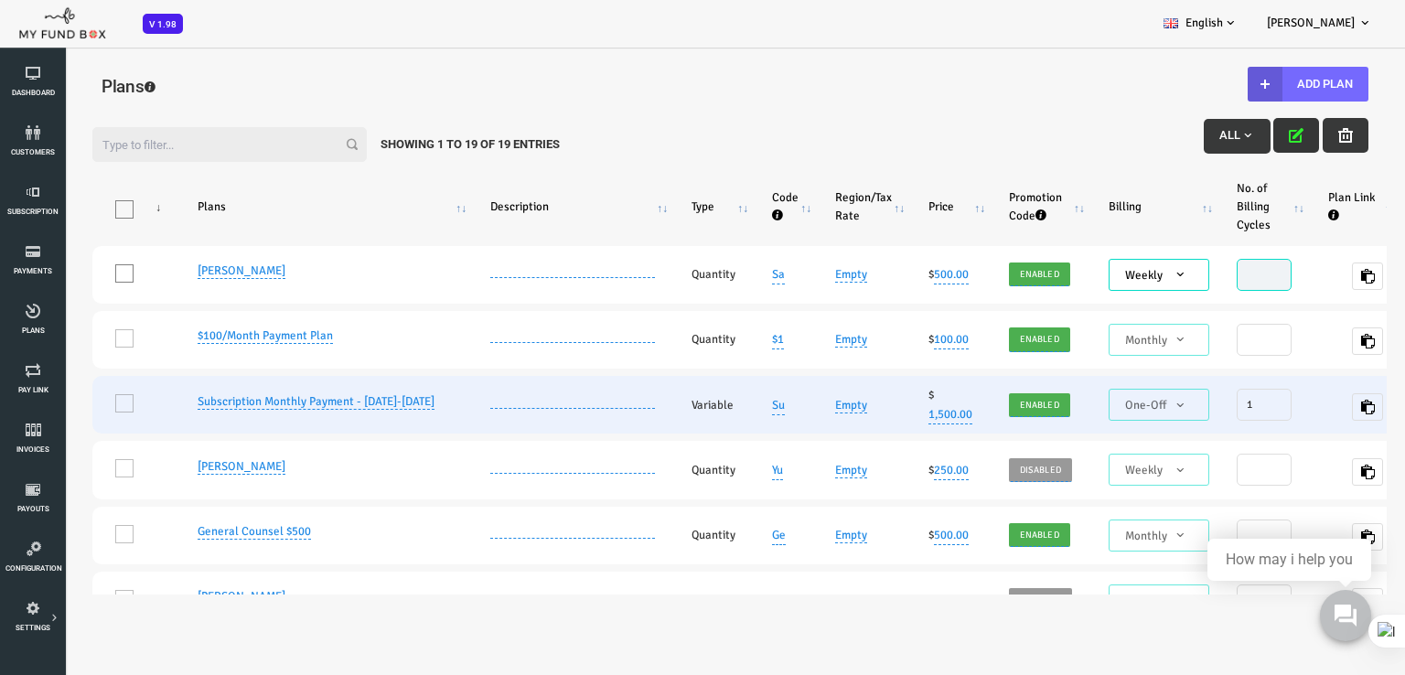
click at [63, 401] on td "One" at bounding box center [80, 405] width 87 height 58
click at [56, 402] on td "One" at bounding box center [80, 405] width 87 height 58
click at [57, 402] on td "One" at bounding box center [80, 405] width 87 height 58
click at [57, 401] on td "One" at bounding box center [80, 405] width 87 height 58
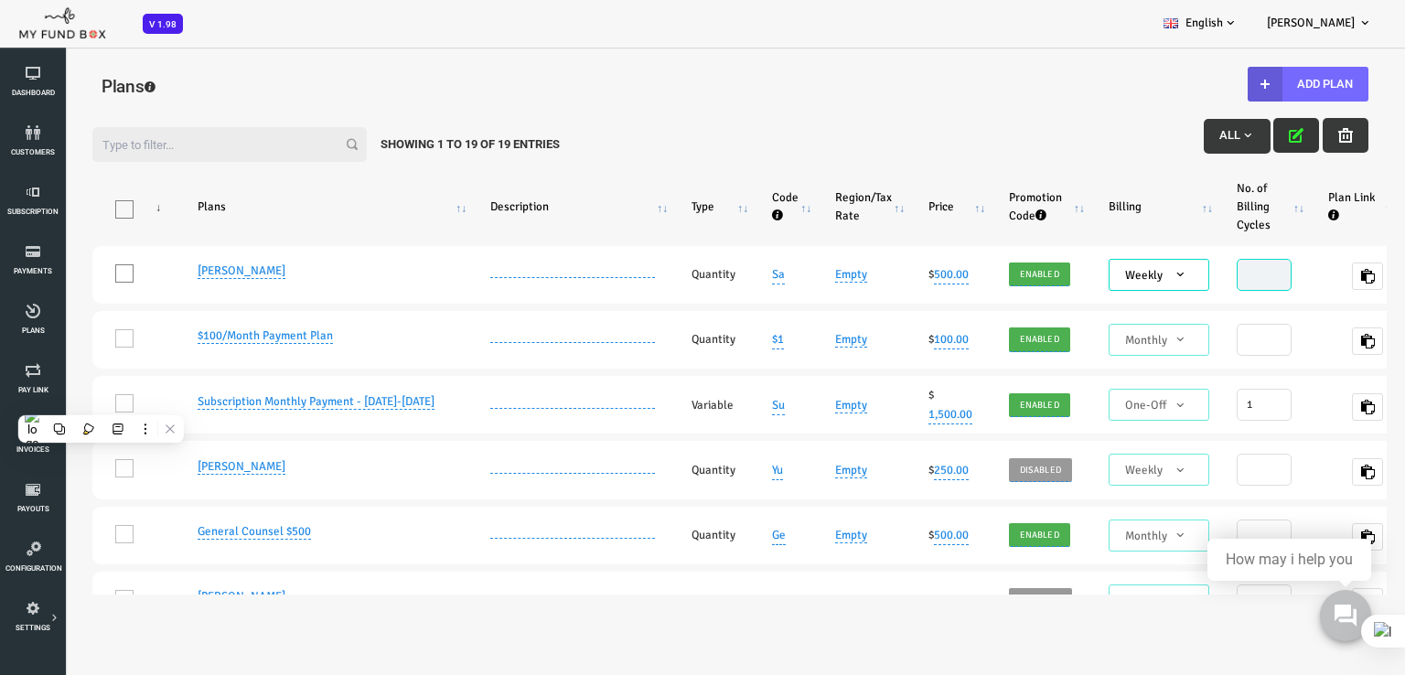
click at [857, 92] on h4 "Plans" at bounding box center [675, 86] width 1258 height 27
drag, startPoint x: 790, startPoint y: 70, endPoint x: 374, endPoint y: 147, distance: 422.4
click at [785, 74] on div "Plans" at bounding box center [675, 89] width 1258 height 60
click at [851, 110] on div "Filter: All Showing 1 to 19 of 19 Entries" at bounding box center [674, 140] width 1313 height 62
click at [33, 382] on link "Pay Link" at bounding box center [32, 379] width 55 height 59
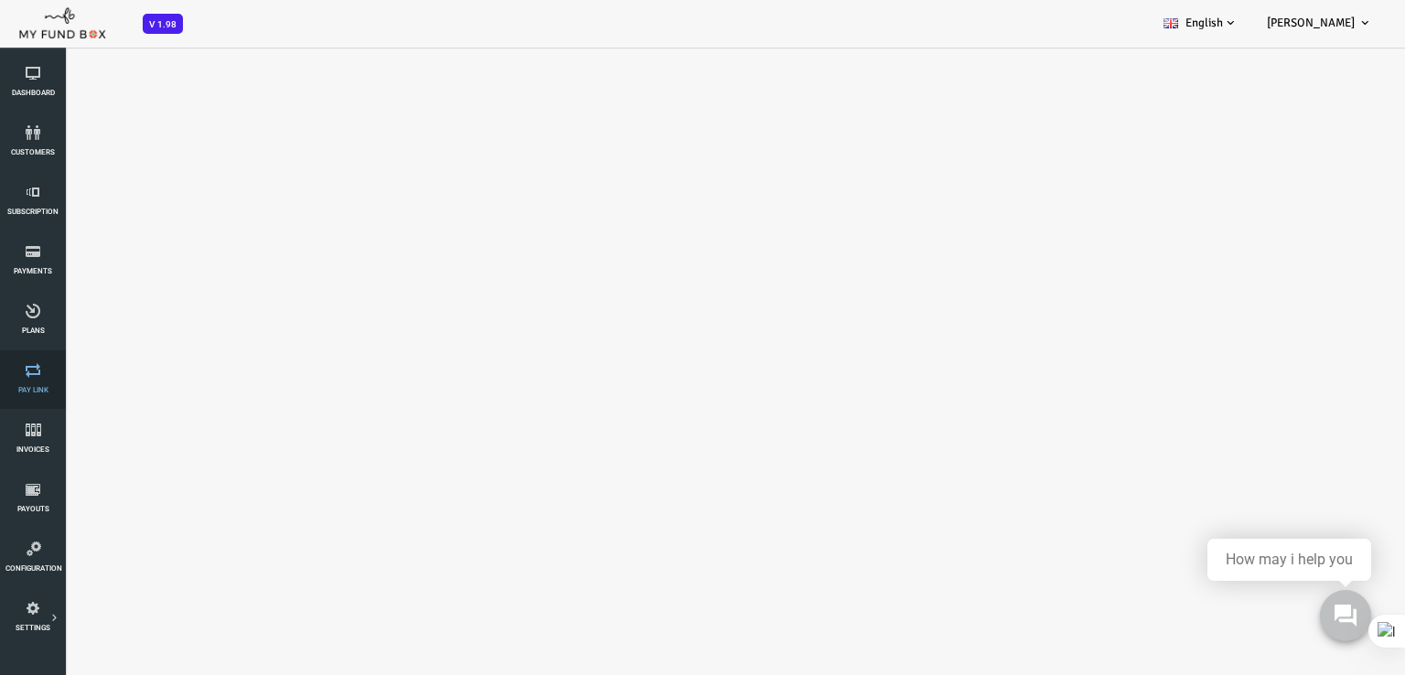
select select "100"
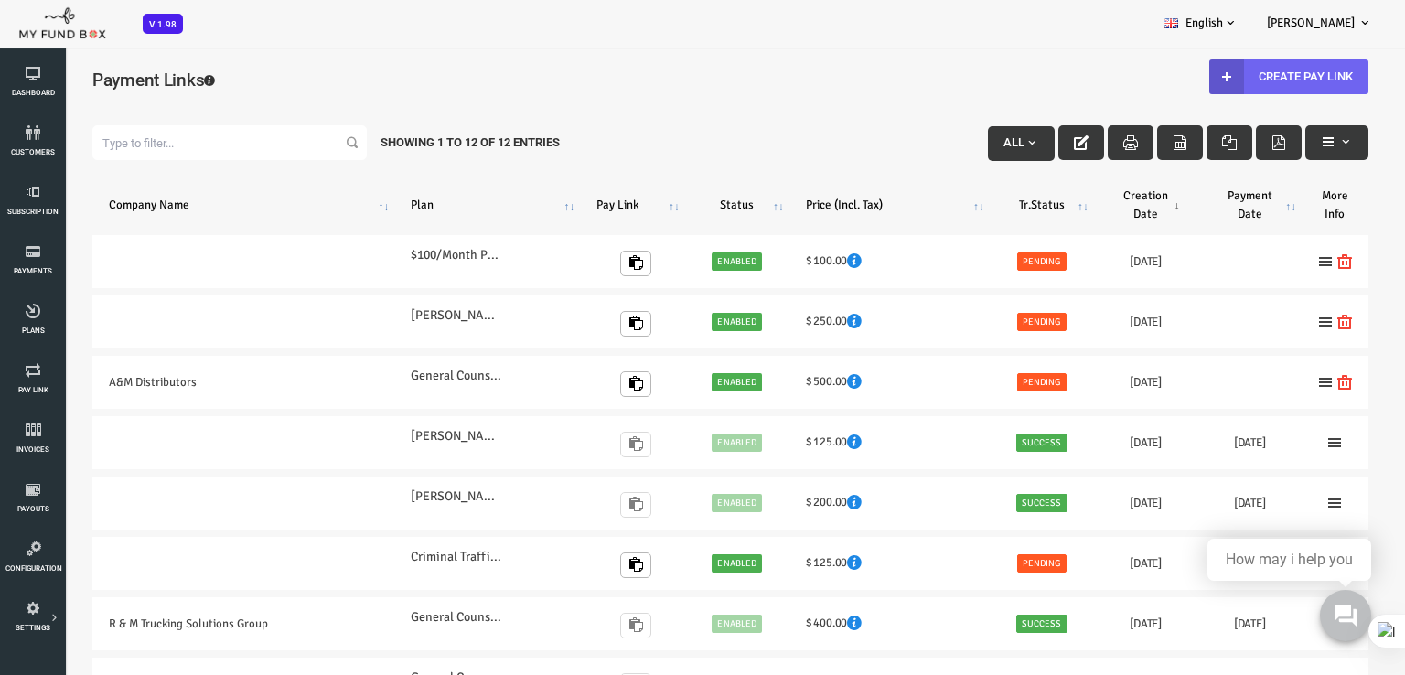
click at [1245, 72] on link "Create Pay Link" at bounding box center [1233, 76] width 159 height 35
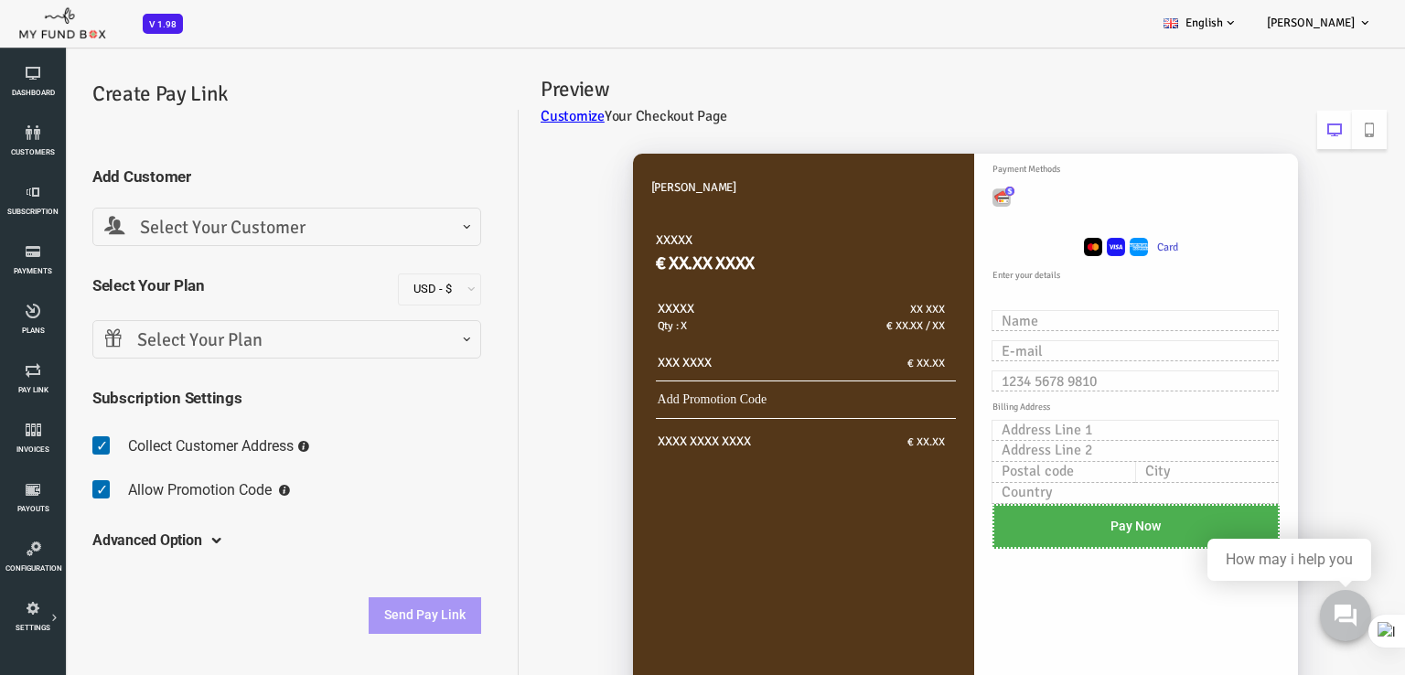
click at [317, 340] on span "Select Your Plan" at bounding box center [230, 341] width 365 height 28
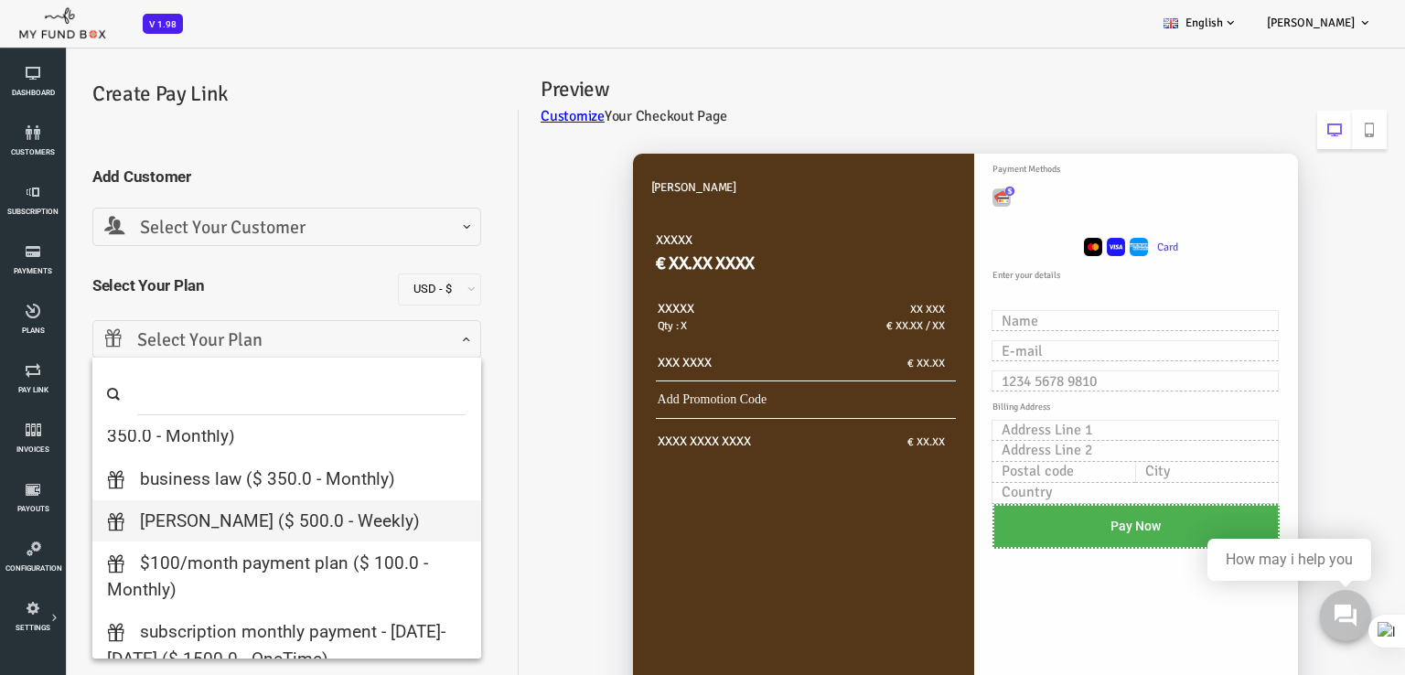
scroll to position [183, 0]
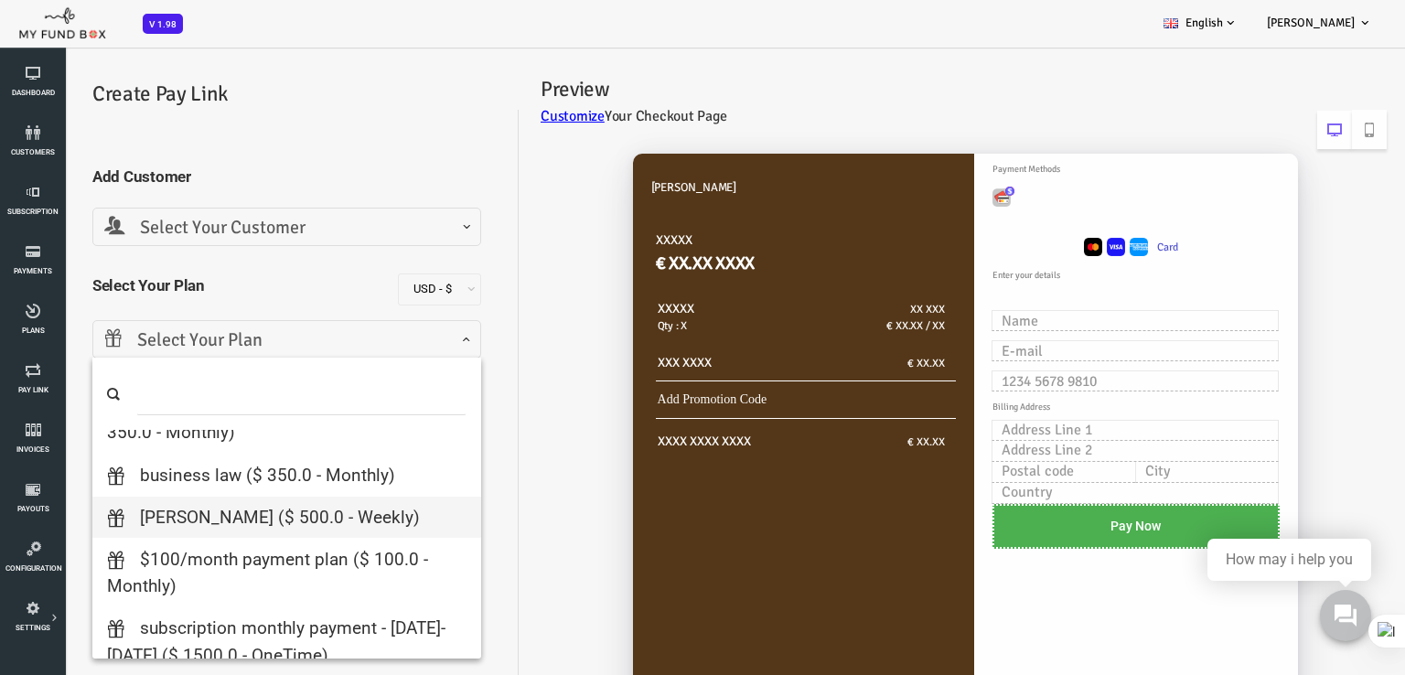
type input "1"
select select "[PERSON_NAME]"
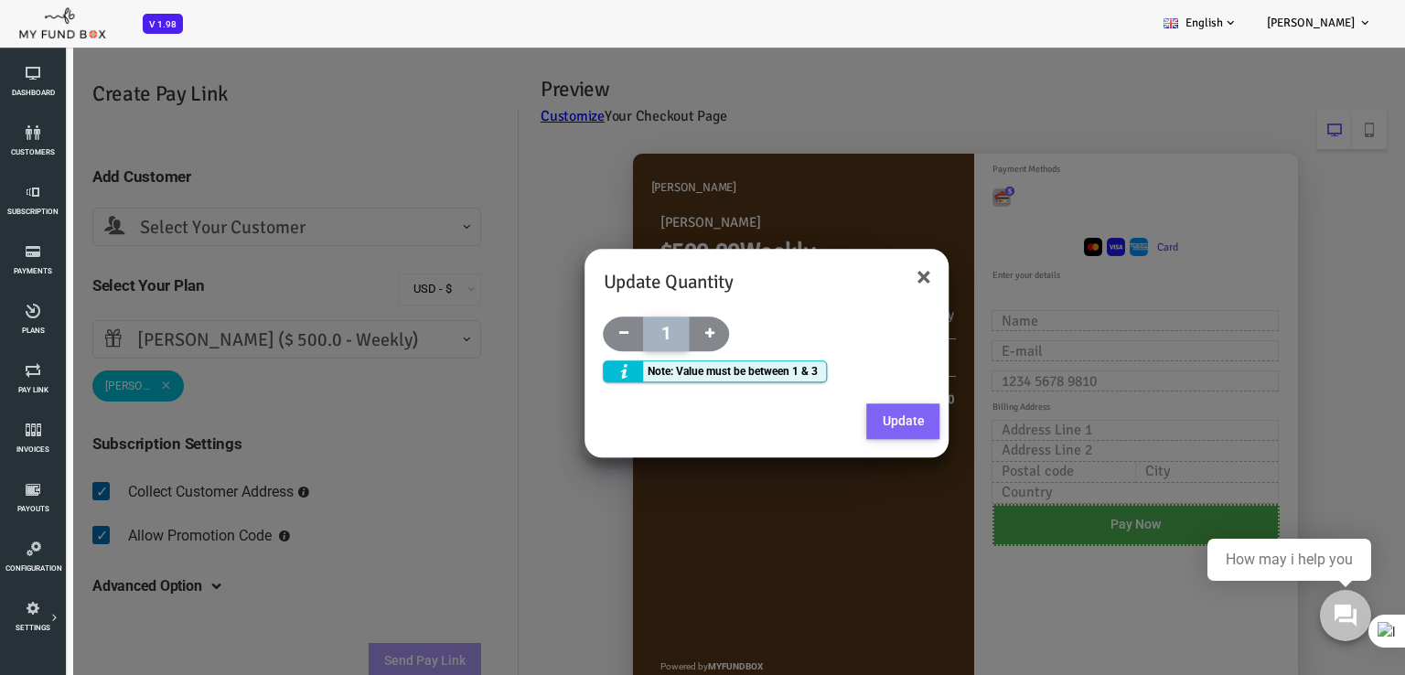
click at [842, 418] on button "Update" at bounding box center [848, 421] width 73 height 37
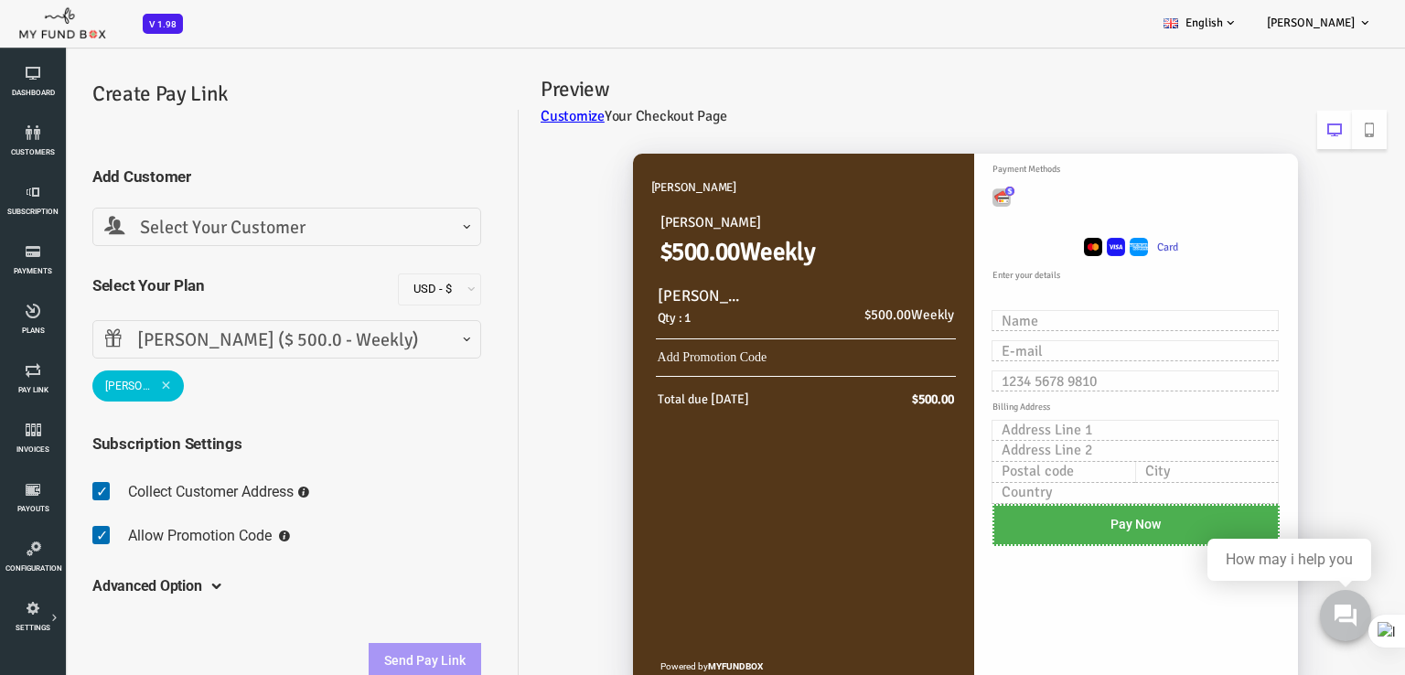
click at [260, 230] on span "Select Your Customer" at bounding box center [230, 228] width 365 height 28
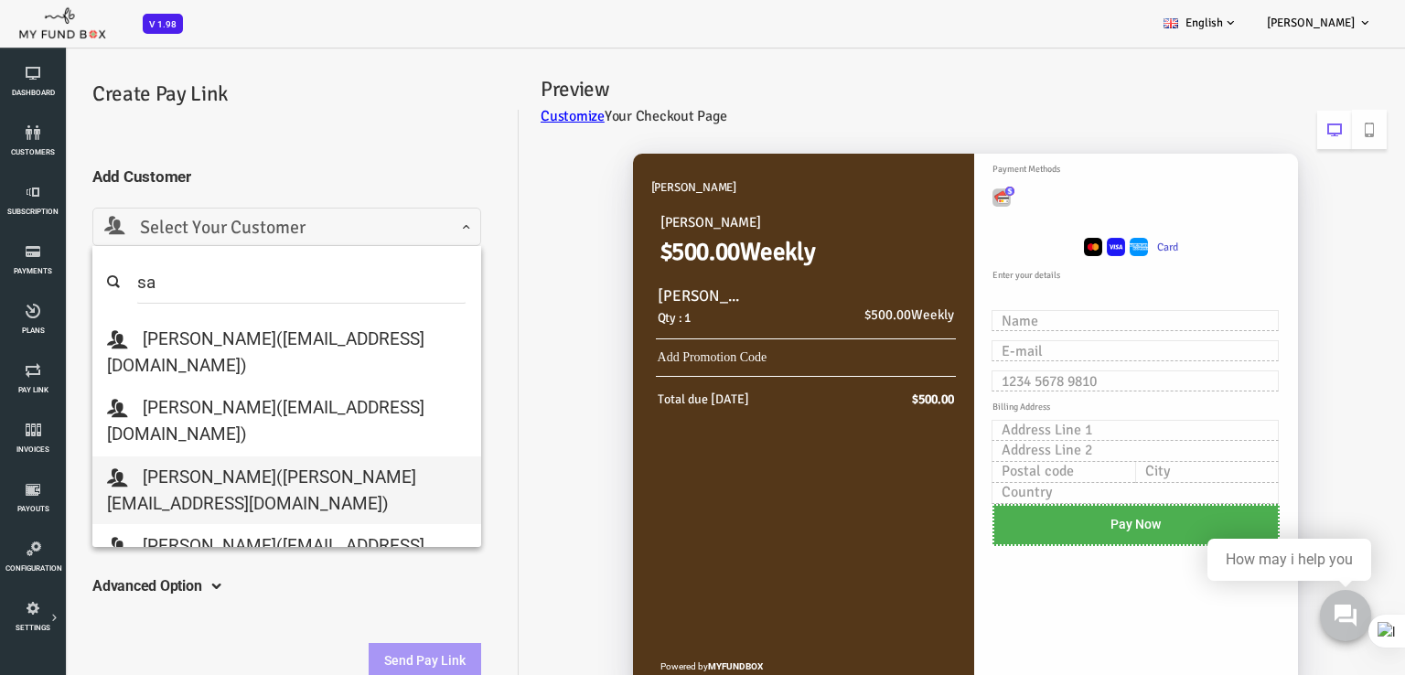
type input "sa"
select select "s.guzman@thewerkscleaning.com"
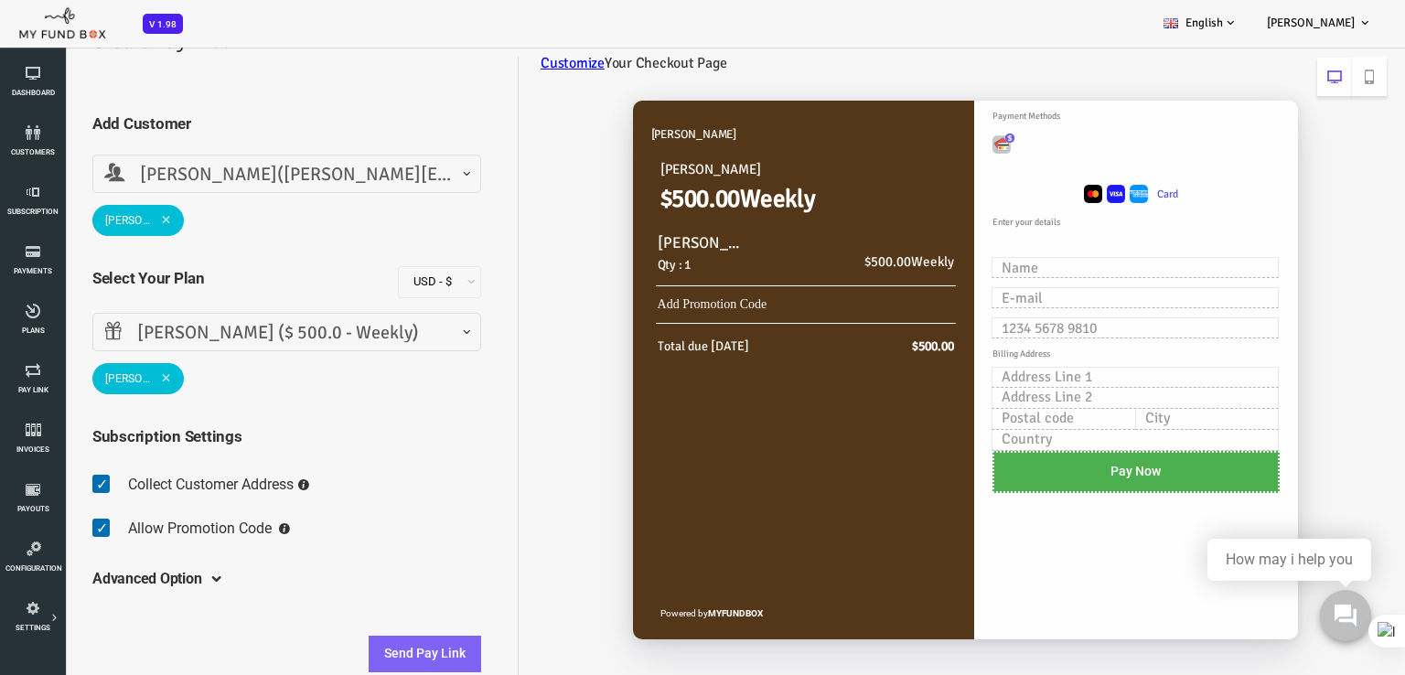
scroll to position [85, 0]
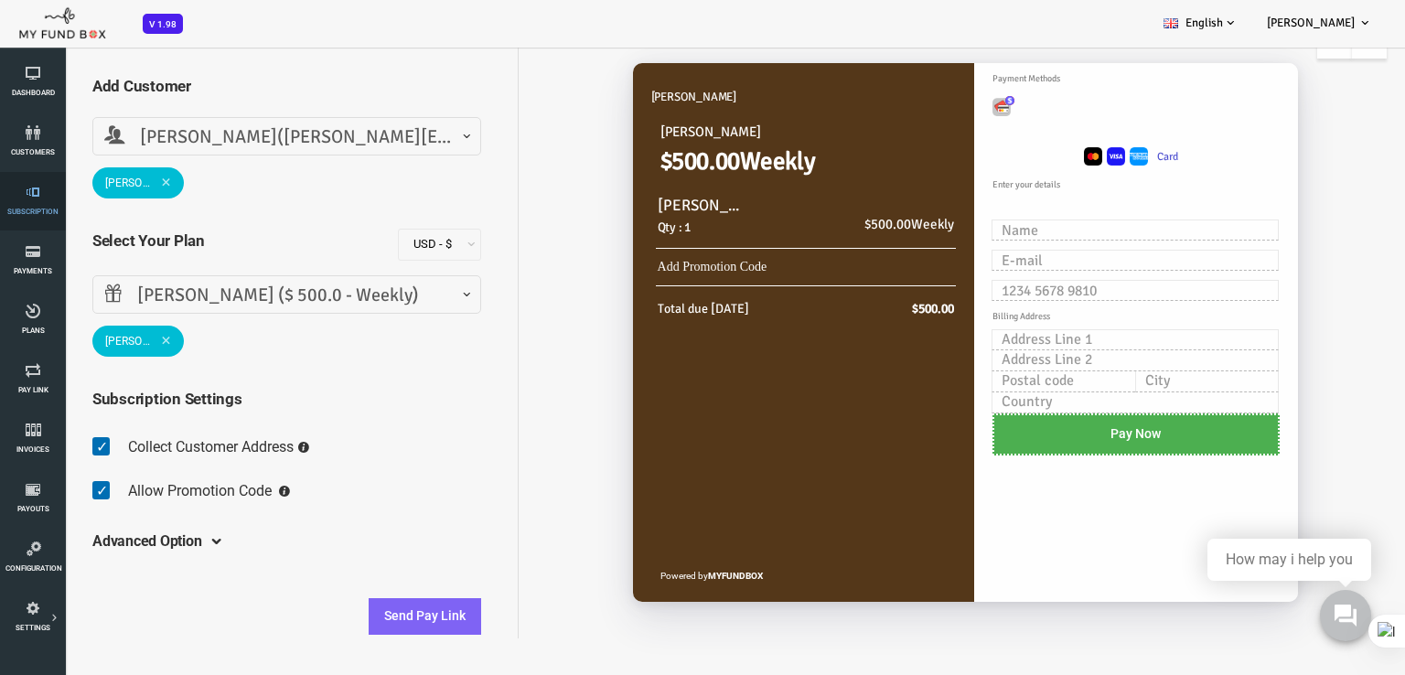
click at [17, 202] on link "Subscription" at bounding box center [32, 201] width 55 height 59
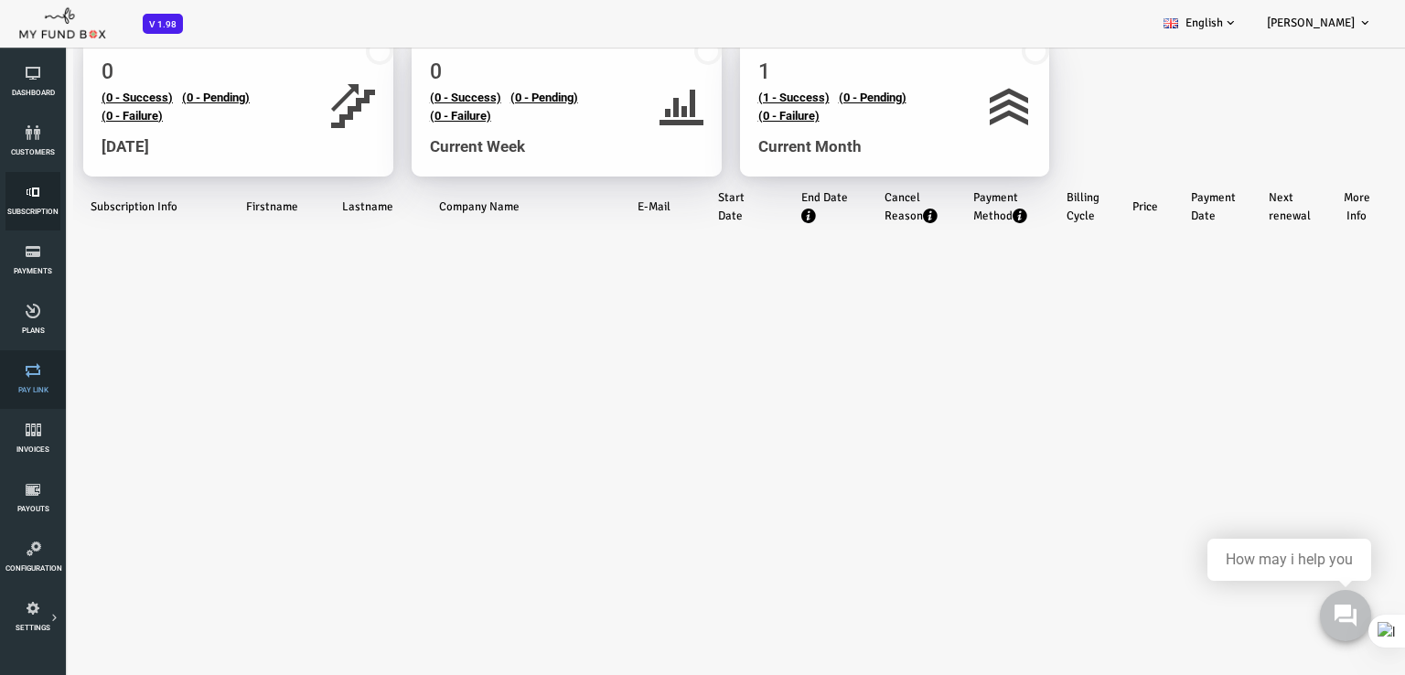
scroll to position [0, 0]
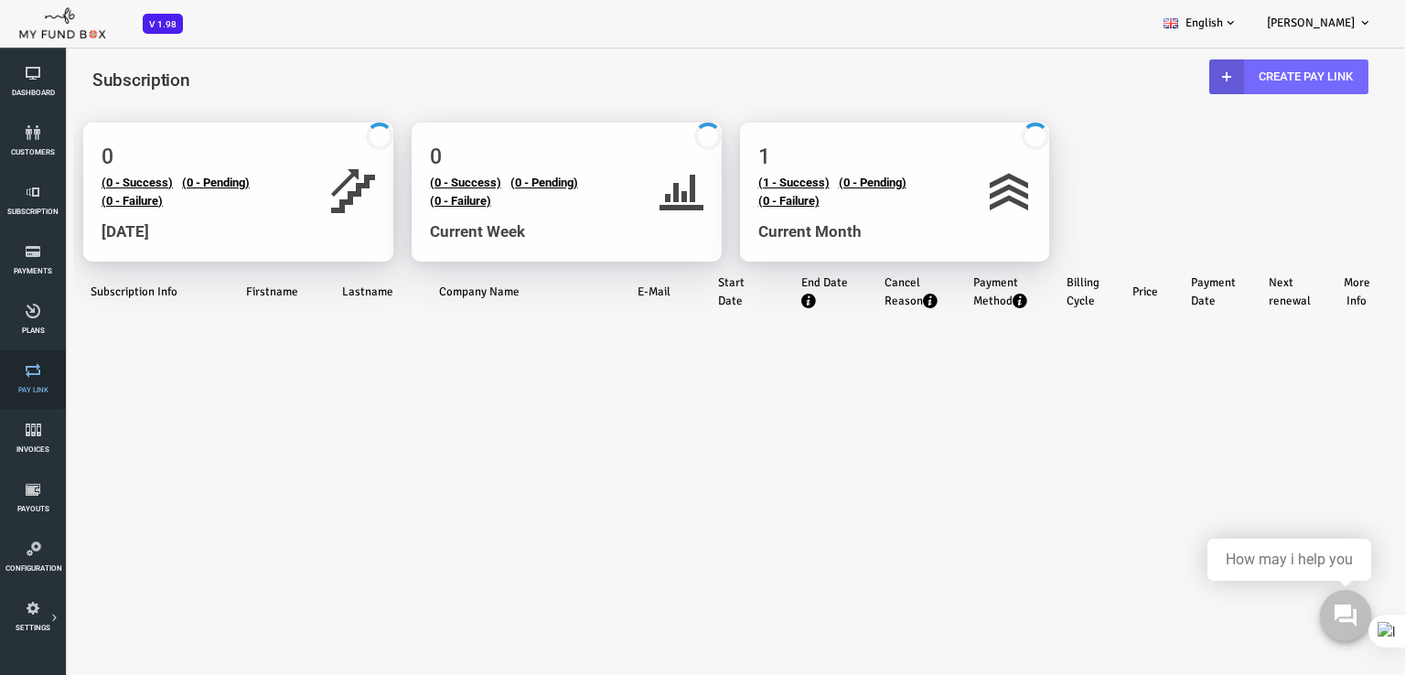
click at [0, 0] on span "Pay Link" at bounding box center [0, 0] width 0 height 0
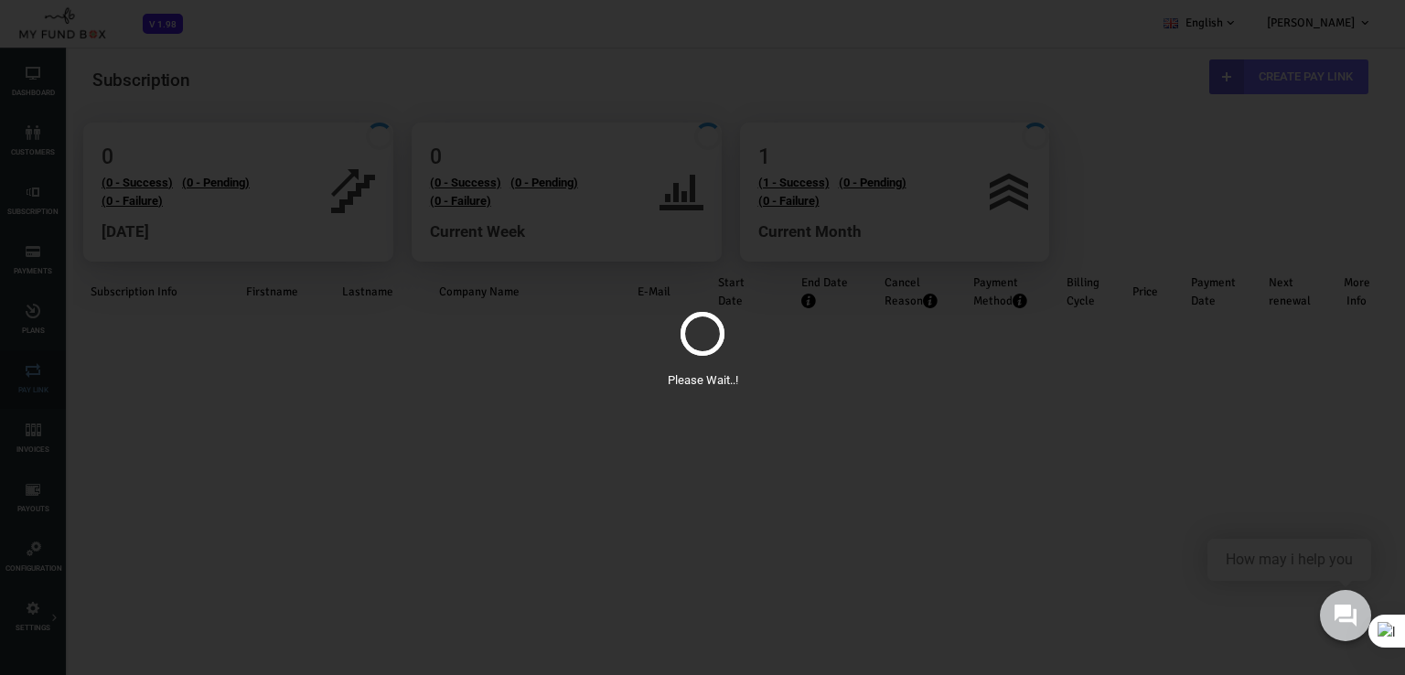
select select "100"
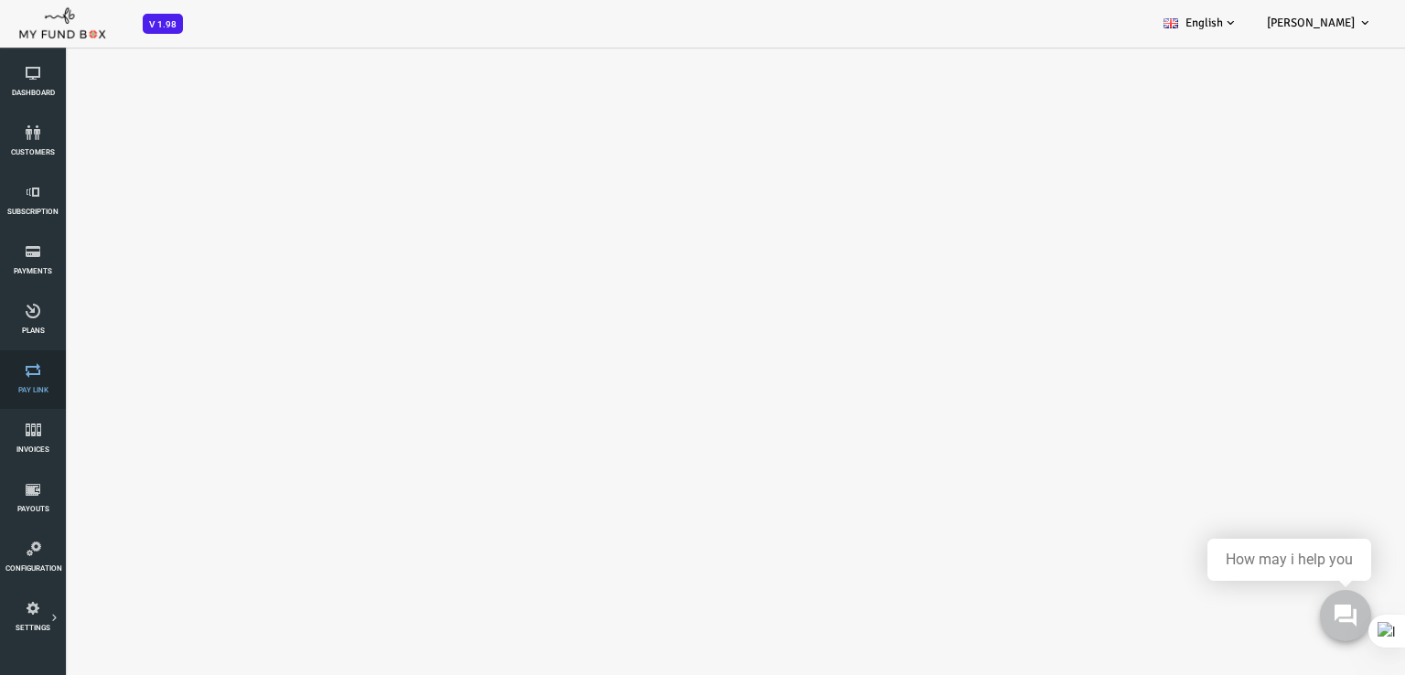
select select "100"
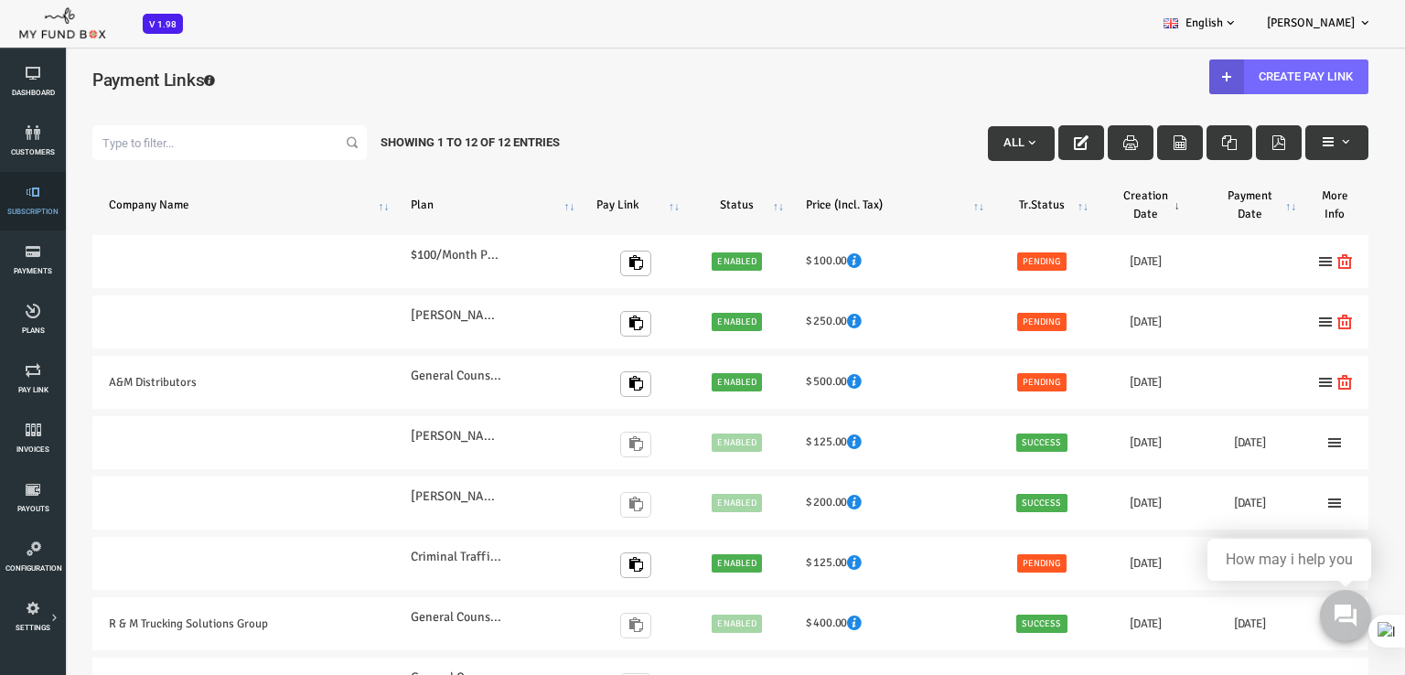
click at [8, 199] on icon at bounding box center [32, 192] width 55 height 15
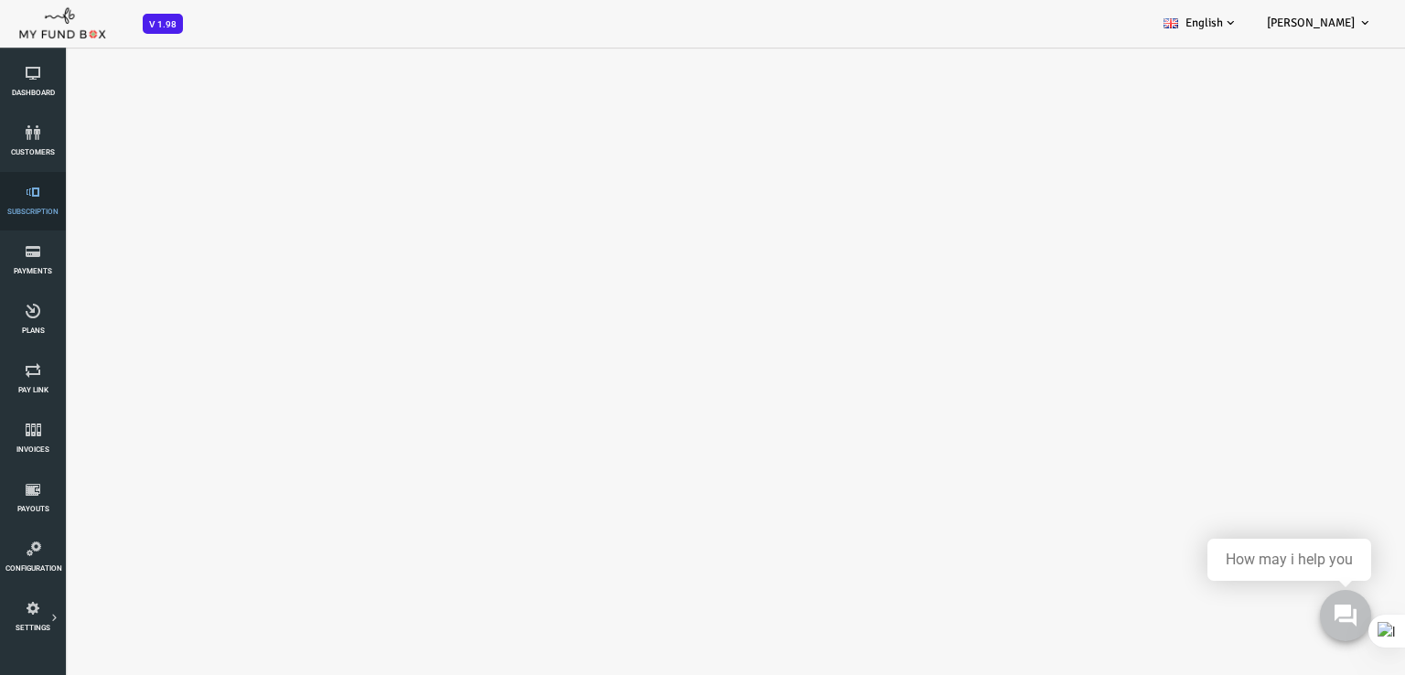
select select "100"
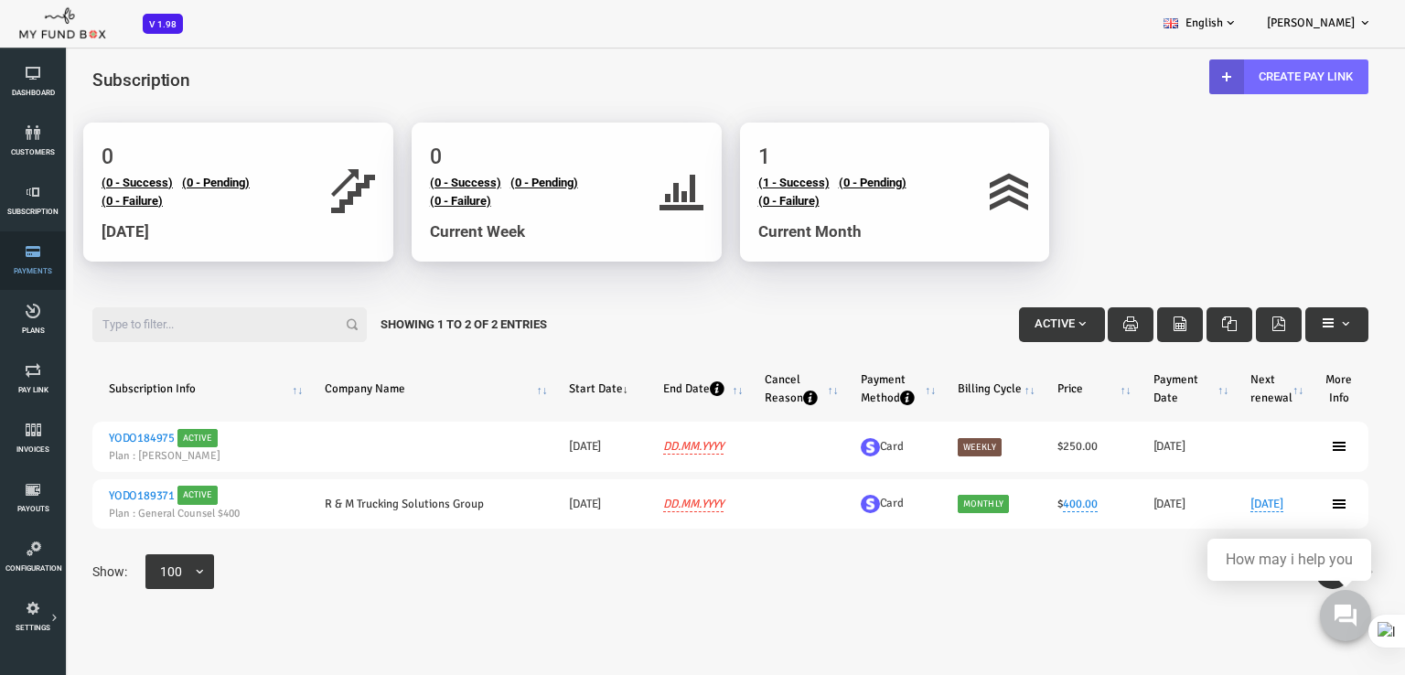
click at [44, 264] on link "Payments" at bounding box center [32, 260] width 55 height 59
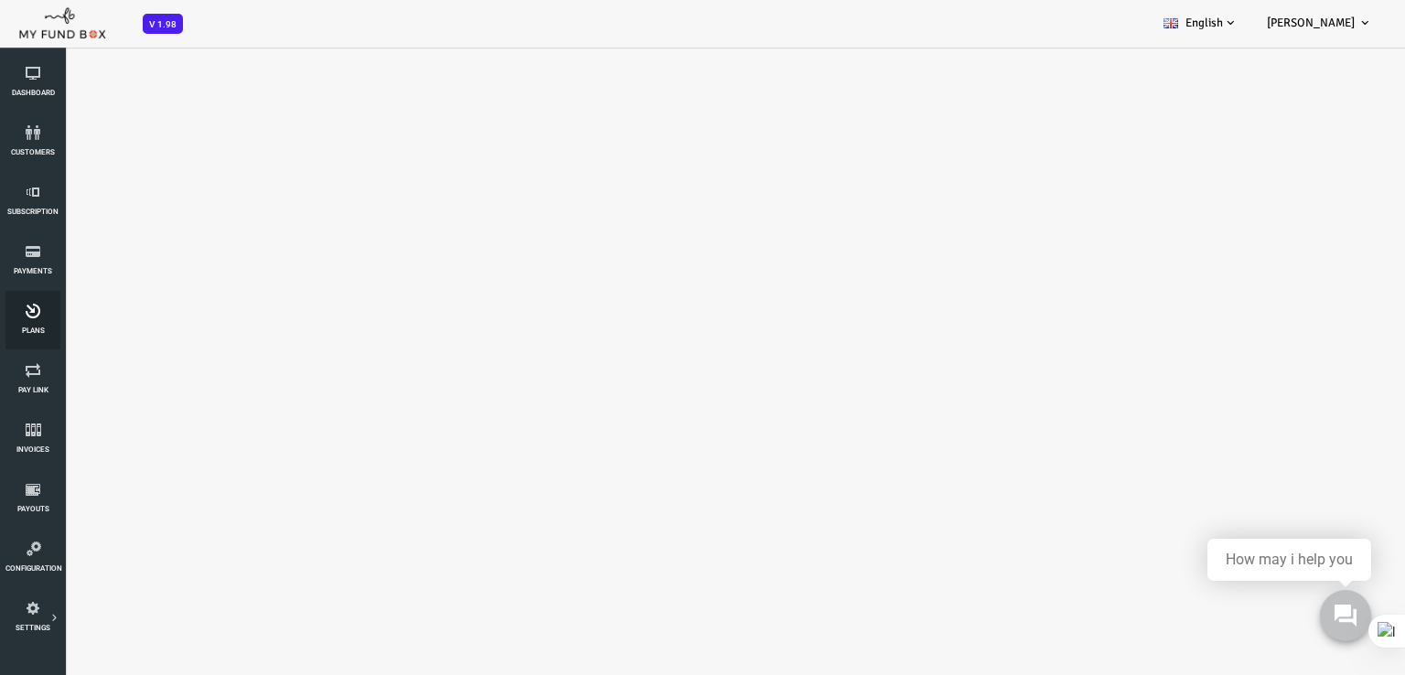
click at [33, 320] on link "Plans" at bounding box center [32, 320] width 55 height 59
select select "100"
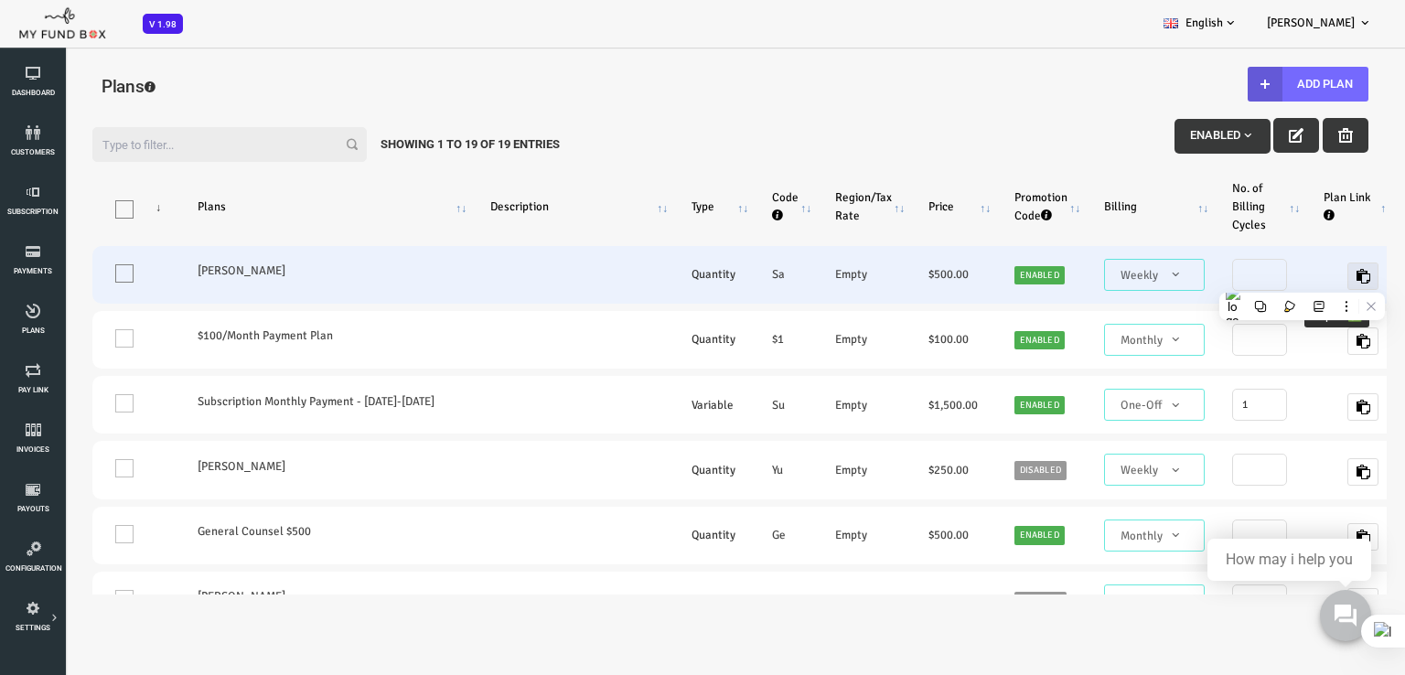
click at [1300, 275] on icon "button" at bounding box center [1307, 276] width 15 height 15
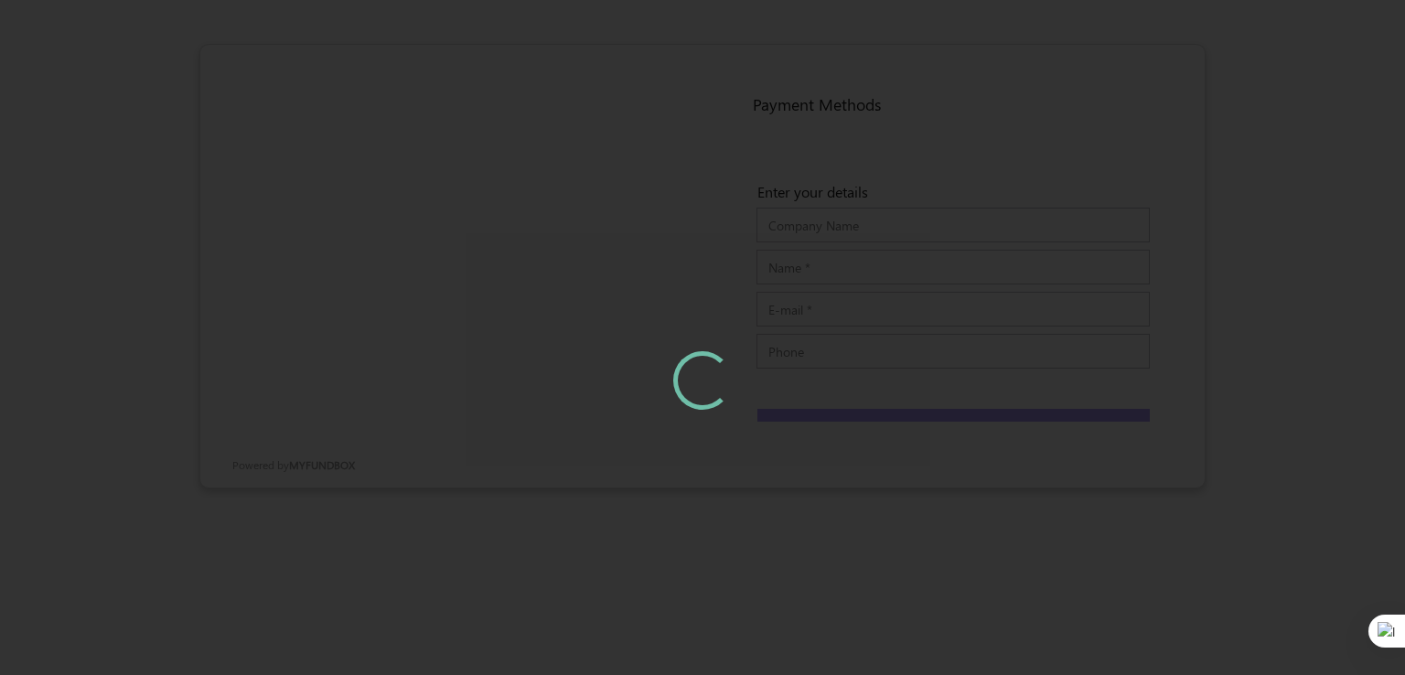
click at [1292, 269] on div at bounding box center [702, 337] width 1405 height 675
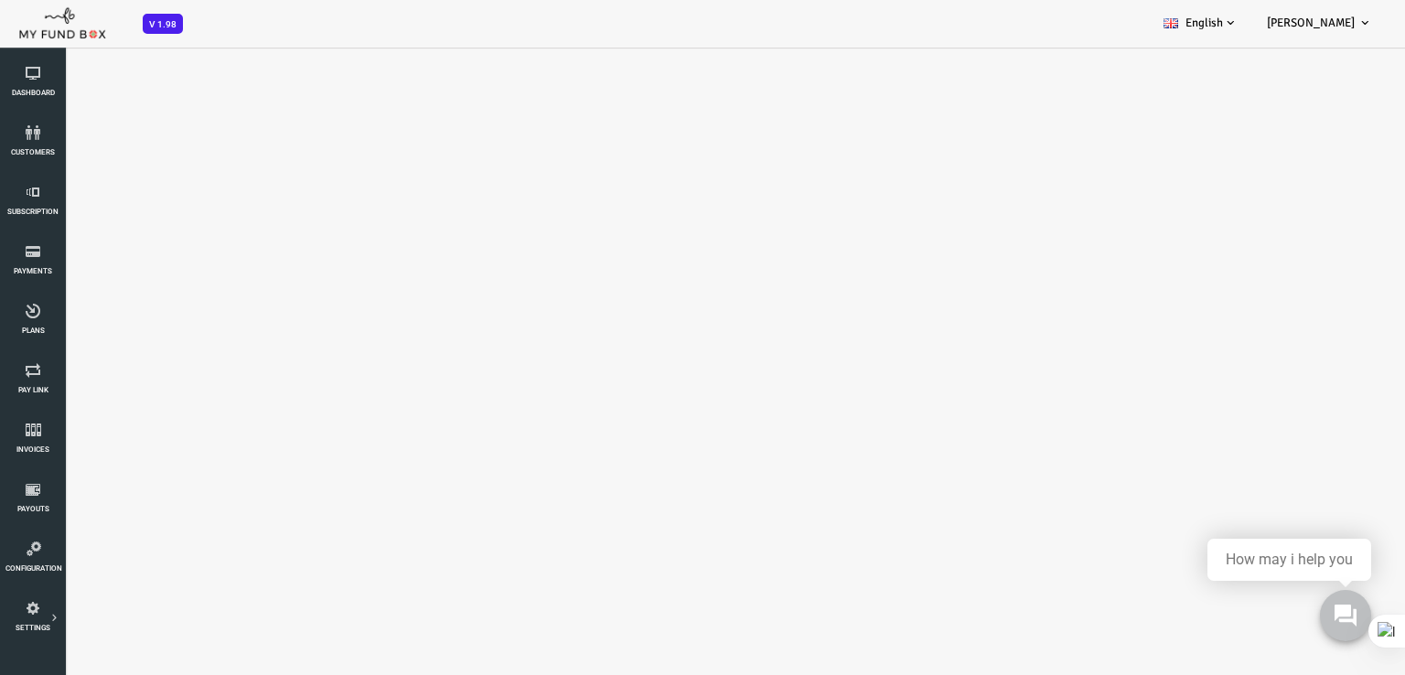
select select "100"
